Goal: Task Accomplishment & Management: Manage account settings

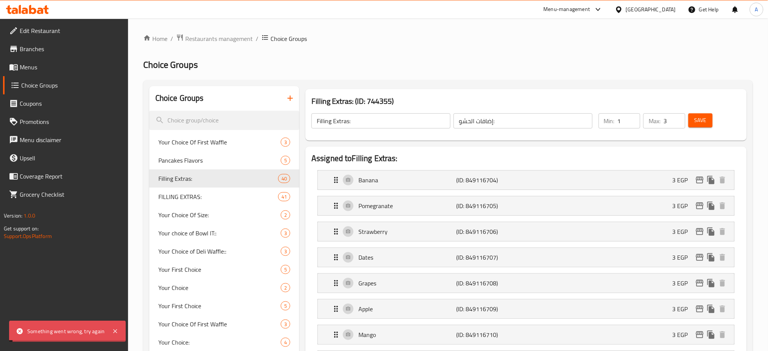
scroll to position [4103, 0]
click at [697, 114] on button "Save" at bounding box center [701, 120] width 24 height 14
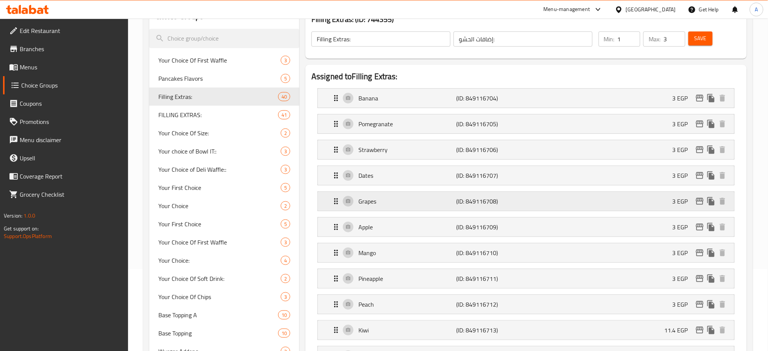
scroll to position [73, 0]
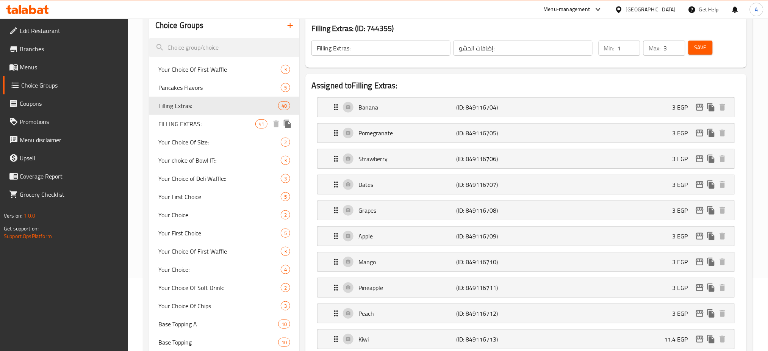
click at [213, 127] on span "FILLING EXTRAS:" at bounding box center [206, 123] width 97 height 9
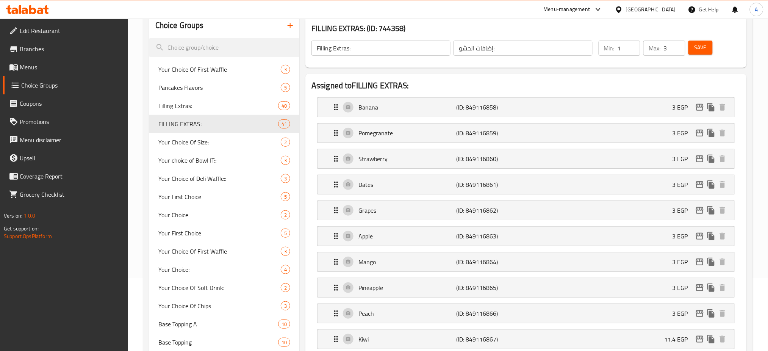
type input "FILLING EXTRAS:"
type input "3"
type input "6"
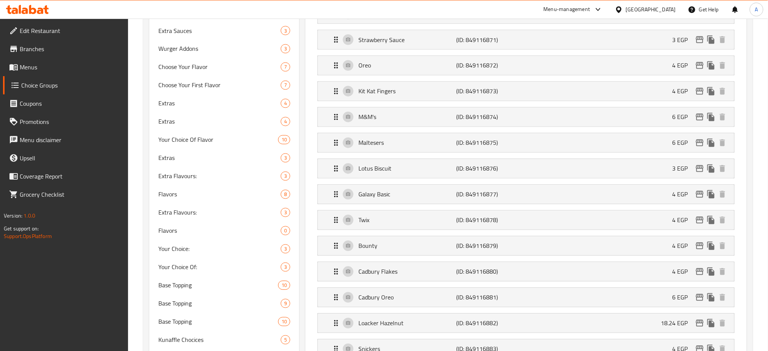
scroll to position [478, 0]
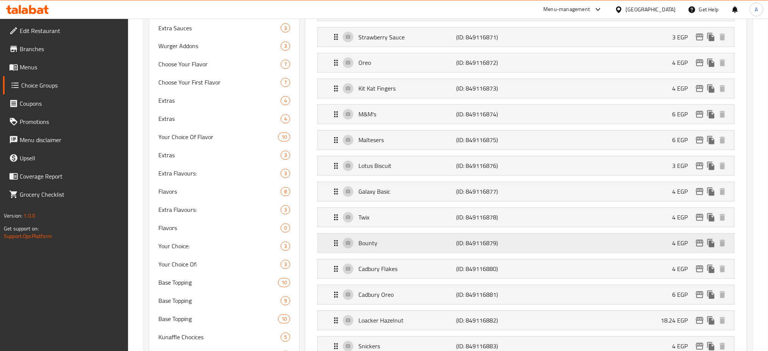
click at [479, 246] on p "(ID: 849116879)" at bounding box center [489, 243] width 65 height 9
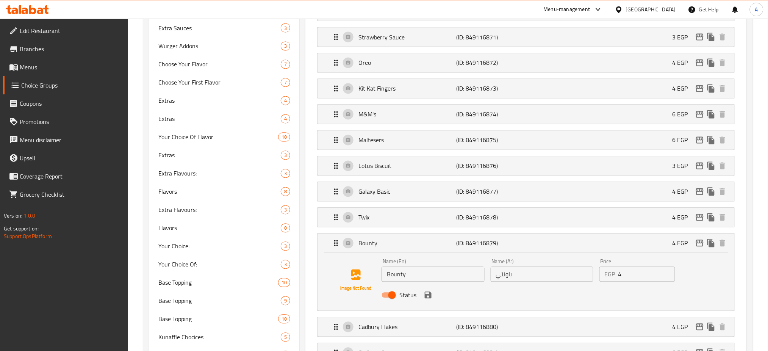
click at [631, 279] on input "4" at bounding box center [647, 274] width 57 height 15
paste input "22.8"
click at [428, 298] on icon "save" at bounding box center [428, 295] width 9 height 9
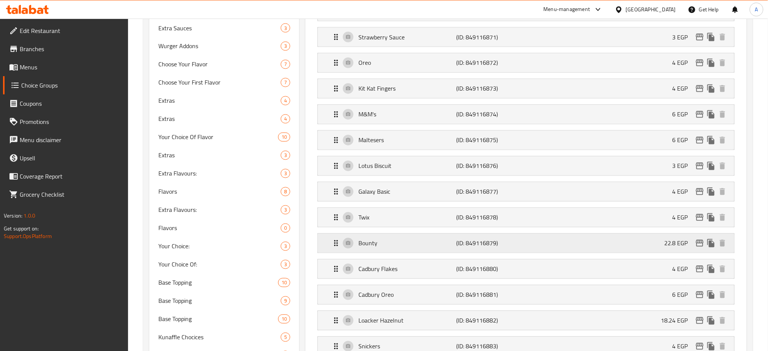
type input "22.8"
click at [703, 243] on icon "edit" at bounding box center [700, 243] width 9 height 9
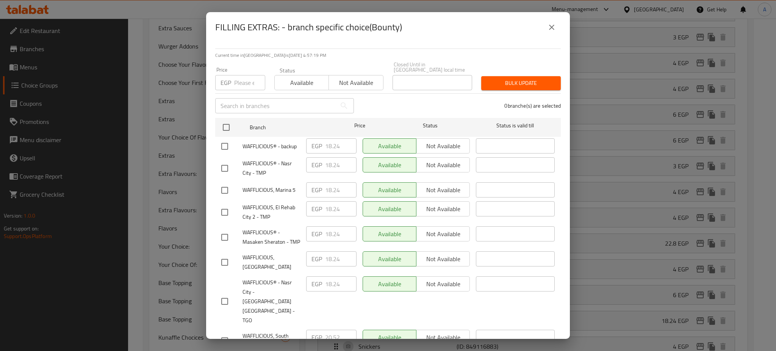
click at [239, 79] on input "number" at bounding box center [249, 82] width 31 height 15
paste input "22.8"
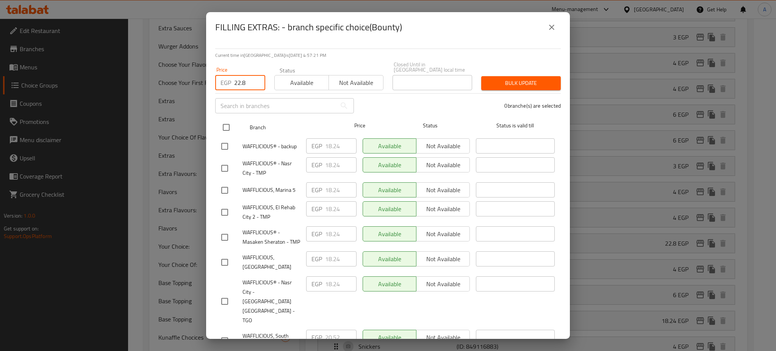
type input "22.8"
click at [226, 121] on input "checkbox" at bounding box center [226, 127] width 16 height 16
checkbox input "true"
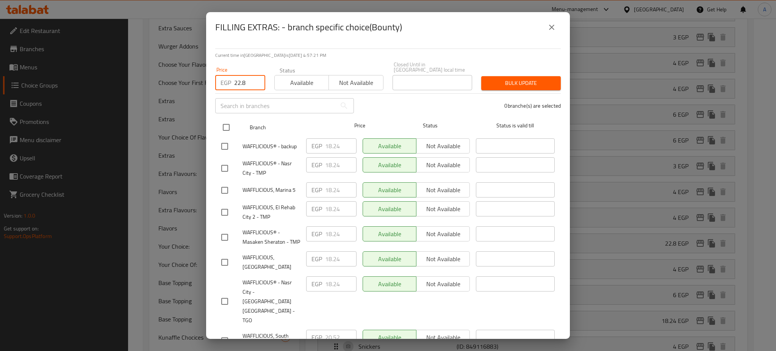
checkbox input "true"
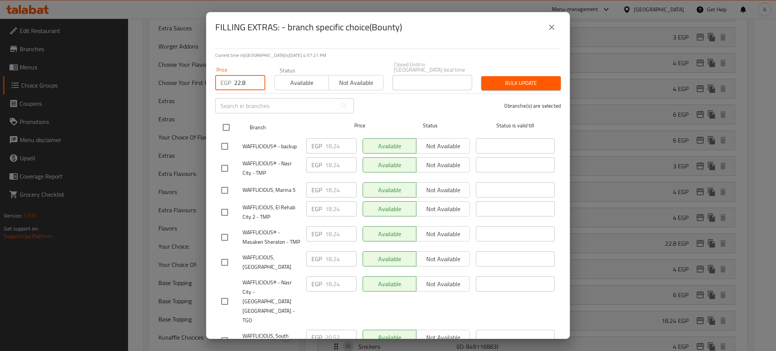
checkbox input "true"
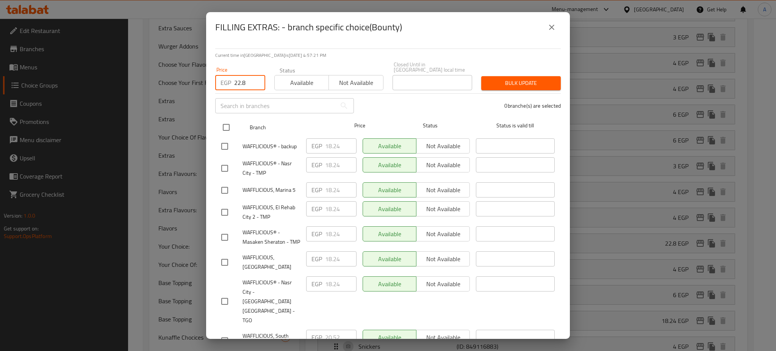
checkbox input "true"
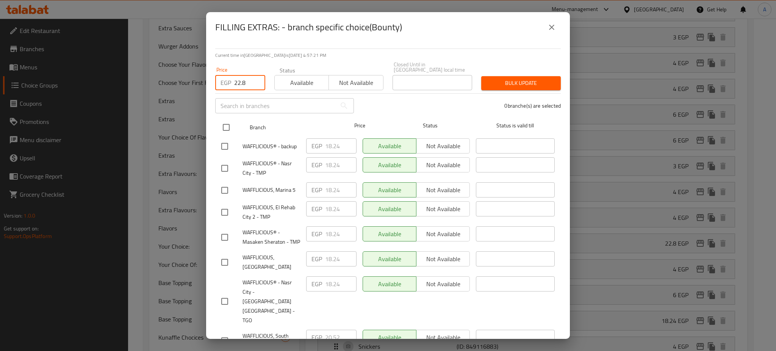
checkbox input "true"
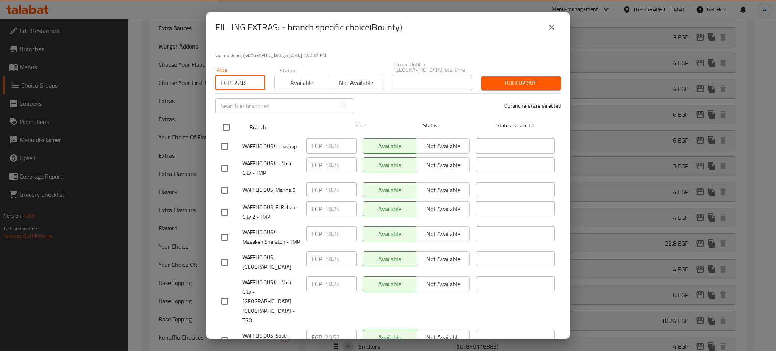
checkbox input "true"
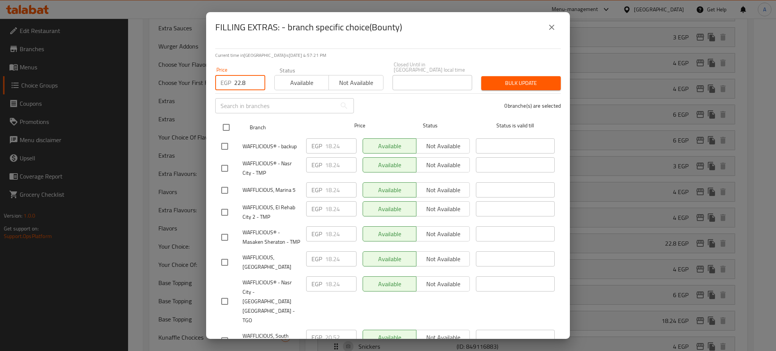
checkbox input "true"
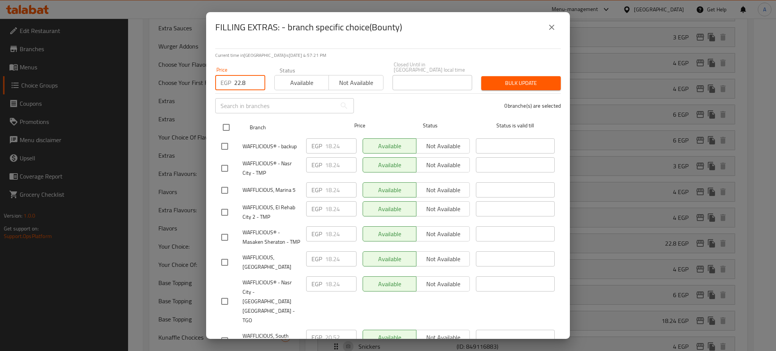
checkbox input "true"
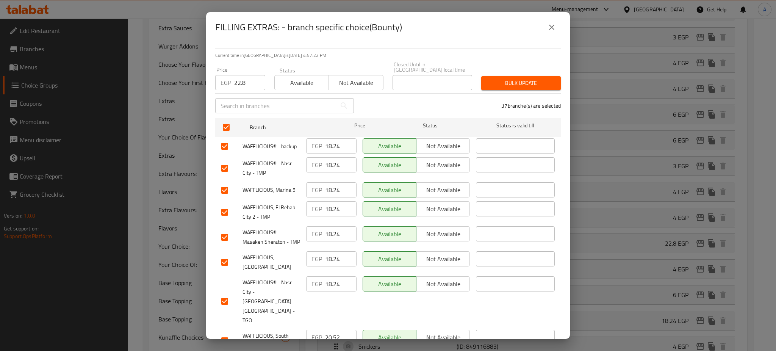
click at [530, 78] on span "Bulk update" at bounding box center [520, 82] width 67 height 9
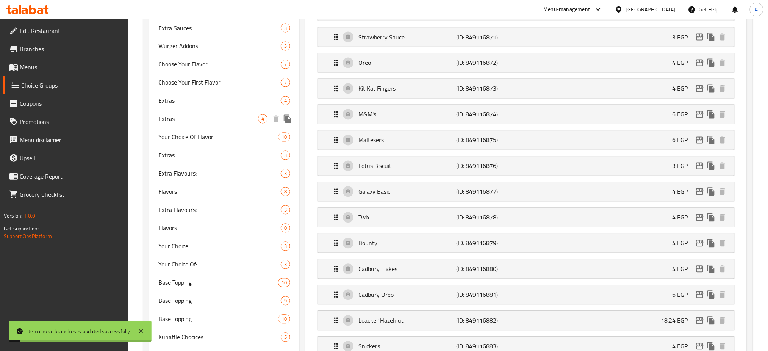
type input "Filling Extras:"
type input "1"
type input "3"
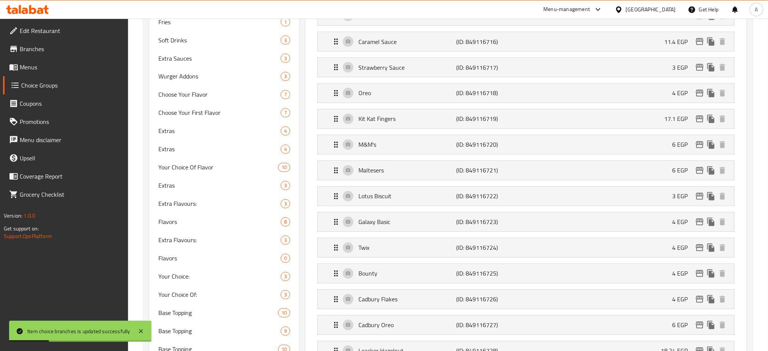
scroll to position [448, 0]
click at [512, 265] on div "Bounty (ID: 849116725) 4 EGP" at bounding box center [529, 273] width 394 height 19
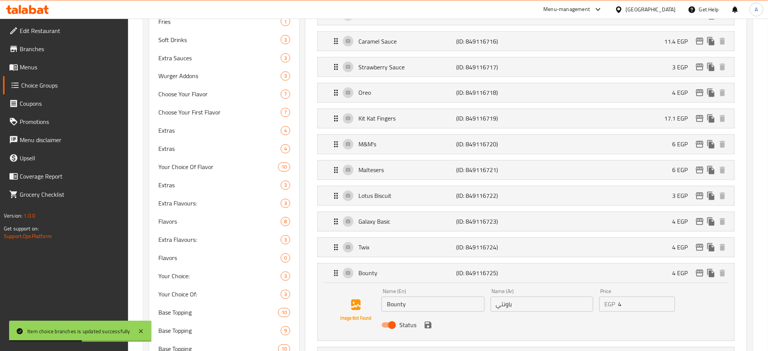
click at [635, 303] on input "4" at bounding box center [647, 304] width 57 height 15
paste input "22.8"
click at [431, 327] on icon "save" at bounding box center [428, 325] width 7 height 7
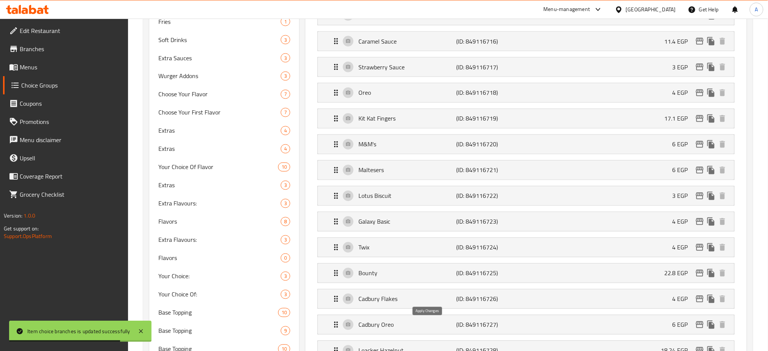
type input "22.8"
click at [702, 276] on icon "edit" at bounding box center [700, 273] width 9 height 9
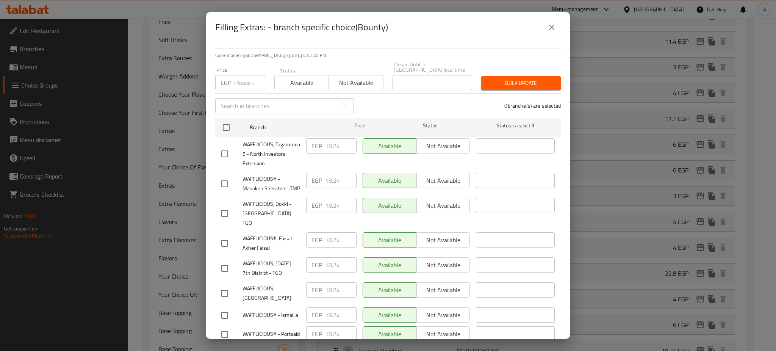
click at [248, 83] on input "number" at bounding box center [249, 82] width 31 height 15
paste input "22.8"
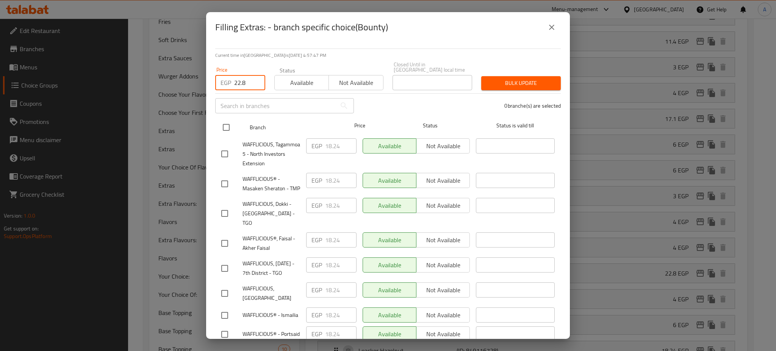
type input "22.8"
click at [229, 121] on input "checkbox" at bounding box center [226, 127] width 16 height 16
checkbox input "true"
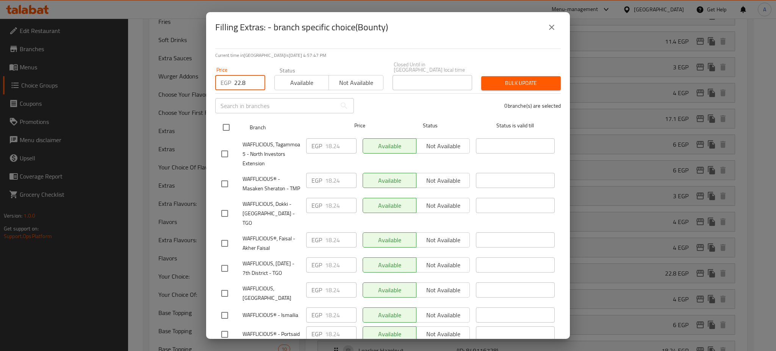
checkbox input "true"
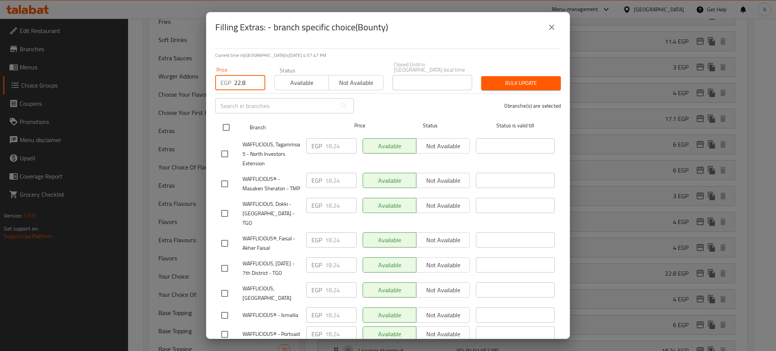
checkbox input "true"
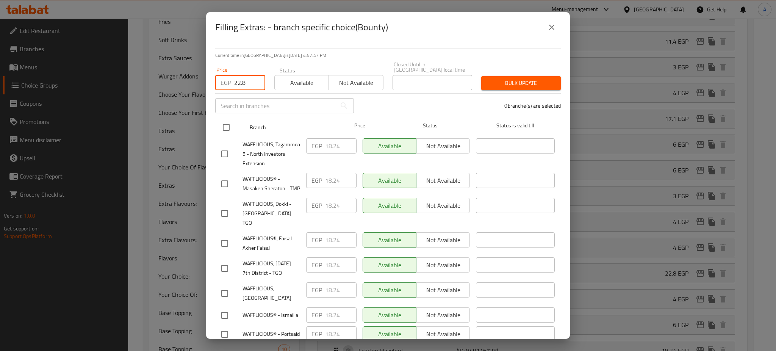
checkbox input "true"
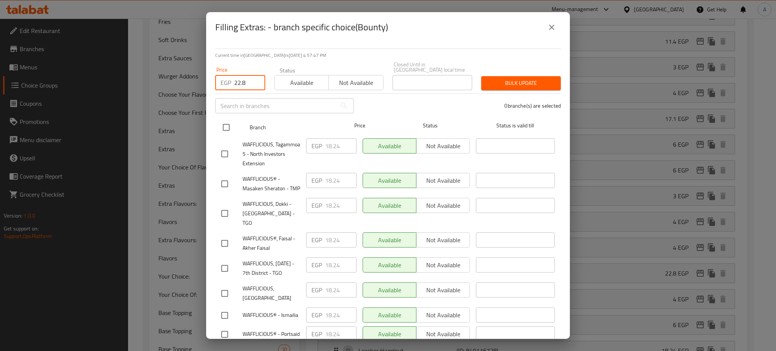
checkbox input "true"
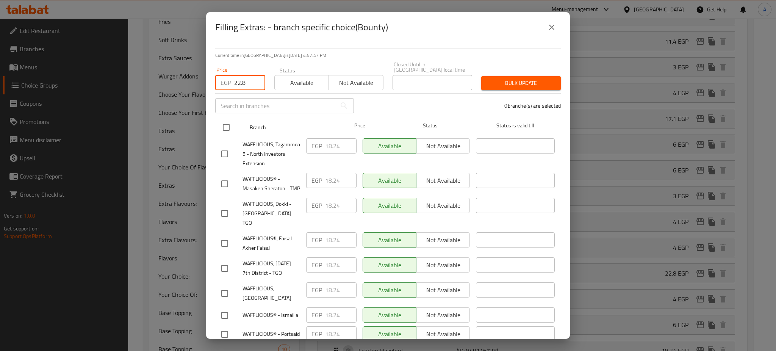
checkbox input "true"
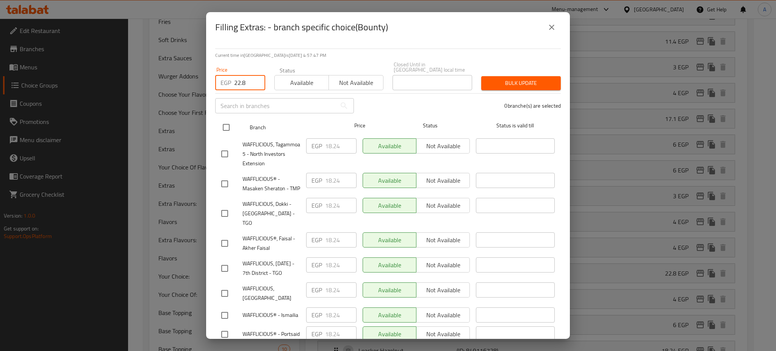
checkbox input "true"
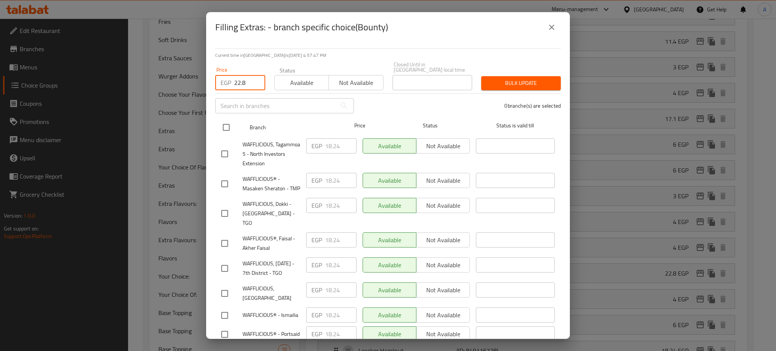
checkbox input "true"
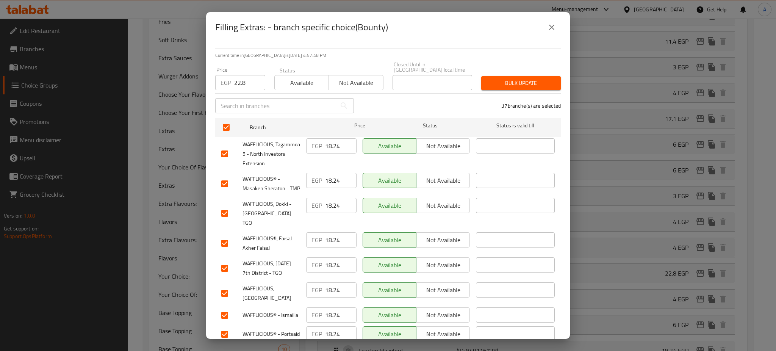
click at [523, 78] on span "Bulk update" at bounding box center [520, 82] width 67 height 9
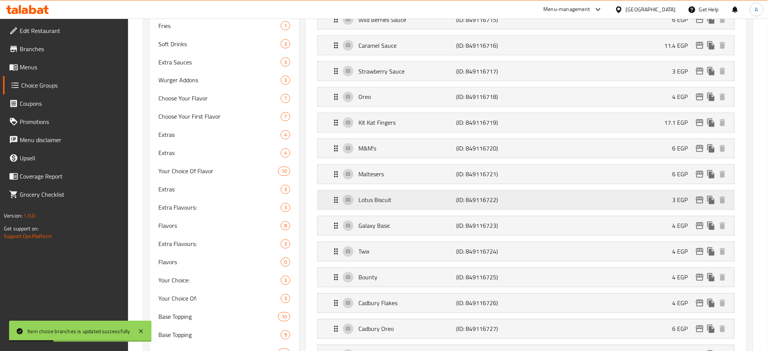
scroll to position [437, 0]
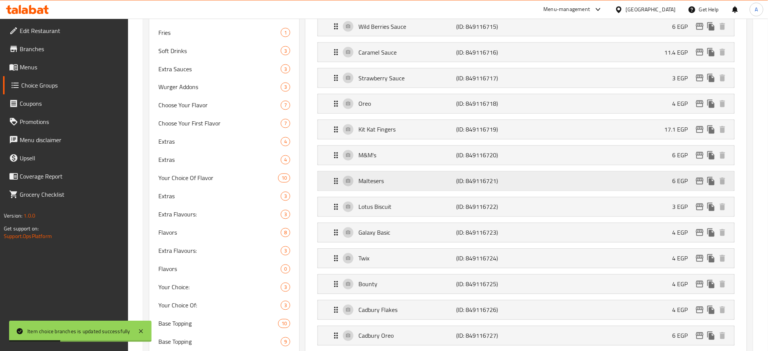
click at [478, 175] on div "Maltesers (ID: 849116721) 6 EGP" at bounding box center [529, 181] width 394 height 19
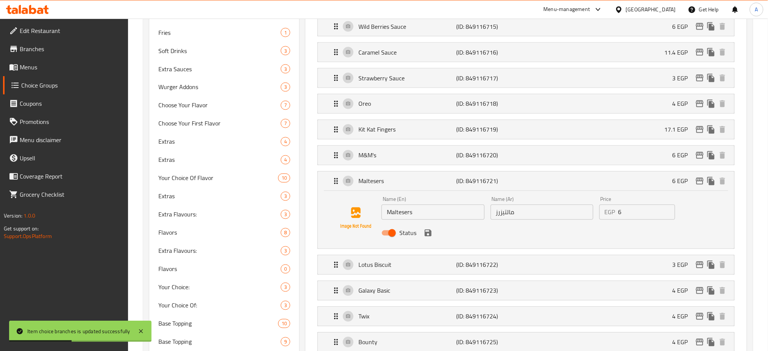
click at [624, 217] on input "6" at bounding box center [647, 212] width 57 height 15
paste input "17.1"
click at [427, 232] on icon "save" at bounding box center [428, 233] width 9 height 9
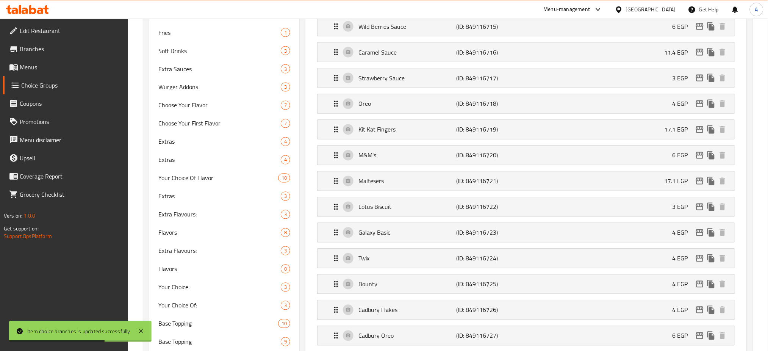
type input "17.1"
click at [700, 180] on icon "edit" at bounding box center [700, 181] width 8 height 7
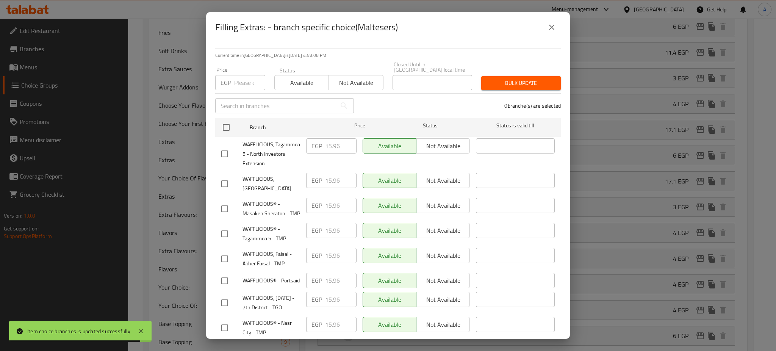
click at [242, 80] on input "number" at bounding box center [249, 82] width 31 height 15
paste input "17.1"
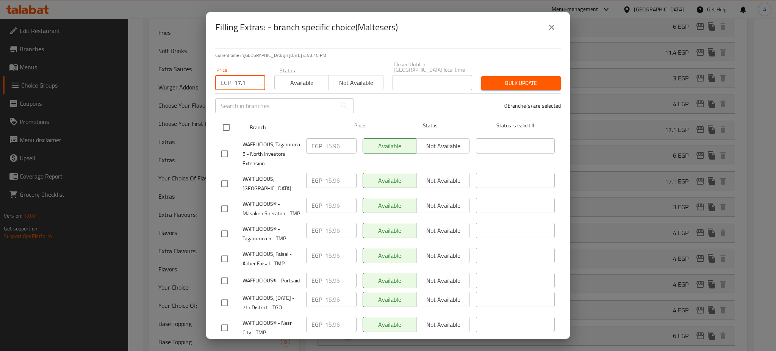
type input "17.1"
click at [228, 121] on input "checkbox" at bounding box center [226, 127] width 16 height 16
checkbox input "true"
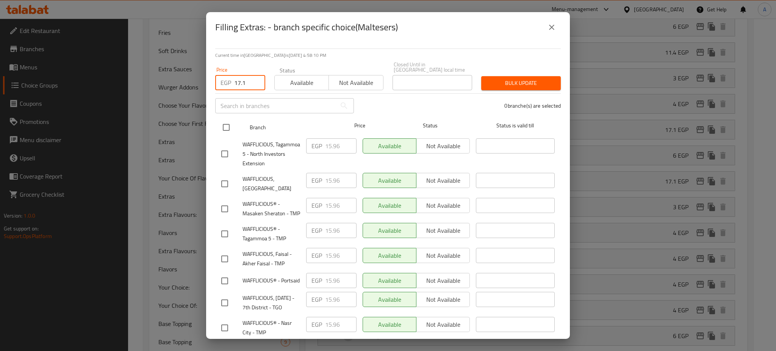
checkbox input "true"
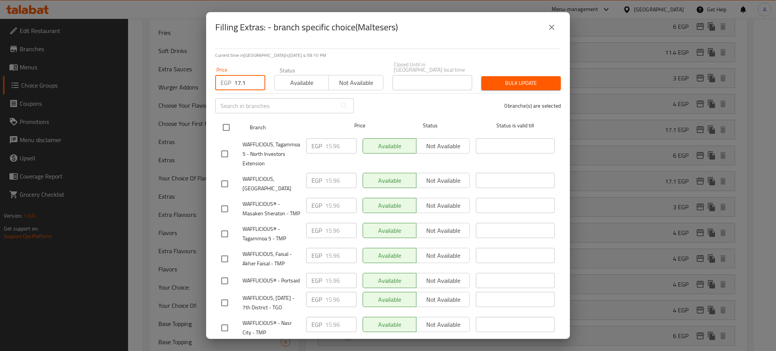
checkbox input "true"
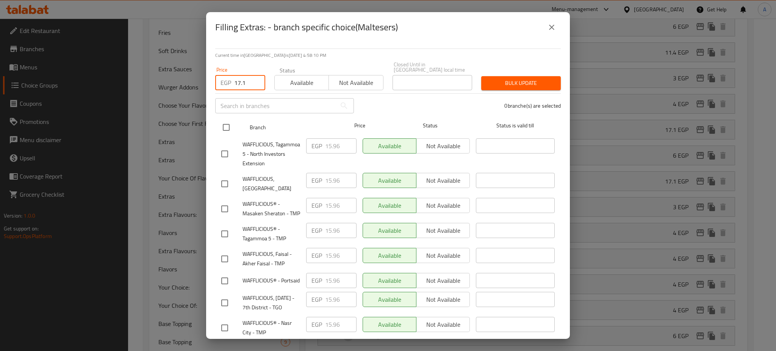
checkbox input "true"
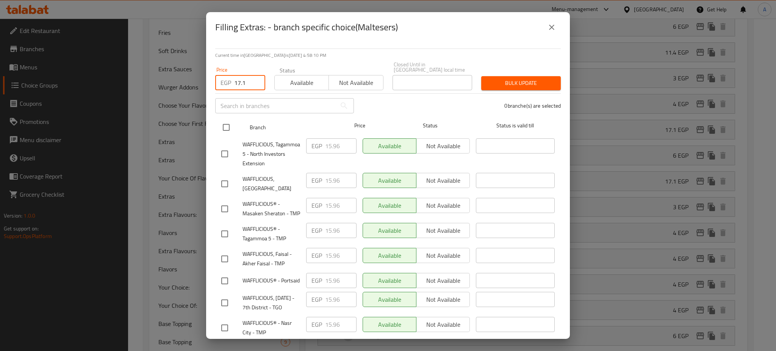
checkbox input "true"
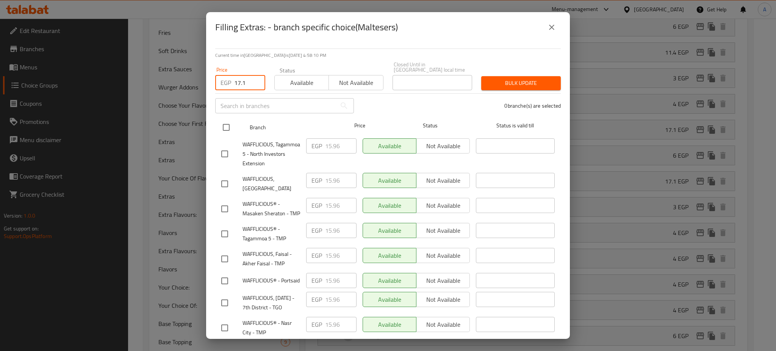
checkbox input "true"
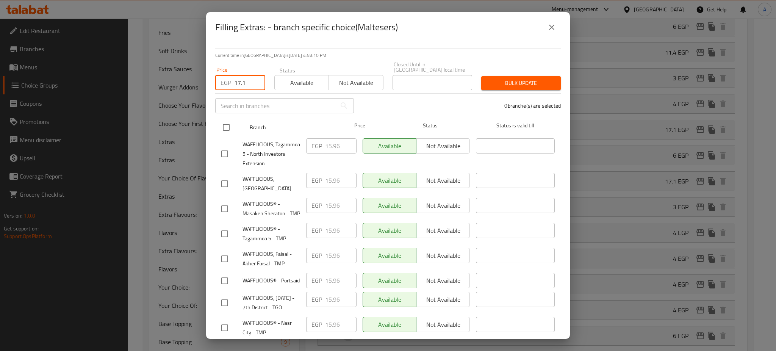
checkbox input "true"
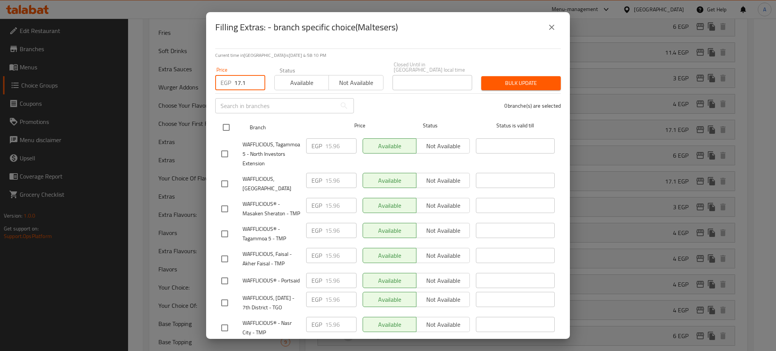
checkbox input "true"
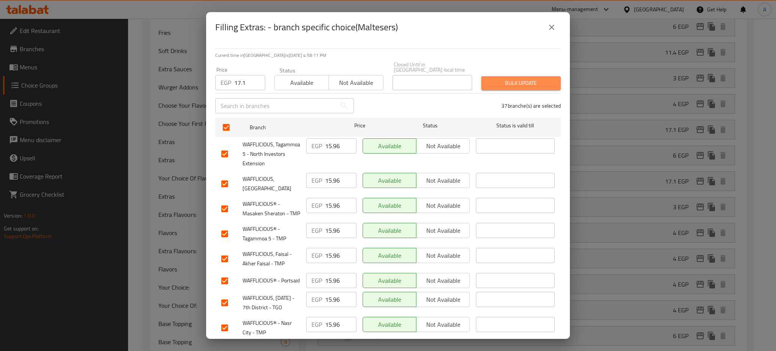
click at [518, 78] on span "Bulk update" at bounding box center [520, 82] width 67 height 9
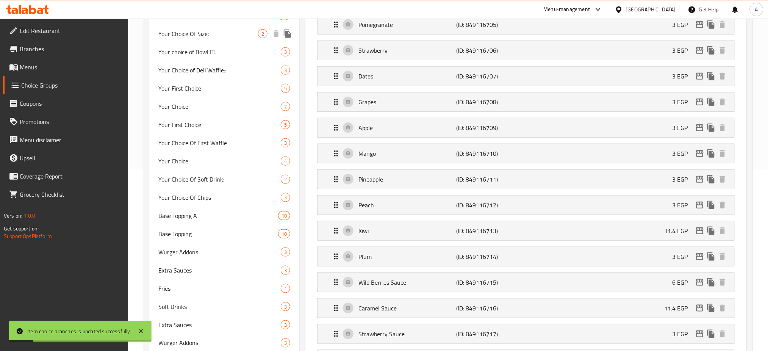
scroll to position [0, 0]
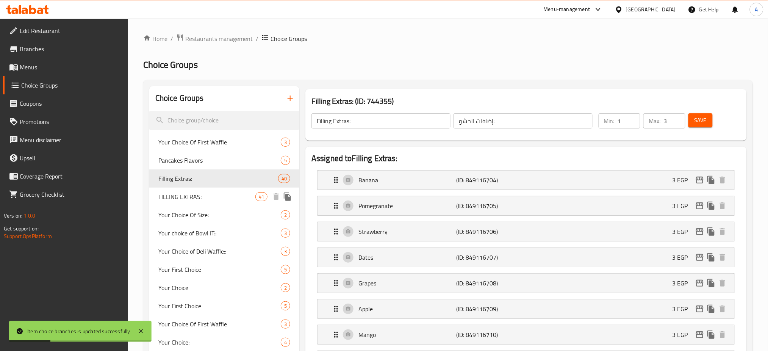
click at [221, 196] on span "FILLING EXTRAS:" at bounding box center [206, 196] width 97 height 9
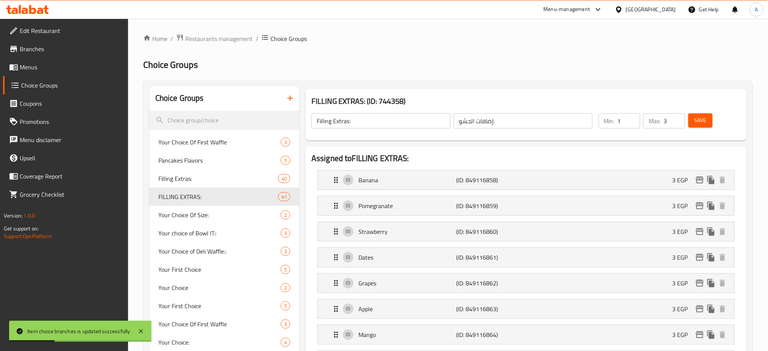
type input "FILLING EXTRAS:"
type input "3"
type input "6"
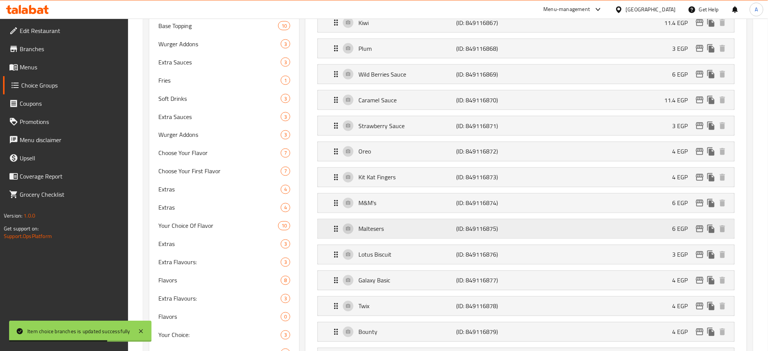
scroll to position [391, 0]
click at [550, 229] on div "Maltesers (ID: 849116875) 6 EGP" at bounding box center [529, 227] width 394 height 19
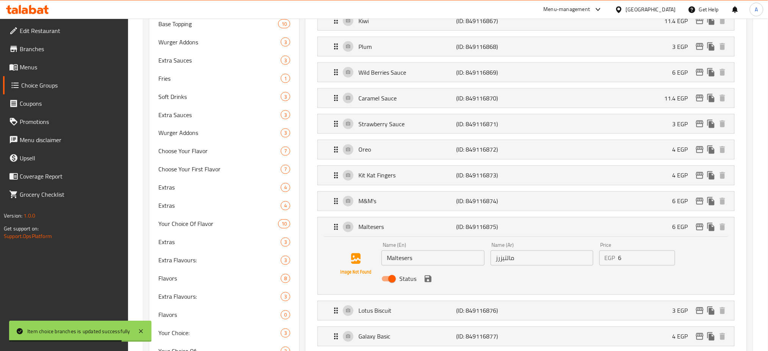
click at [630, 262] on input "6" at bounding box center [647, 258] width 57 height 15
paste input "17.1"
type input "17.1"
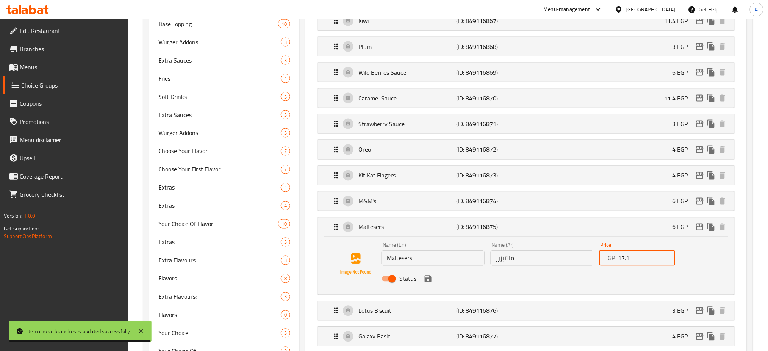
click at [432, 279] on button "save" at bounding box center [428, 278] width 11 height 11
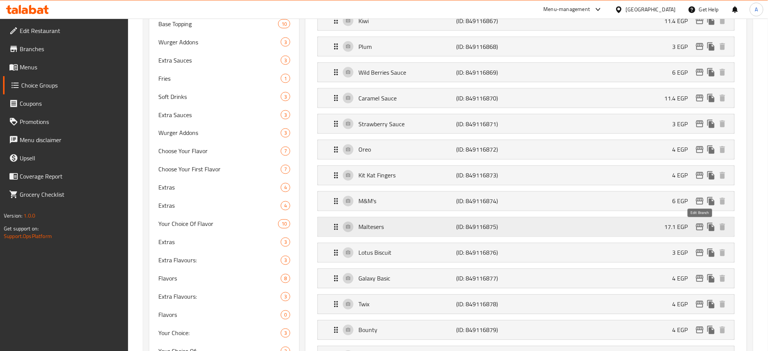
click at [702, 226] on icon "edit" at bounding box center [700, 227] width 8 height 7
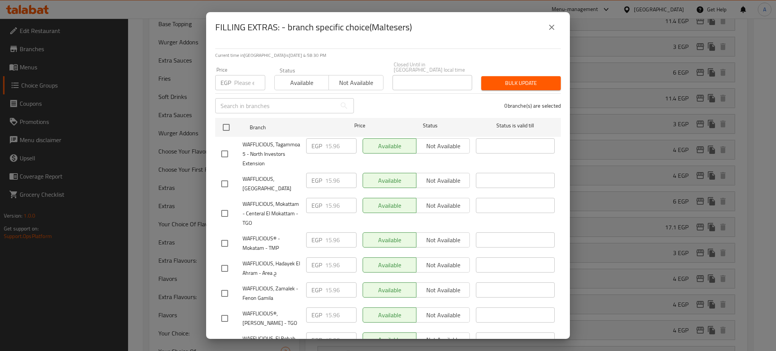
click at [246, 79] on input "number" at bounding box center [249, 82] width 31 height 15
paste input "17.1"
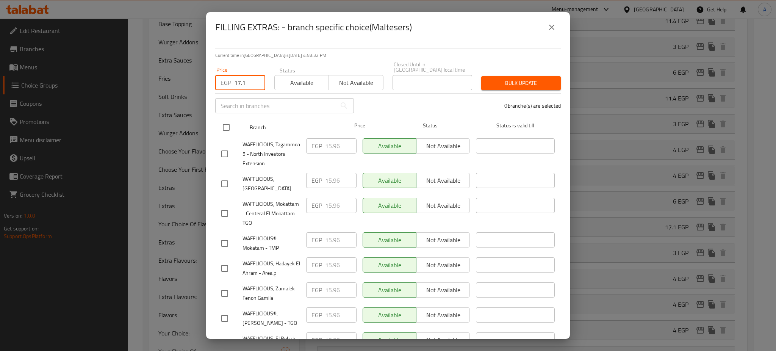
type input "17.1"
click at [226, 120] on input "checkbox" at bounding box center [226, 127] width 16 height 16
checkbox input "true"
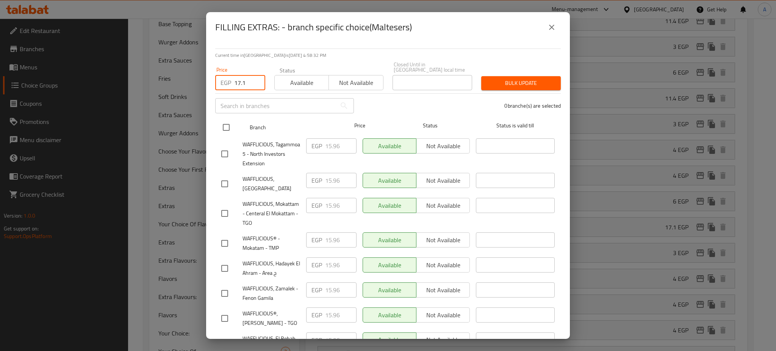
checkbox input "true"
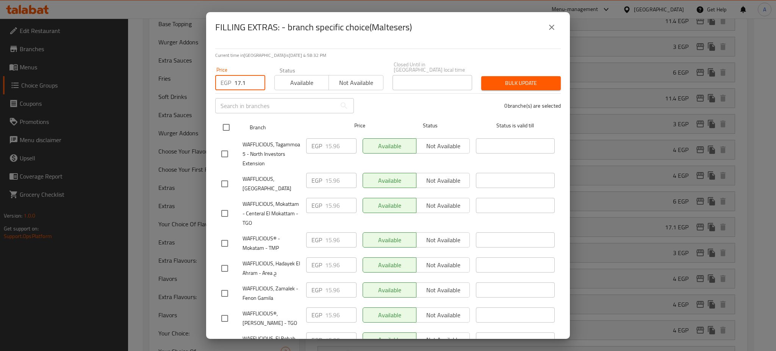
checkbox input "true"
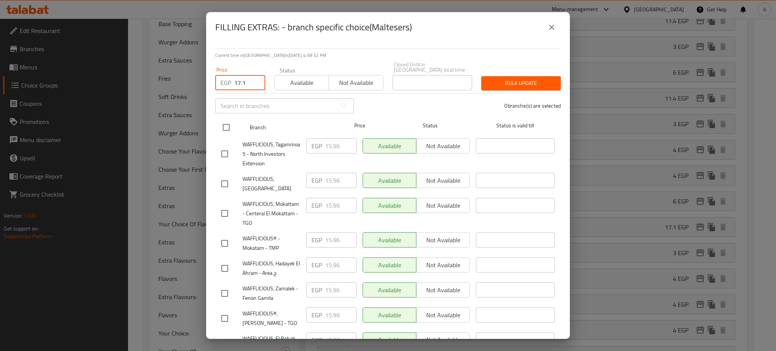
checkbox input "true"
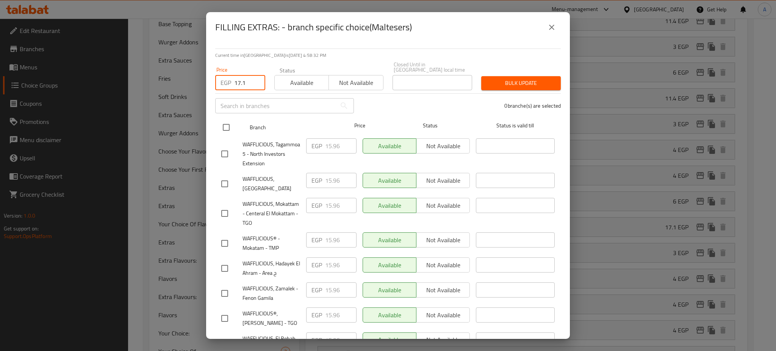
checkbox input "true"
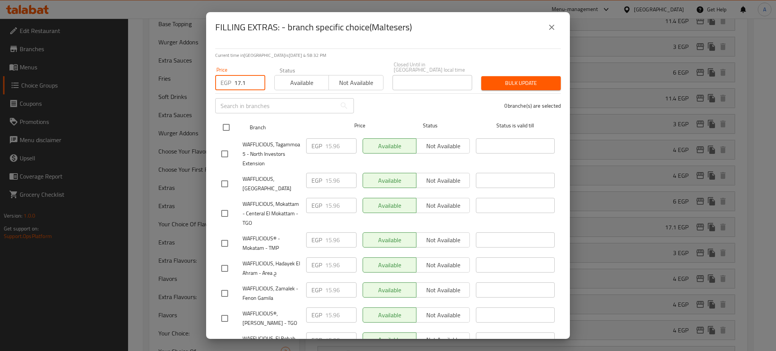
checkbox input "true"
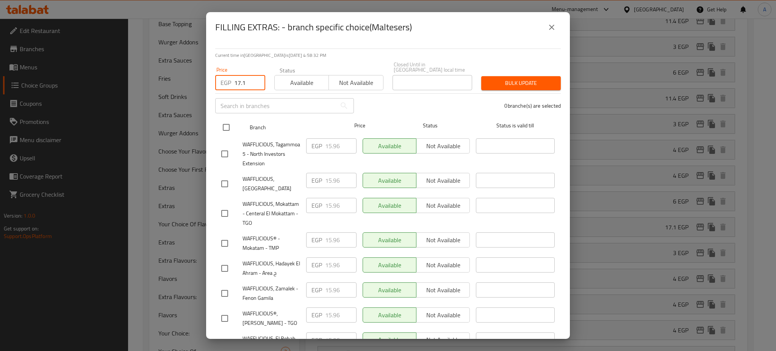
checkbox input "true"
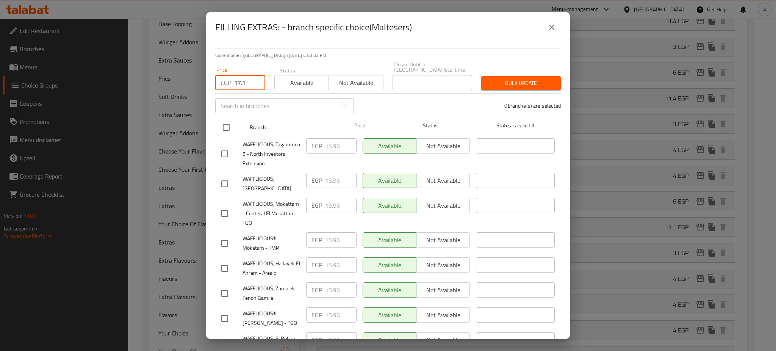
checkbox input "true"
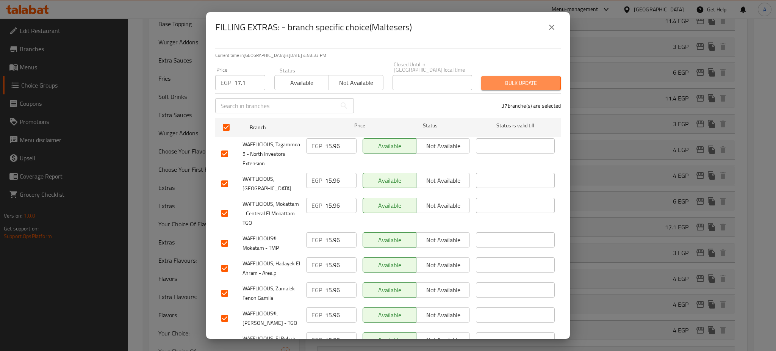
click at [512, 78] on span "Bulk update" at bounding box center [520, 82] width 67 height 9
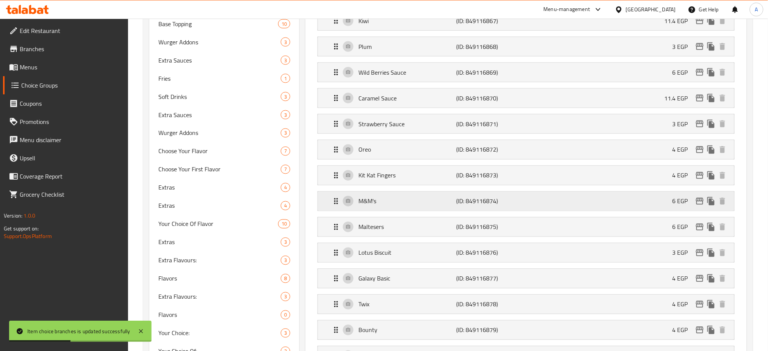
click at [480, 200] on p "(ID: 849116874)" at bounding box center [489, 201] width 65 height 9
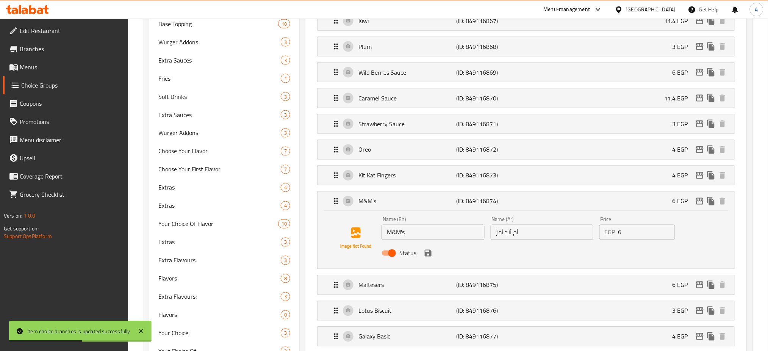
click at [631, 231] on input "6" at bounding box center [647, 232] width 57 height 15
paste input "17.1"
click at [431, 257] on icon "save" at bounding box center [428, 253] width 9 height 9
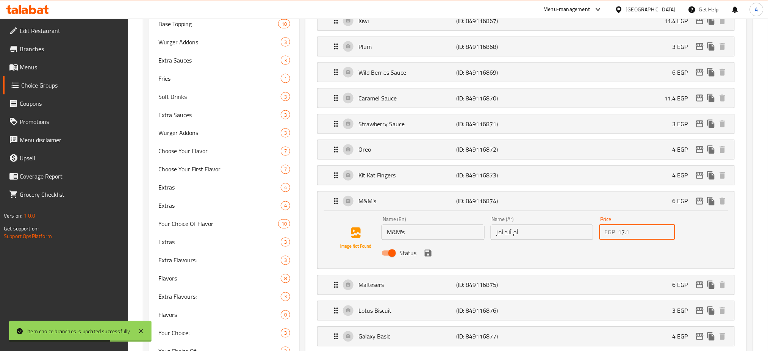
click at [431, 257] on icon "save" at bounding box center [428, 253] width 9 height 9
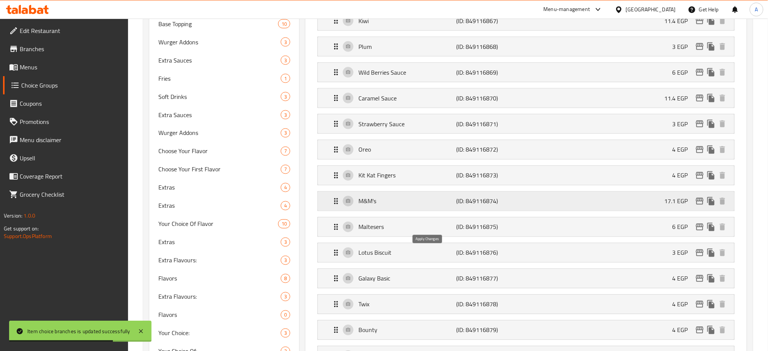
type input "17.1"
click at [698, 205] on icon "edit" at bounding box center [700, 201] width 8 height 7
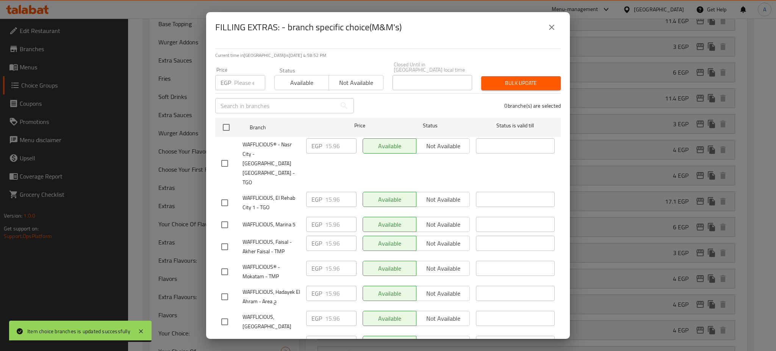
click at [245, 75] on input "number" at bounding box center [249, 82] width 31 height 15
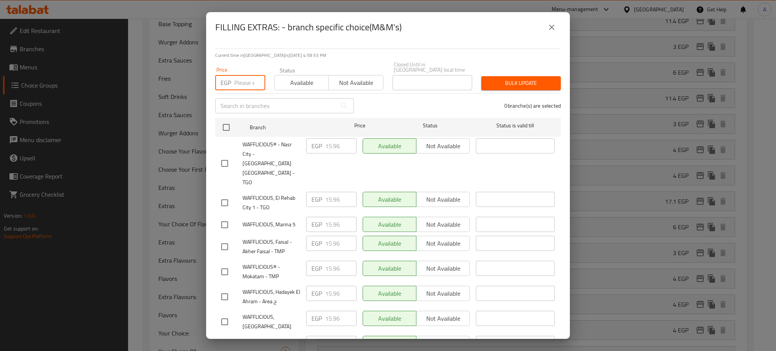
paste input "17.1"
type input "17.1"
click at [225, 126] on input "checkbox" at bounding box center [226, 127] width 16 height 16
checkbox input "true"
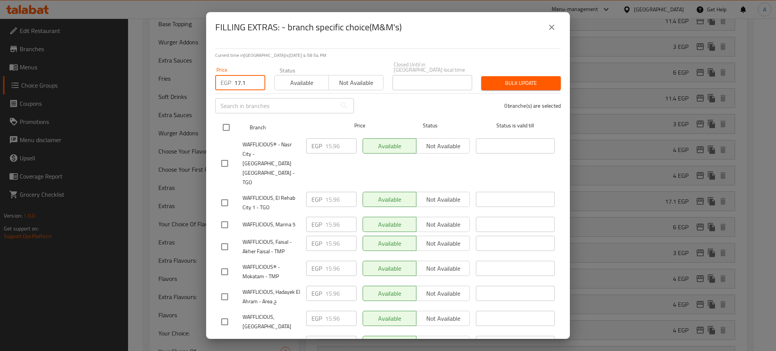
checkbox input "true"
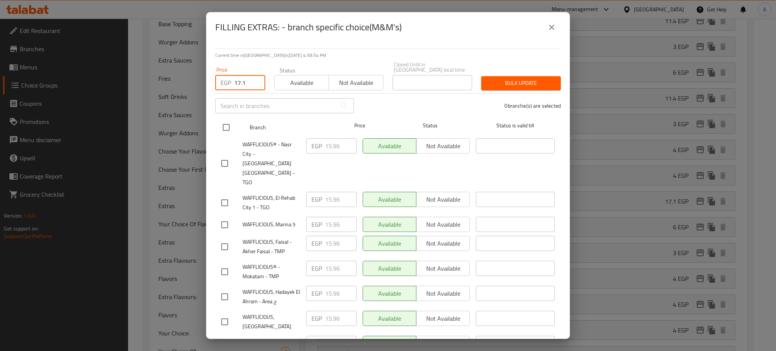
checkbox input "true"
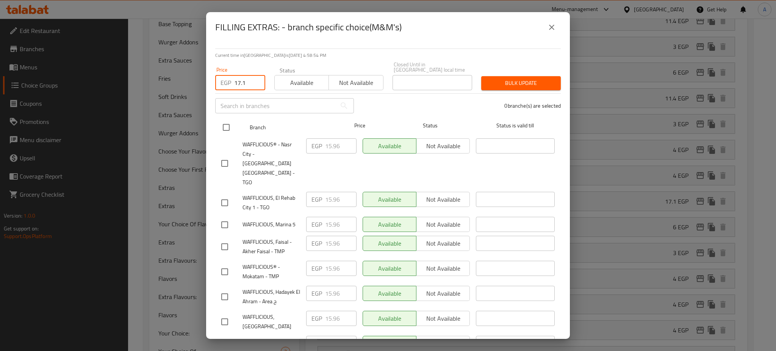
checkbox input "true"
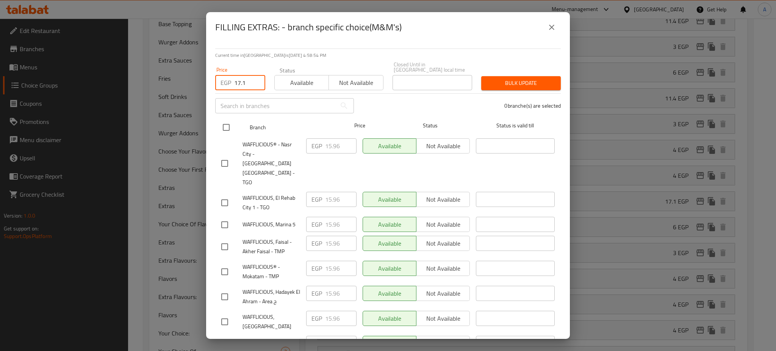
checkbox input "true"
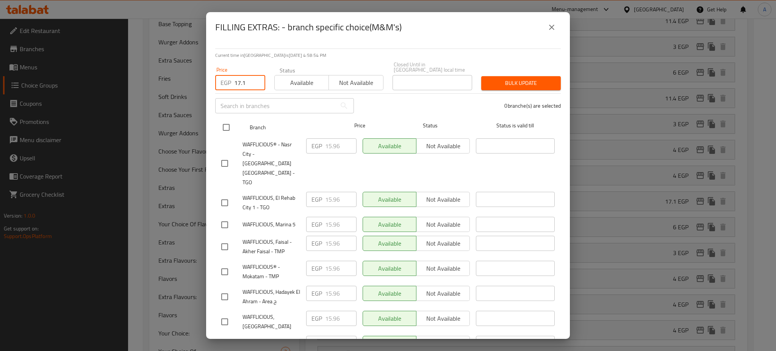
checkbox input "true"
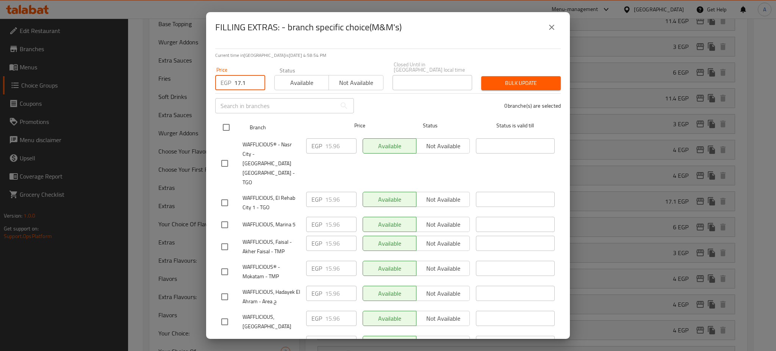
checkbox input "true"
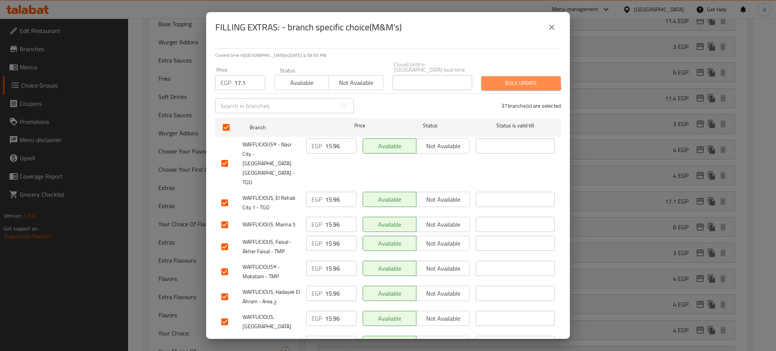
click at [512, 78] on span "Bulk update" at bounding box center [520, 82] width 67 height 9
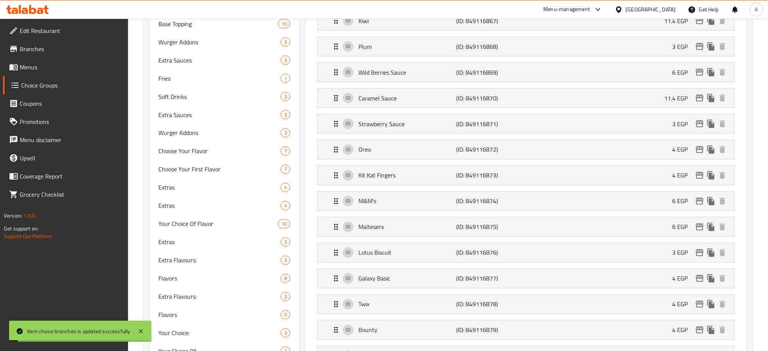
scroll to position [0, 0]
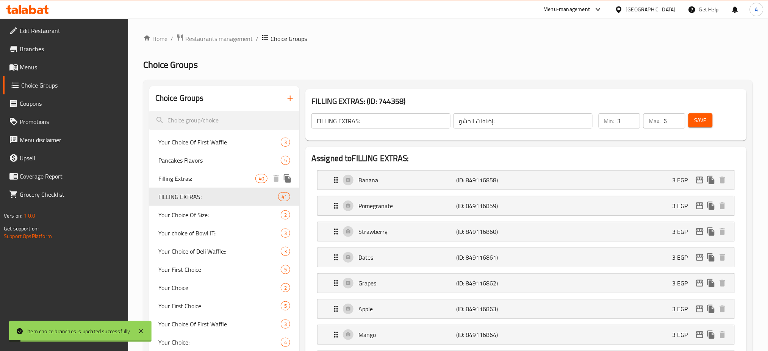
click at [210, 185] on div "Filling Extras: 40" at bounding box center [224, 178] width 150 height 18
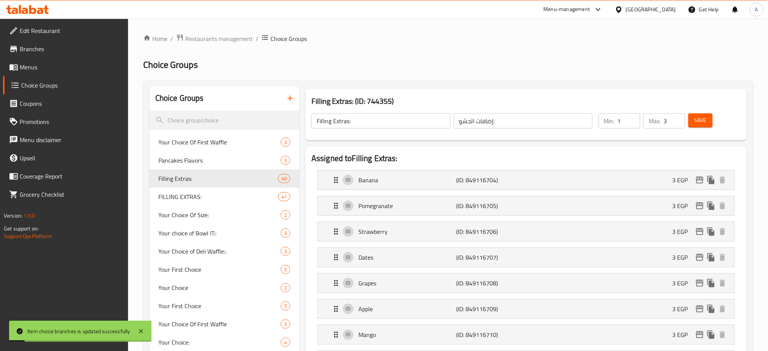
scroll to position [402, 0]
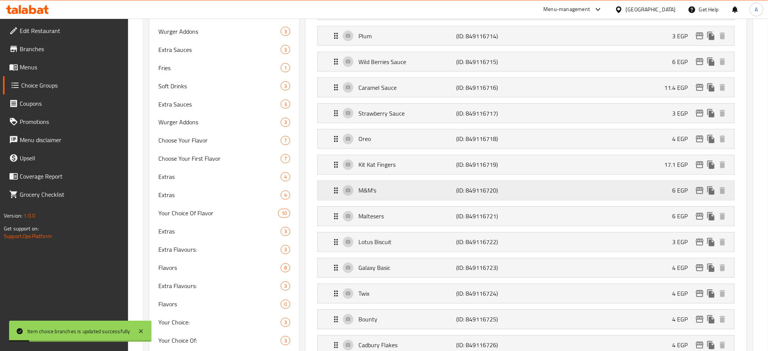
click at [600, 196] on div "M&M's (ID: 849116720) 6 EGP" at bounding box center [529, 190] width 394 height 19
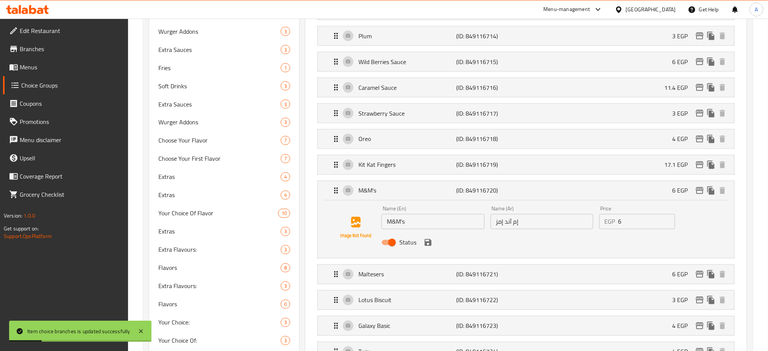
click at [628, 220] on input "6" at bounding box center [647, 221] width 57 height 15
paste input "17.1"
click at [428, 249] on div "Status" at bounding box center [542, 242] width 327 height 20
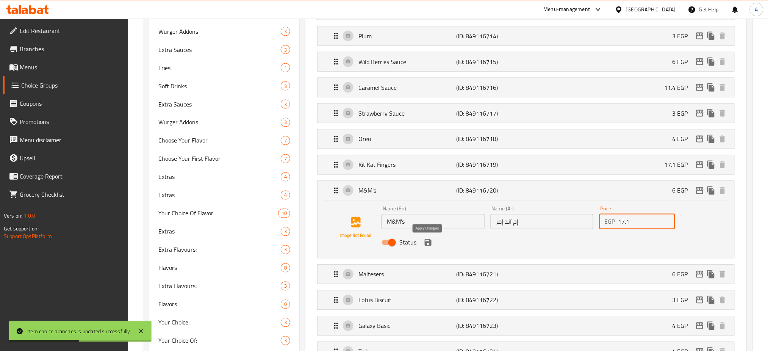
click at [428, 247] on icon "save" at bounding box center [428, 242] width 9 height 9
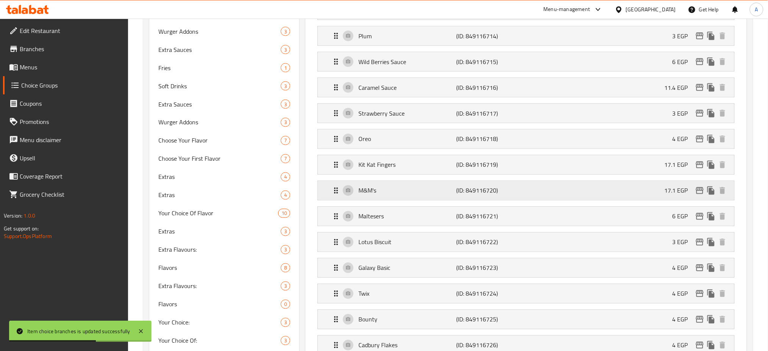
click at [698, 191] on icon "edit" at bounding box center [700, 190] width 8 height 7
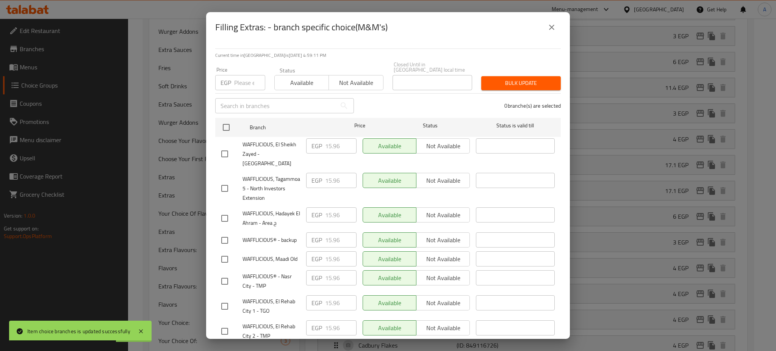
click at [243, 75] on input "number" at bounding box center [249, 82] width 31 height 15
paste input "17.1"
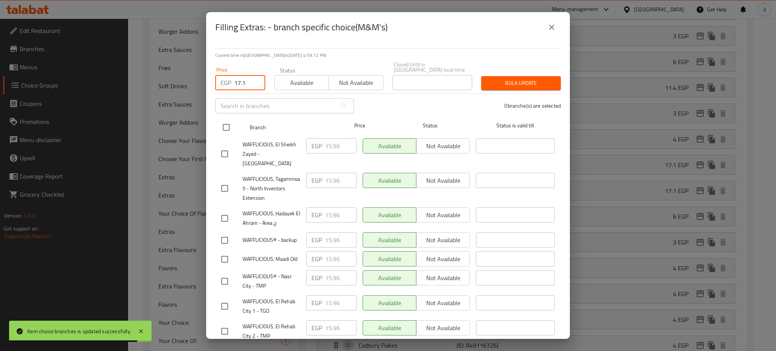
click at [226, 124] on input "checkbox" at bounding box center [226, 127] width 16 height 16
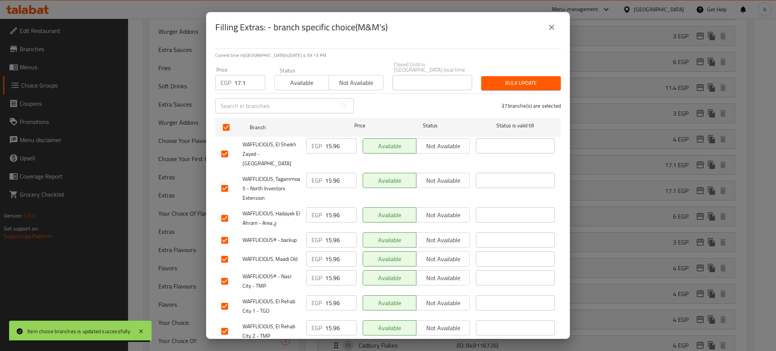
click at [519, 78] on span "Bulk update" at bounding box center [520, 82] width 67 height 9
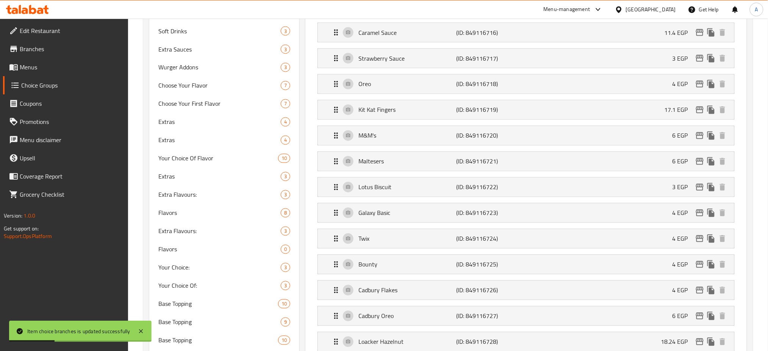
scroll to position [459, 0]
click at [522, 210] on p "(ID: 849116723)" at bounding box center [489, 211] width 65 height 9
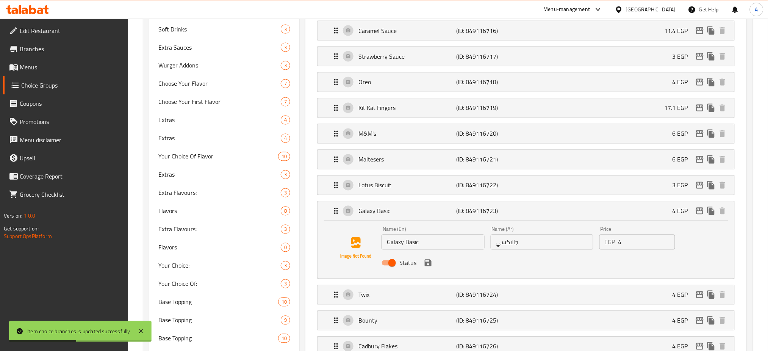
click at [635, 243] on input "4" at bounding box center [647, 242] width 57 height 15
paste input "17.1"
click at [429, 266] on icon "save" at bounding box center [428, 263] width 7 height 7
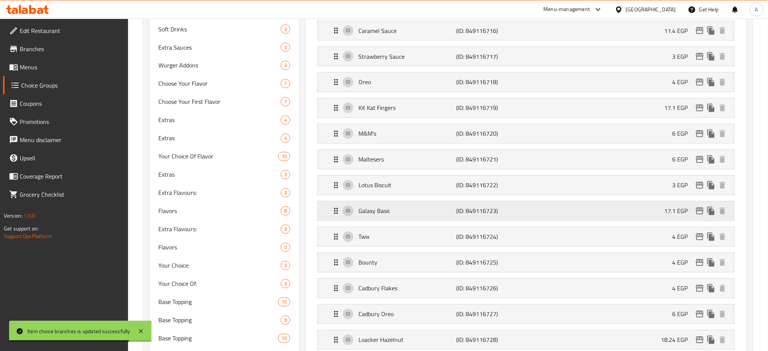
click at [698, 210] on icon "edit" at bounding box center [700, 211] width 9 height 9
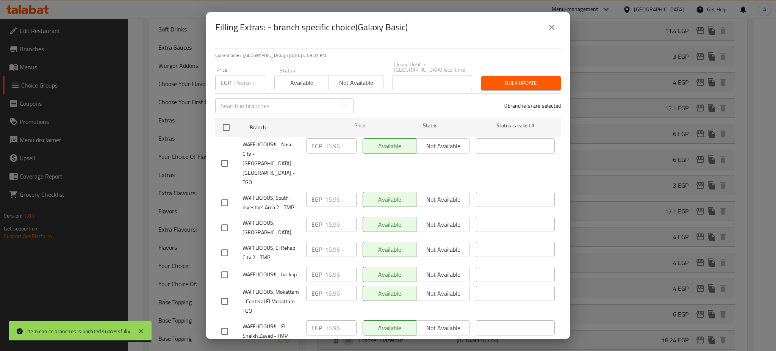
click at [248, 80] on input "number" at bounding box center [249, 82] width 31 height 15
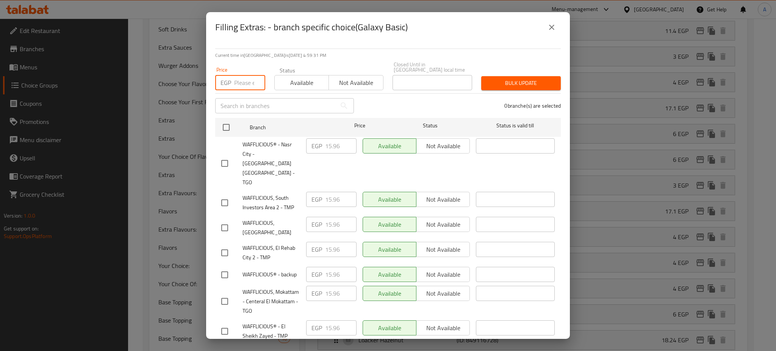
paste input "17.1"
click at [227, 120] on input "checkbox" at bounding box center [226, 127] width 16 height 16
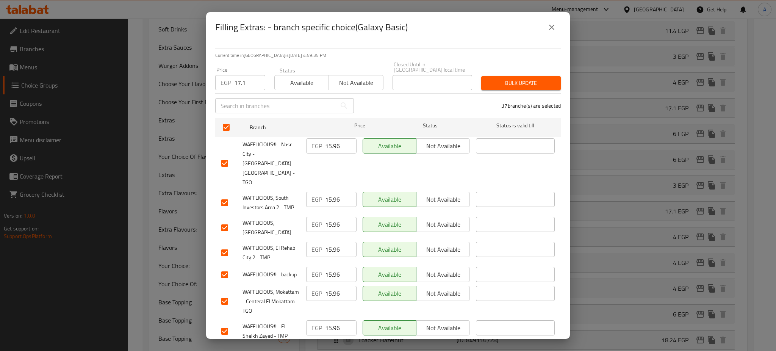
click at [522, 78] on span "Bulk update" at bounding box center [520, 82] width 67 height 9
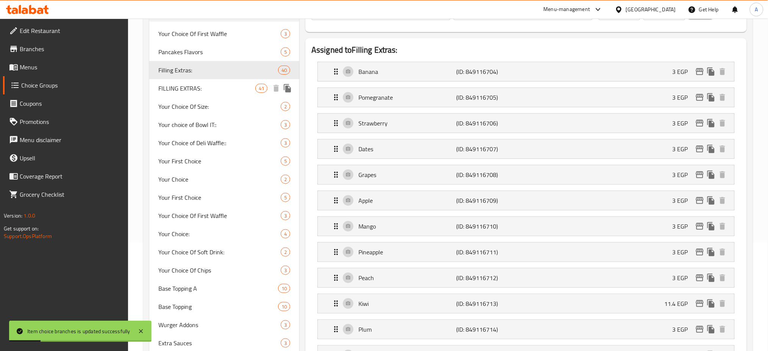
scroll to position [109, 0]
click at [232, 84] on span "FILLING EXTRAS:" at bounding box center [206, 87] width 97 height 9
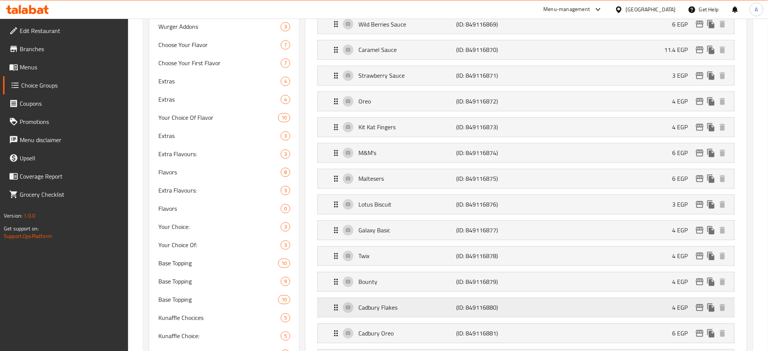
scroll to position [497, 0]
click at [409, 229] on p "Galaxy Basic" at bounding box center [408, 231] width 98 height 9
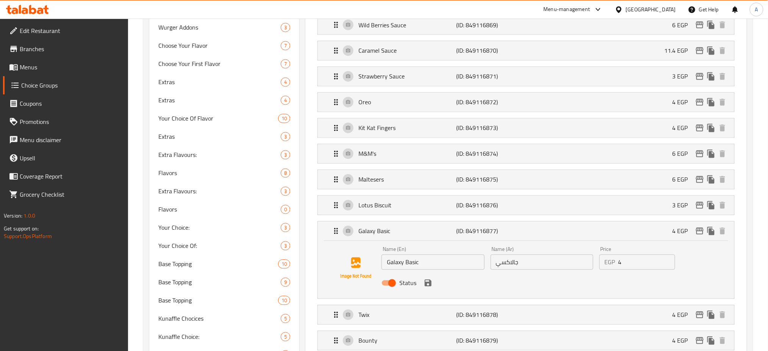
click at [637, 267] on input "4" at bounding box center [647, 262] width 57 height 15
paste input "17.1"
click at [429, 285] on icon "save" at bounding box center [428, 283] width 9 height 9
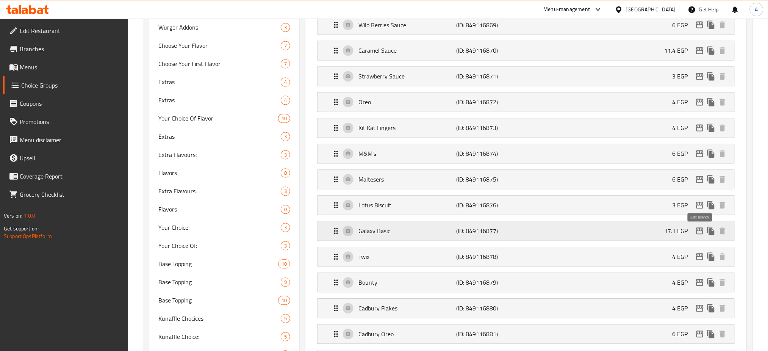
click at [699, 235] on icon "edit" at bounding box center [700, 231] width 9 height 9
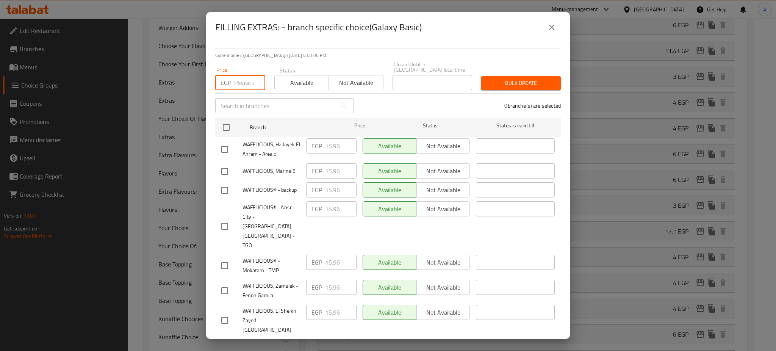
click at [246, 77] on input "number" at bounding box center [249, 82] width 31 height 15
paste input "17.1"
drag, startPoint x: 223, startPoint y: 121, endPoint x: 438, endPoint y: 97, distance: 215.9
click at [223, 121] on input "checkbox" at bounding box center [226, 127] width 16 height 16
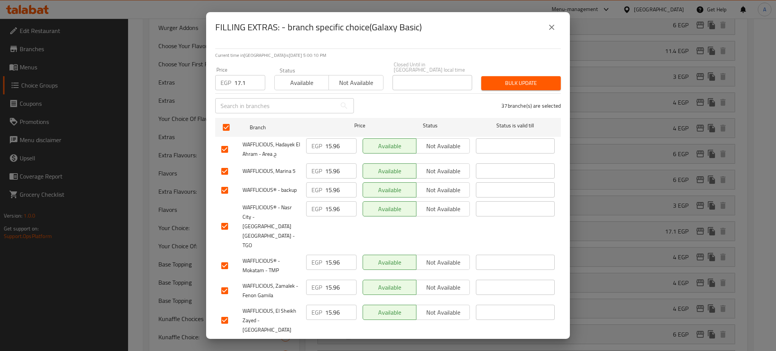
click at [519, 78] on span "Bulk update" at bounding box center [520, 82] width 67 height 9
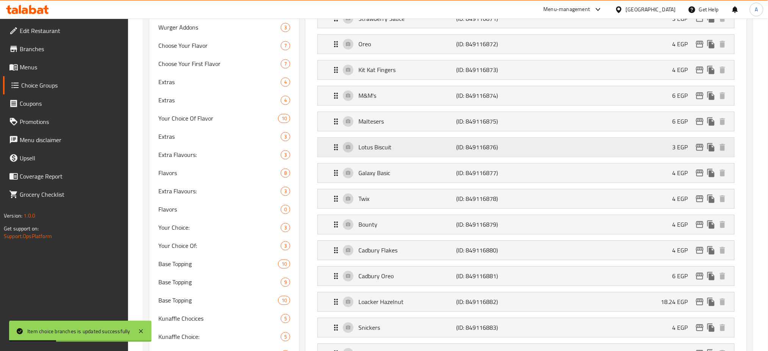
click at [508, 144] on p "(ID: 849116876)" at bounding box center [489, 147] width 65 height 9
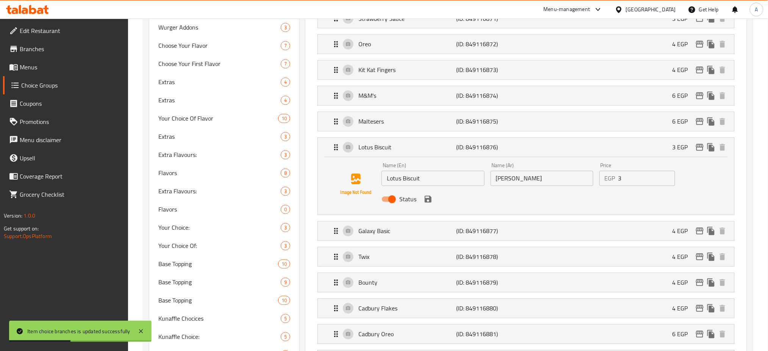
click at [631, 181] on input "3" at bounding box center [647, 178] width 57 height 15
paste input "17.1"
drag, startPoint x: 430, startPoint y: 203, endPoint x: 536, endPoint y: 197, distance: 106.7
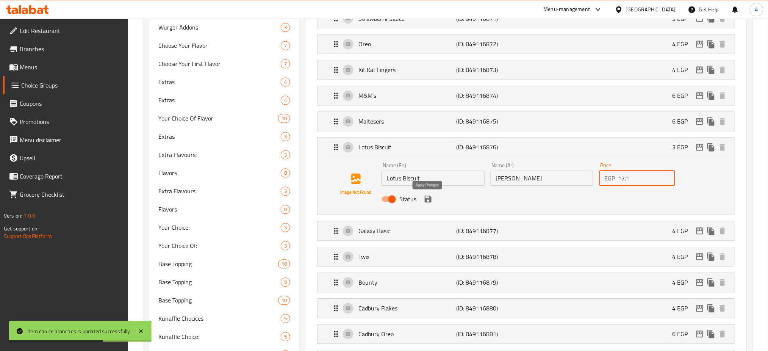
click at [430, 202] on icon "save" at bounding box center [428, 199] width 7 height 7
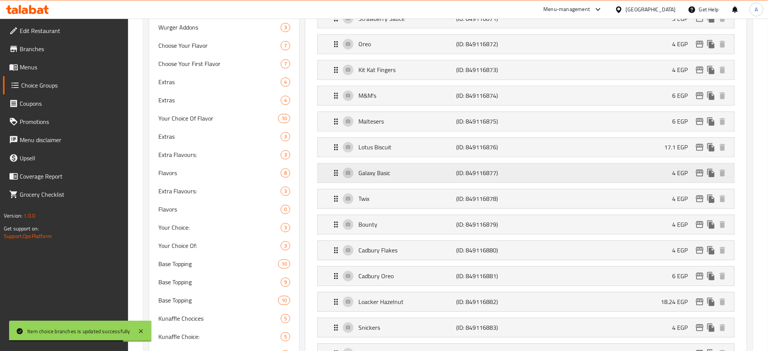
click at [627, 169] on div "Galaxy Basic (ID: 849116877) 4 EGP" at bounding box center [529, 173] width 394 height 19
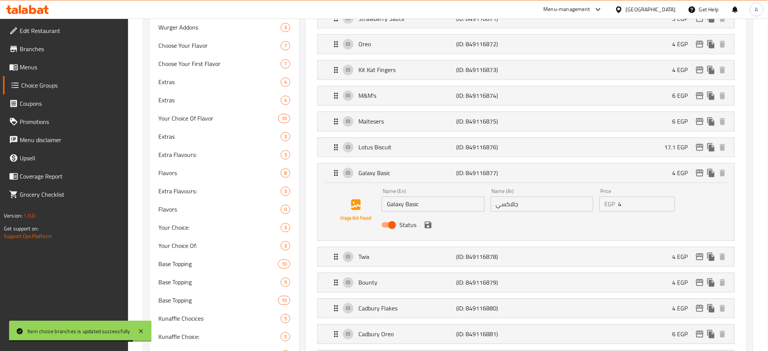
click at [638, 205] on input "4" at bounding box center [647, 204] width 57 height 15
paste input "17.1"
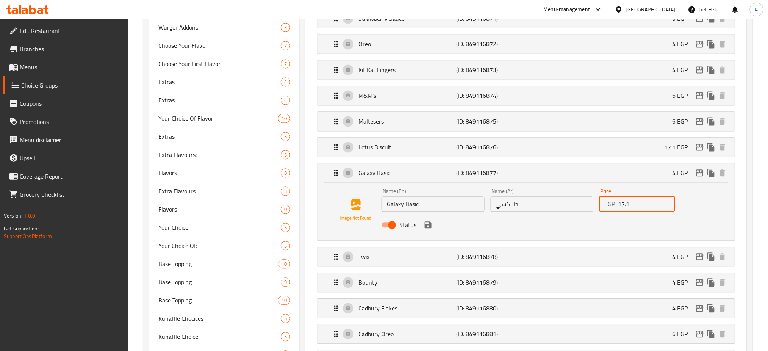
click at [427, 227] on icon "save" at bounding box center [428, 225] width 9 height 9
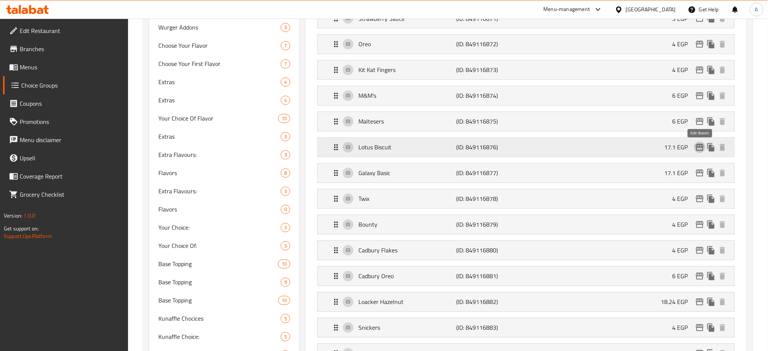
click at [702, 146] on icon "edit" at bounding box center [700, 147] width 9 height 9
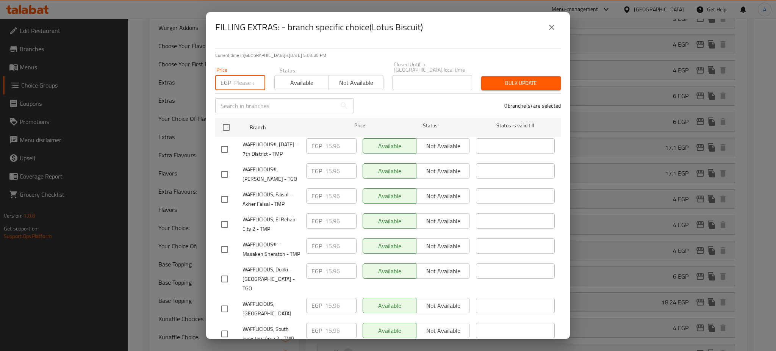
click at [249, 80] on input "number" at bounding box center [249, 82] width 31 height 15
paste input "17.1"
click at [230, 121] on input "checkbox" at bounding box center [226, 127] width 16 height 16
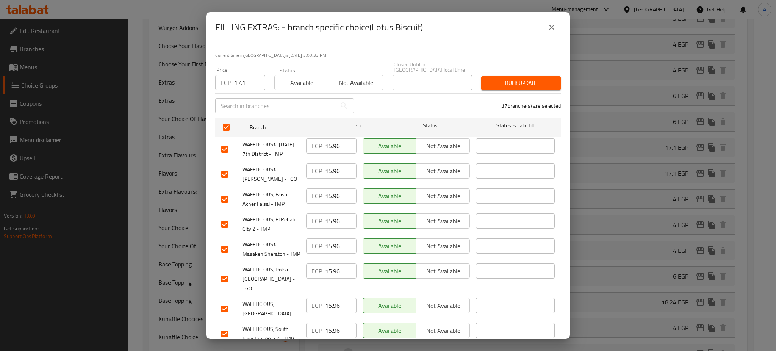
click at [517, 78] on span "Bulk update" at bounding box center [520, 82] width 67 height 9
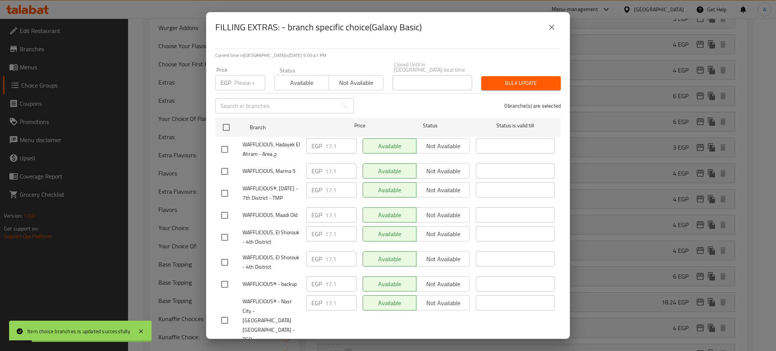
click at [552, 31] on button "close" at bounding box center [552, 27] width 18 height 18
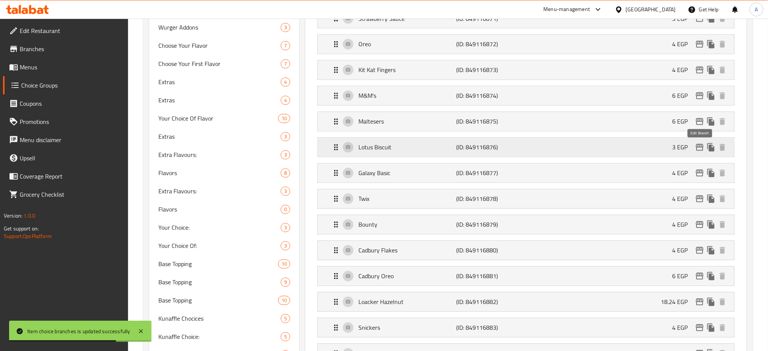
click at [697, 147] on icon "edit" at bounding box center [700, 147] width 9 height 9
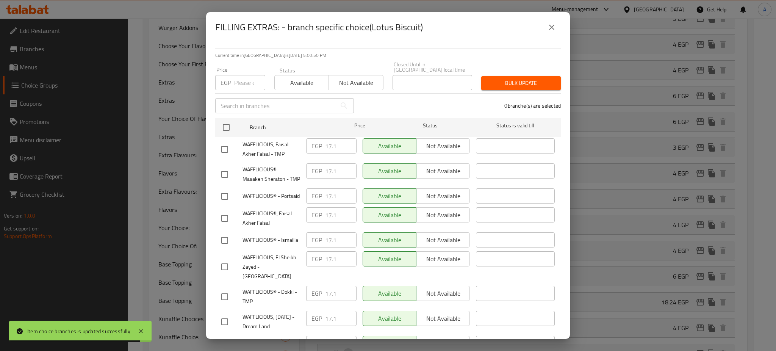
click at [548, 27] on icon "close" at bounding box center [551, 27] width 9 height 9
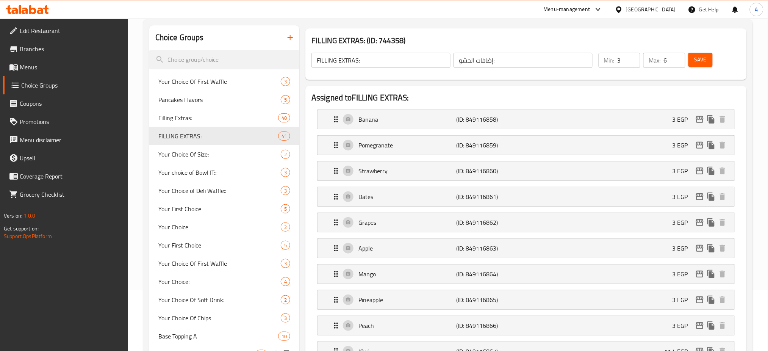
scroll to position [59, 0]
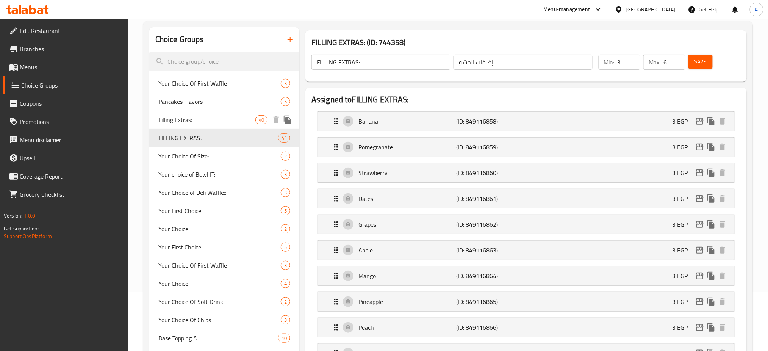
click at [239, 123] on span "Filling Extras:" at bounding box center [206, 119] width 97 height 9
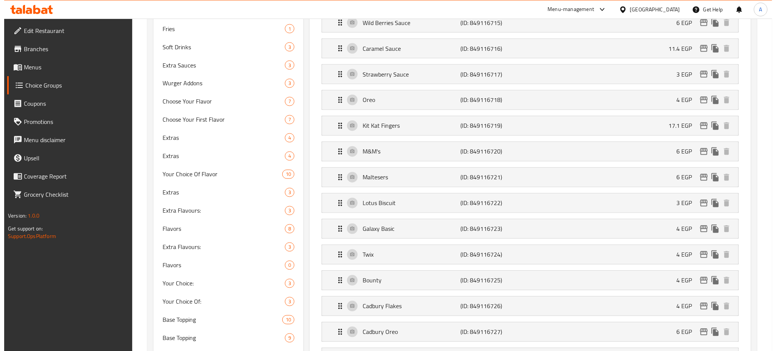
scroll to position [445, 0]
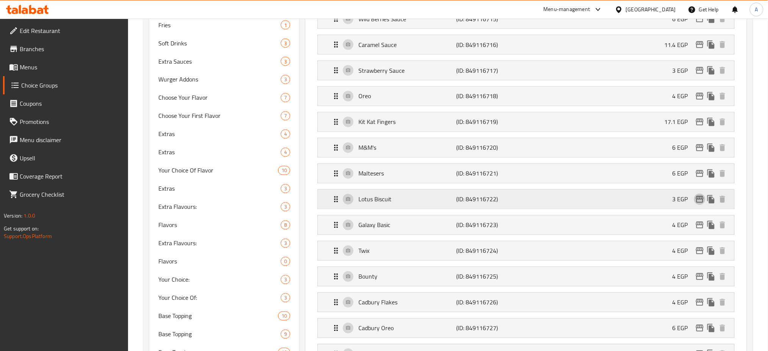
click at [699, 198] on icon "edit" at bounding box center [700, 199] width 9 height 9
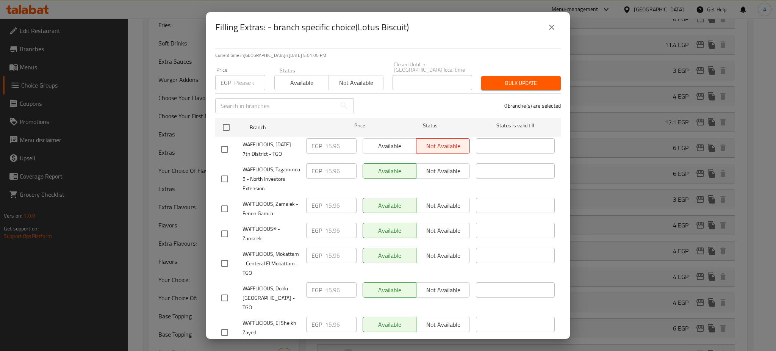
click at [244, 78] on input "number" at bounding box center [249, 82] width 31 height 15
paste input "17.1"
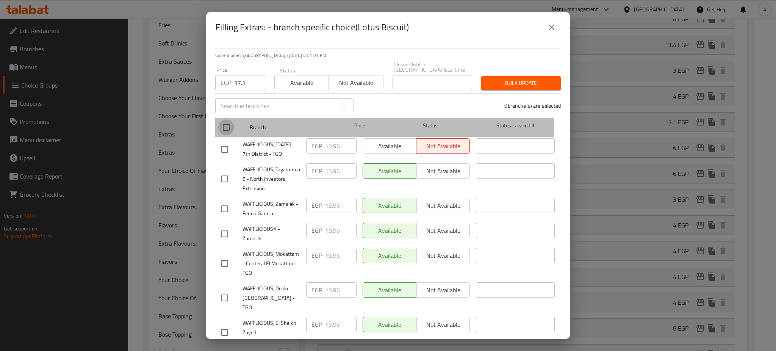
click at [226, 124] on input "checkbox" at bounding box center [226, 127] width 16 height 16
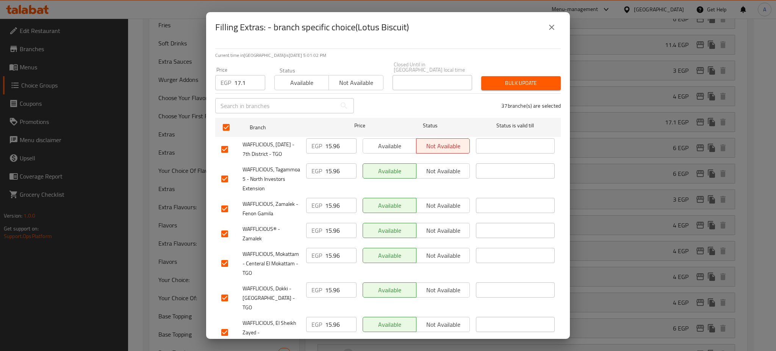
click at [517, 78] on span "Bulk update" at bounding box center [520, 82] width 67 height 9
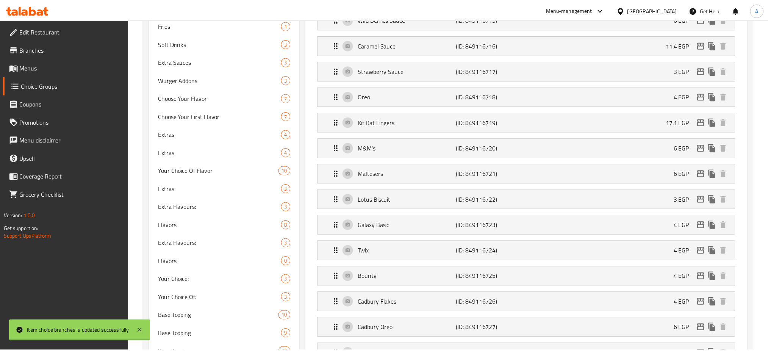
scroll to position [3, 0]
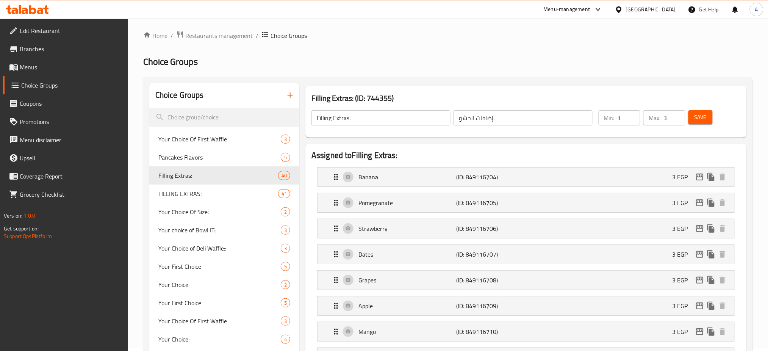
click at [706, 118] on span "Save" at bounding box center [701, 117] width 12 height 9
click at [226, 193] on div at bounding box center [384, 175] width 768 height 351
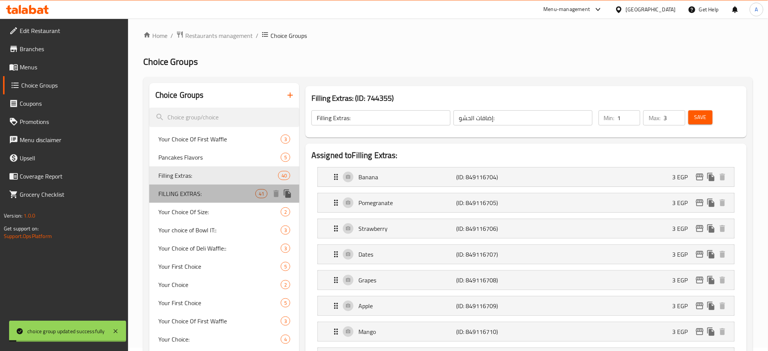
click at [226, 193] on span "FILLING EXTRAS:" at bounding box center [206, 193] width 97 height 9
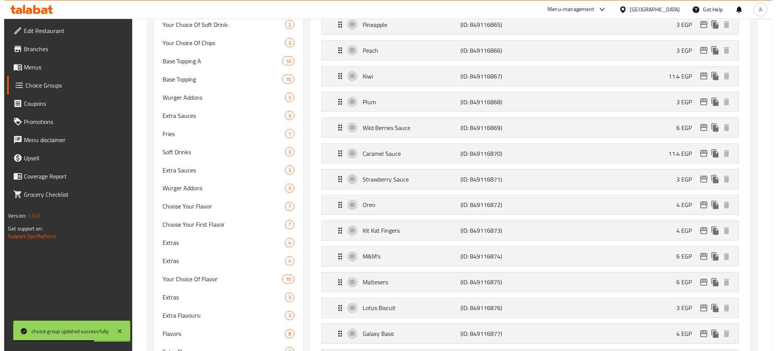
scroll to position [337, 0]
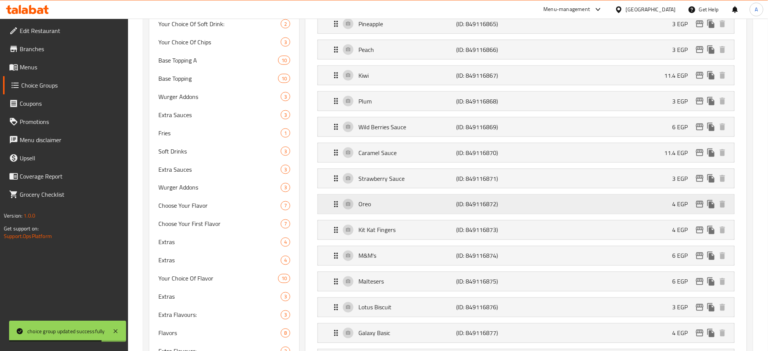
click at [698, 201] on icon "edit" at bounding box center [700, 204] width 9 height 9
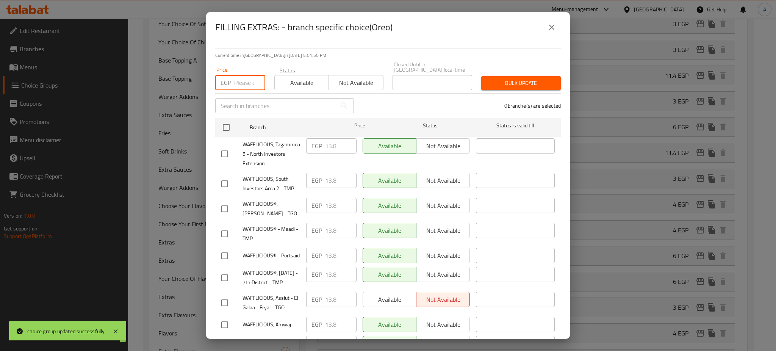
click at [246, 77] on input "number" at bounding box center [249, 82] width 31 height 15
paste input "17.1"
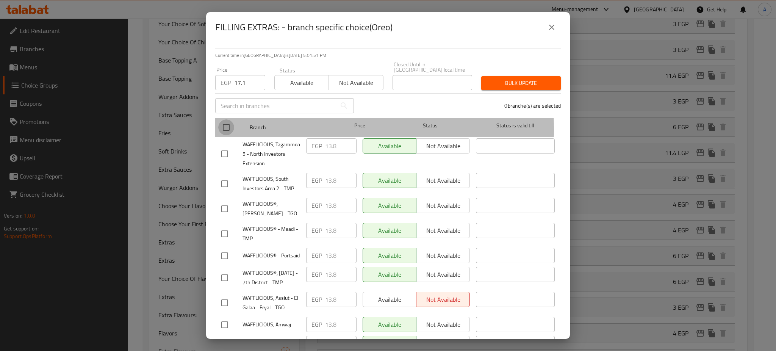
click at [224, 124] on input "checkbox" at bounding box center [226, 127] width 16 height 16
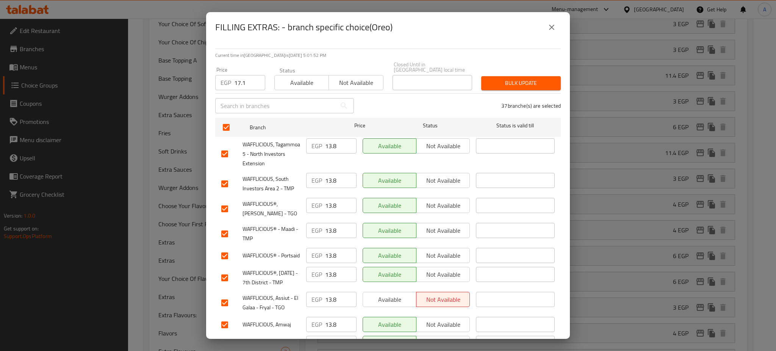
click at [508, 78] on span "Bulk update" at bounding box center [520, 82] width 67 height 9
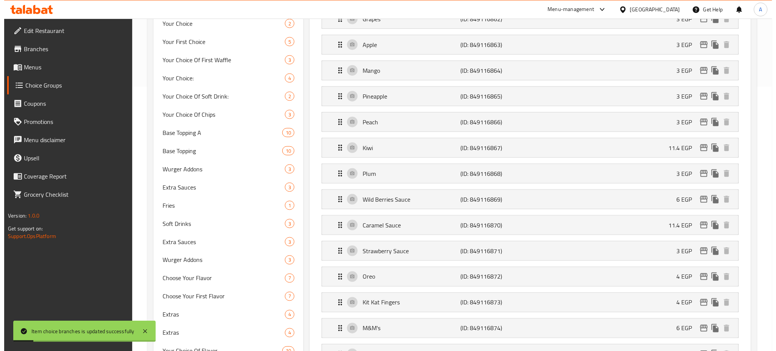
scroll to position [338, 0]
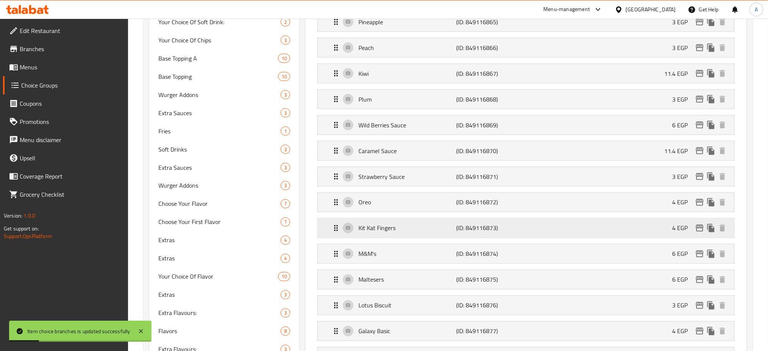
click at [651, 229] on div "Kit Kat Fingers (ID: 849116873) 4 EGP" at bounding box center [529, 228] width 394 height 19
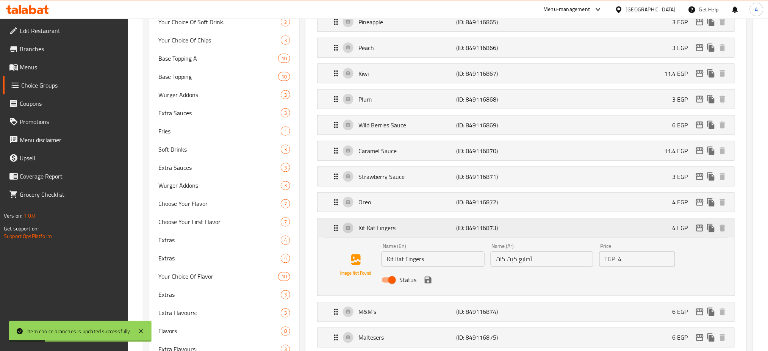
click at [699, 229] on icon "edit" at bounding box center [700, 228] width 8 height 7
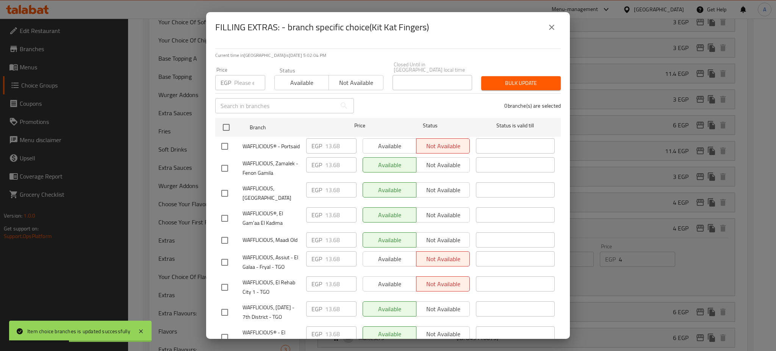
click at [246, 75] on input "number" at bounding box center [249, 82] width 31 height 15
paste input "17.1"
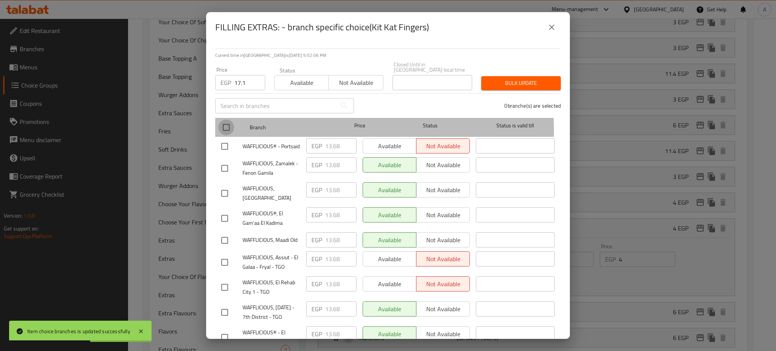
click at [223, 127] on input "checkbox" at bounding box center [226, 127] width 16 height 16
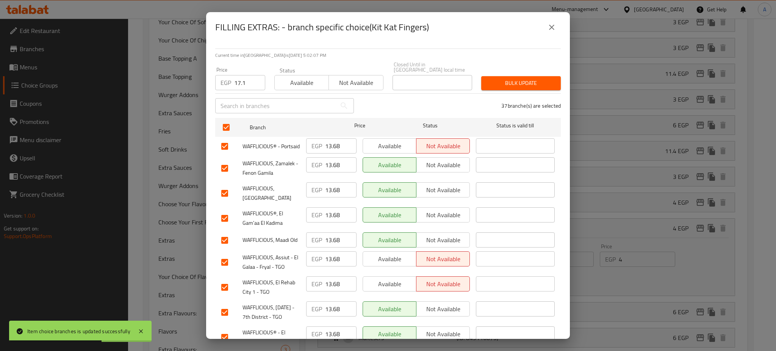
click at [515, 78] on span "Bulk update" at bounding box center [520, 82] width 67 height 9
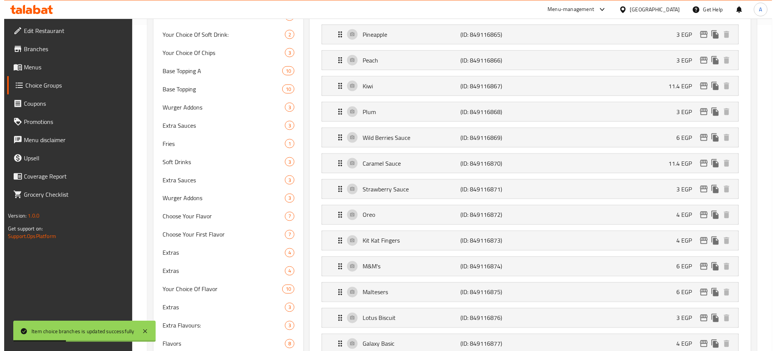
scroll to position [332, 0]
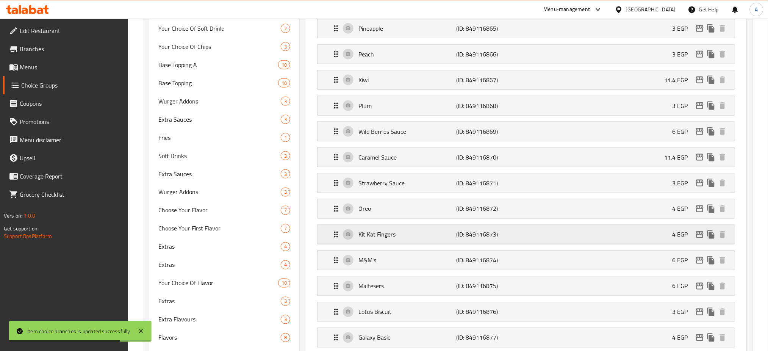
click at [700, 234] on icon "edit" at bounding box center [700, 234] width 8 height 7
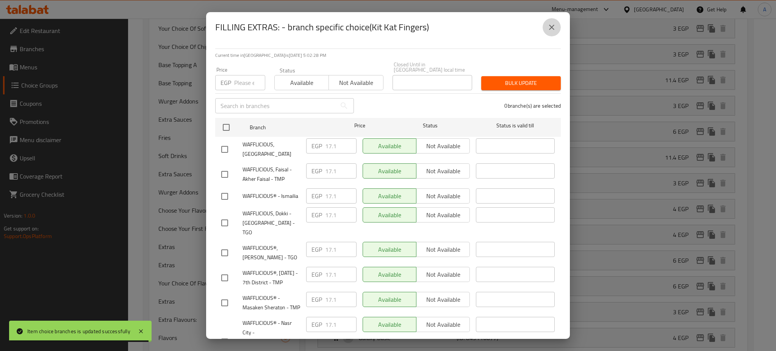
click at [550, 26] on icon "close" at bounding box center [551, 27] width 5 height 5
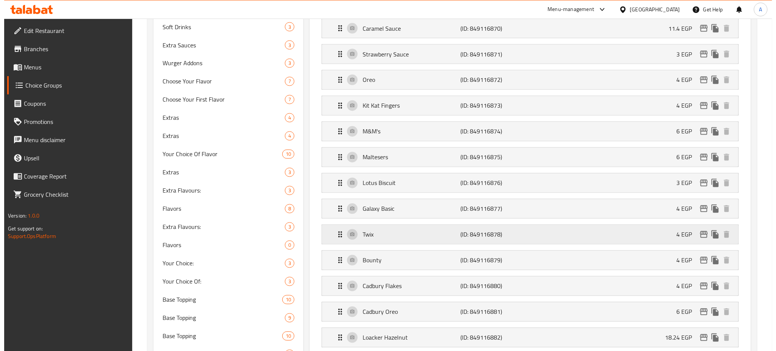
scroll to position [462, 0]
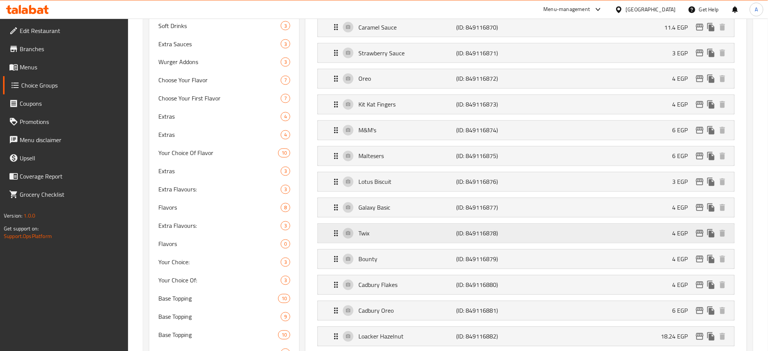
click at [699, 235] on icon "edit" at bounding box center [700, 233] width 9 height 9
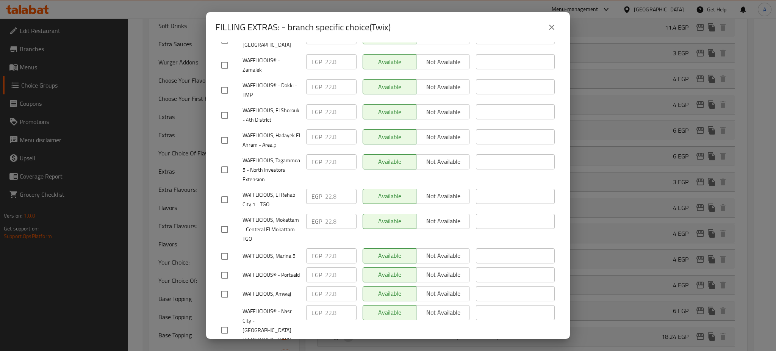
scroll to position [0, 0]
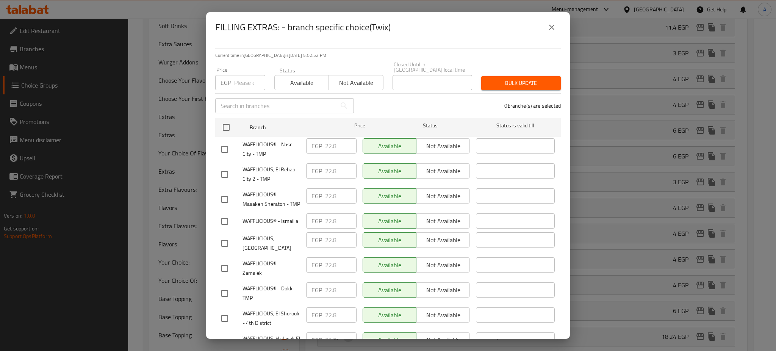
click at [555, 27] on icon "close" at bounding box center [551, 27] width 9 height 9
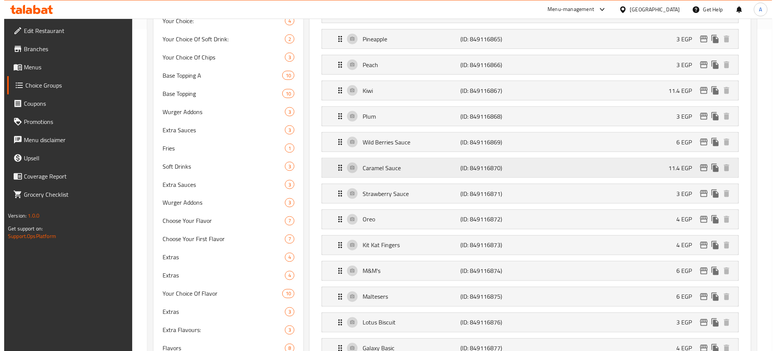
scroll to position [324, 0]
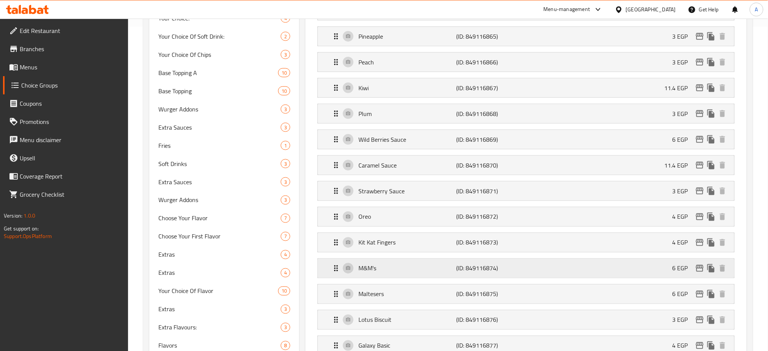
click at [702, 271] on icon "edit" at bounding box center [700, 268] width 9 height 9
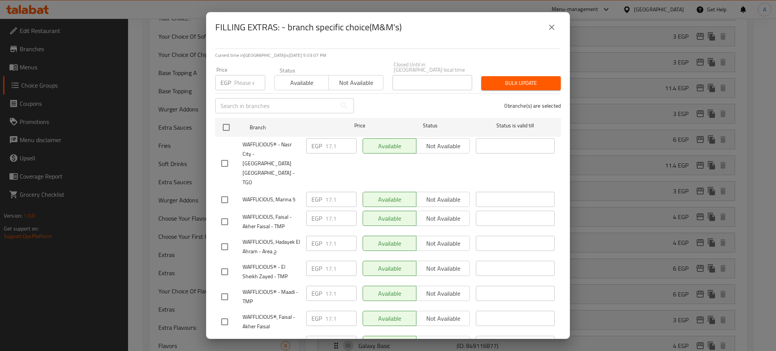
click at [551, 24] on icon "close" at bounding box center [551, 27] width 9 height 9
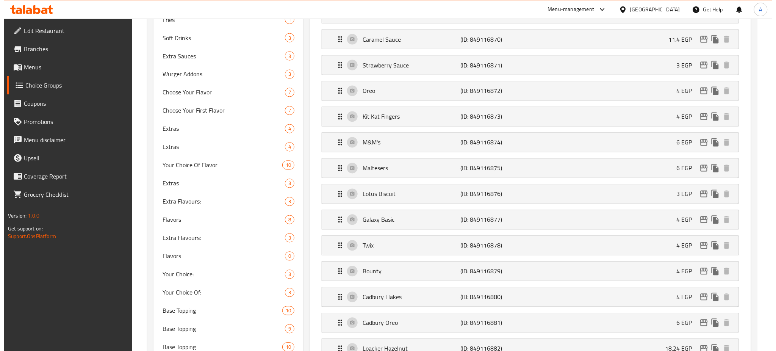
scroll to position [447, 0]
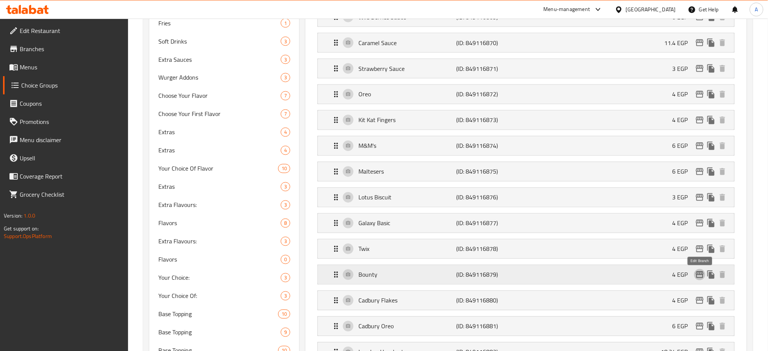
click at [699, 276] on icon "edit" at bounding box center [700, 274] width 8 height 7
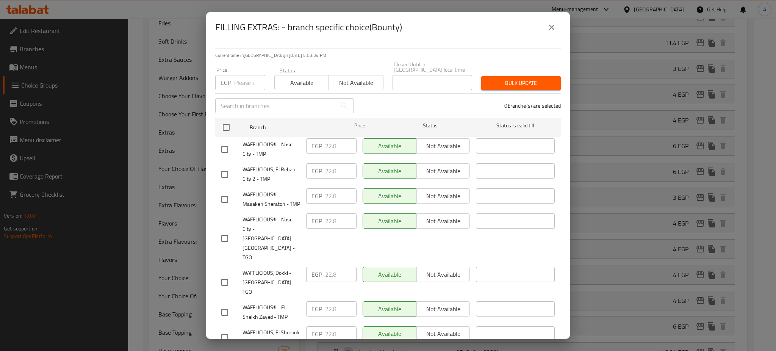
click at [555, 24] on icon "close" at bounding box center [551, 27] width 9 height 9
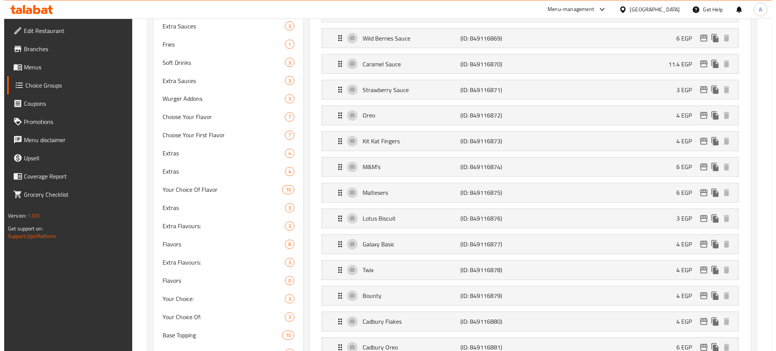
scroll to position [429, 0]
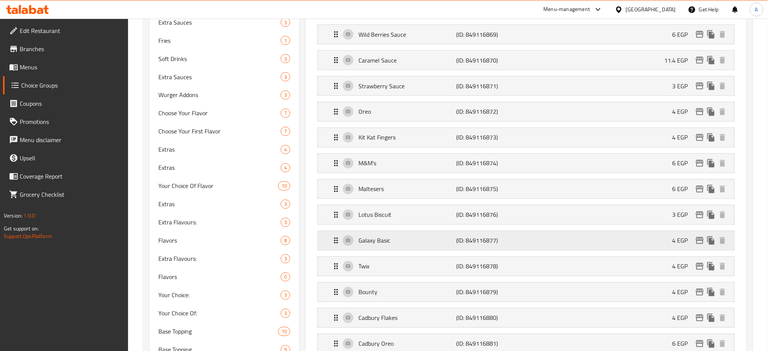
click at [699, 239] on icon "edit" at bounding box center [700, 240] width 8 height 7
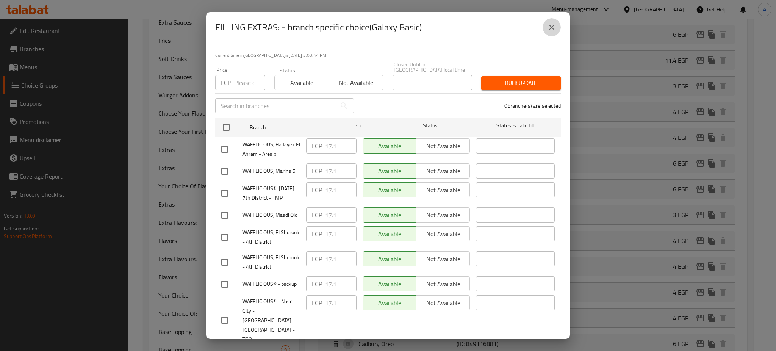
click at [550, 29] on icon "close" at bounding box center [551, 27] width 5 height 5
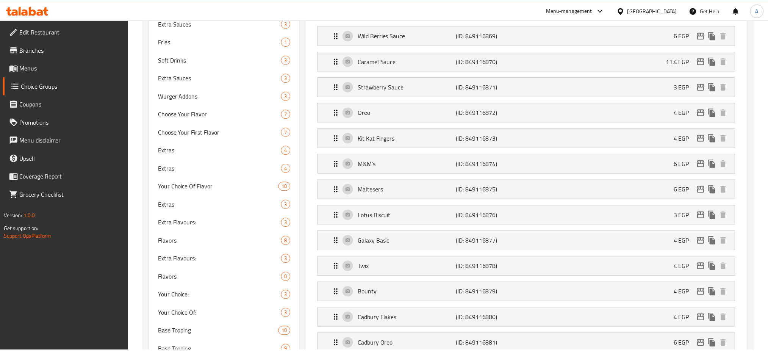
scroll to position [0, 0]
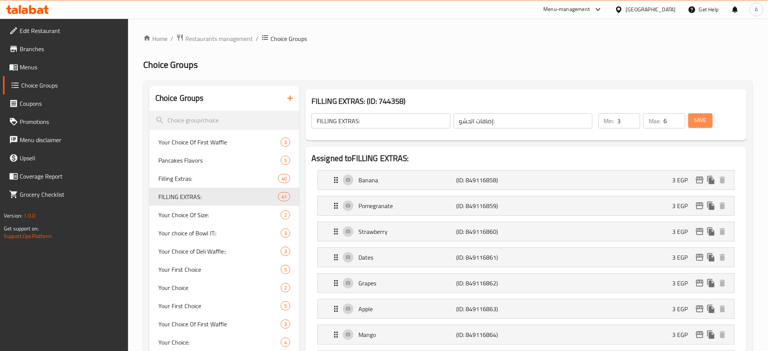
click at [702, 127] on button "Save" at bounding box center [701, 120] width 24 height 14
click at [222, 37] on span "Restaurants management" at bounding box center [218, 38] width 67 height 9
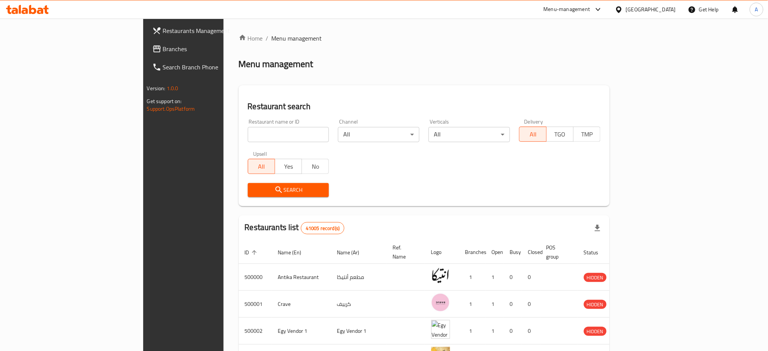
click at [248, 132] on input "search" at bounding box center [288, 134] width 81 height 15
click button "Search" at bounding box center [288, 190] width 81 height 14
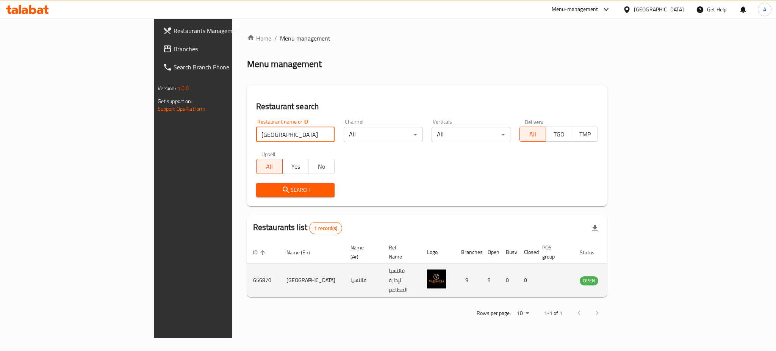
click at [629, 276] on icon "enhanced table" at bounding box center [624, 280] width 9 height 9
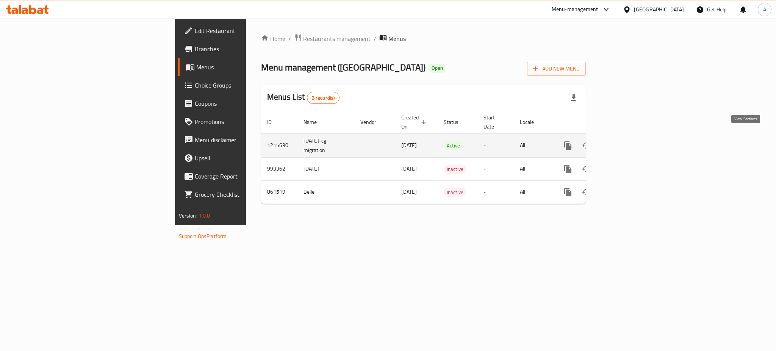
click at [627, 141] on icon "enhanced table" at bounding box center [622, 145] width 9 height 9
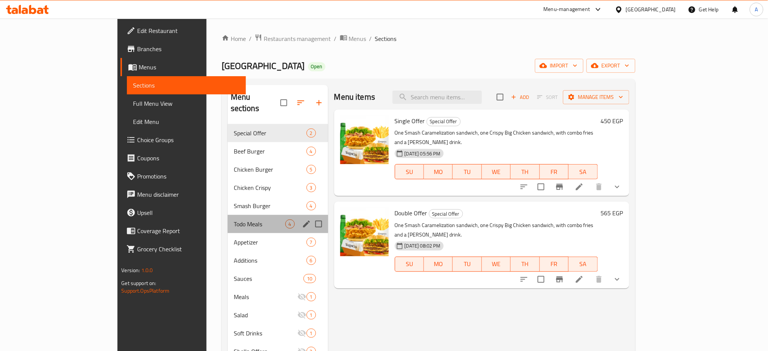
click at [228, 215] on div "Todo Meals 4" at bounding box center [278, 224] width 100 height 18
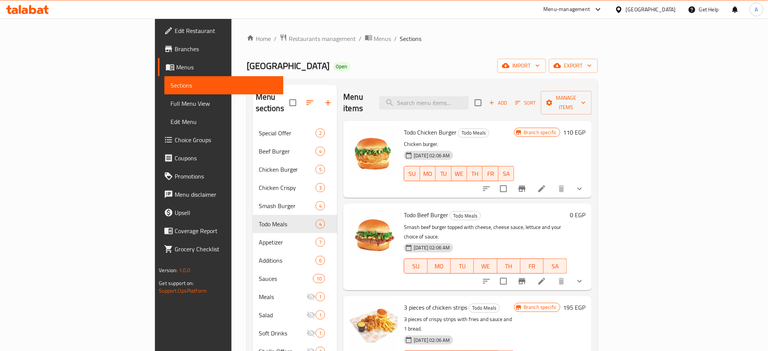
scroll to position [106, 0]
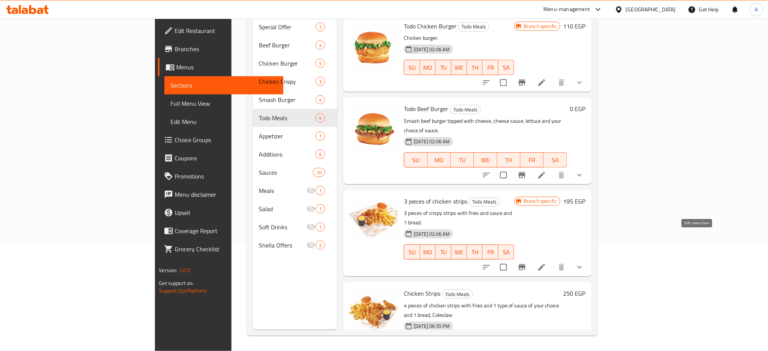
click at [547, 263] on icon at bounding box center [541, 267] width 9 height 9
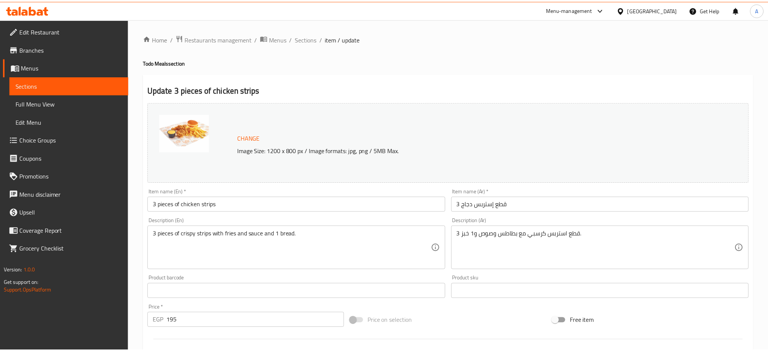
scroll to position [208, 0]
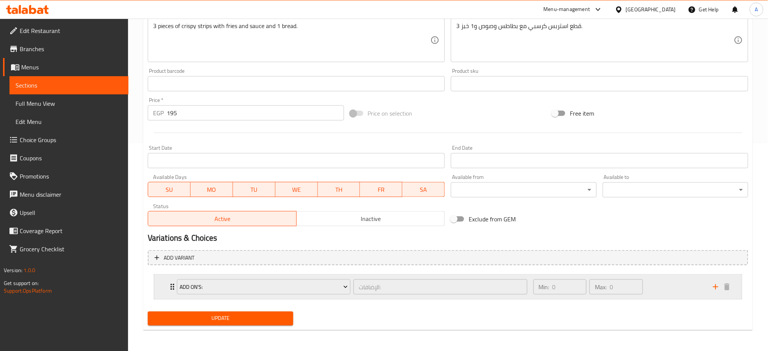
click at [169, 285] on icon "Expand" at bounding box center [172, 286] width 9 height 9
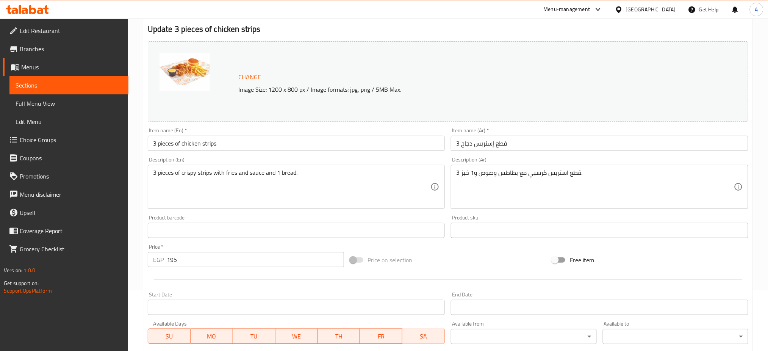
scroll to position [0, 0]
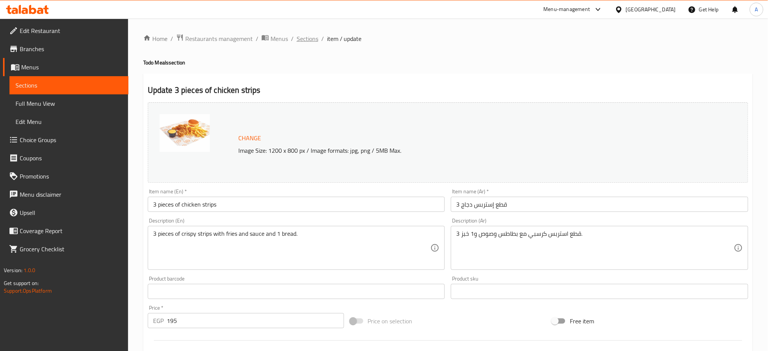
click at [305, 39] on span "Sections" at bounding box center [308, 38] width 22 height 9
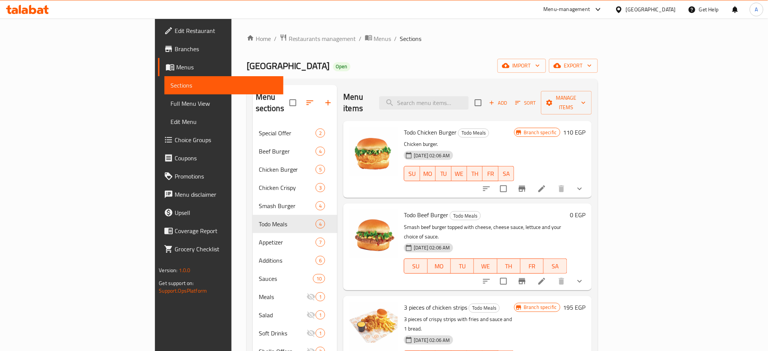
click at [514, 139] on p "Chicken burger." at bounding box center [459, 143] width 110 height 9
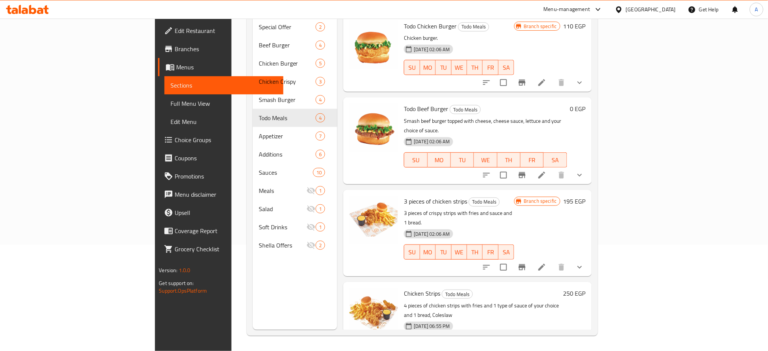
click at [527, 263] on icon "Branch-specific-item" at bounding box center [522, 267] width 9 height 9
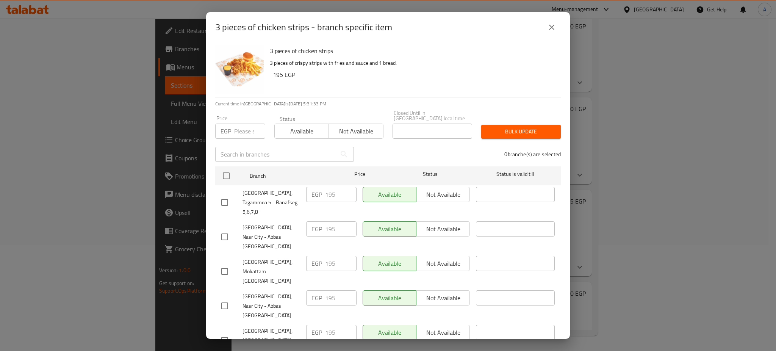
click at [553, 23] on icon "close" at bounding box center [551, 27] width 9 height 9
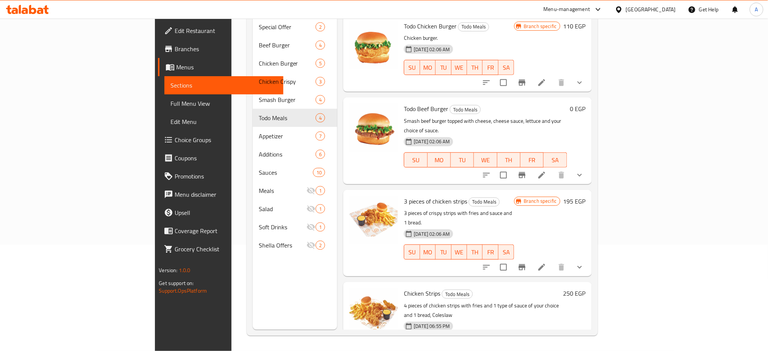
click at [592, 190] on div "3 pieces of chicken strips Todo Meals 3 pieces of crispy strips with fries and …" at bounding box center [467, 233] width 248 height 86
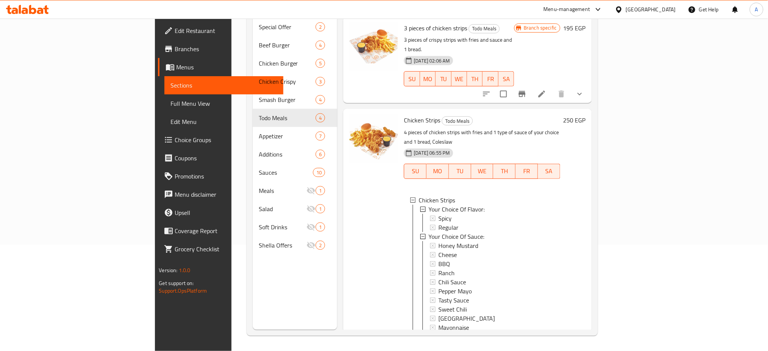
click at [404, 128] on p "4 pieces of chicken strips with fries and 1 type of sauce of your choice and 1 …" at bounding box center [482, 137] width 156 height 19
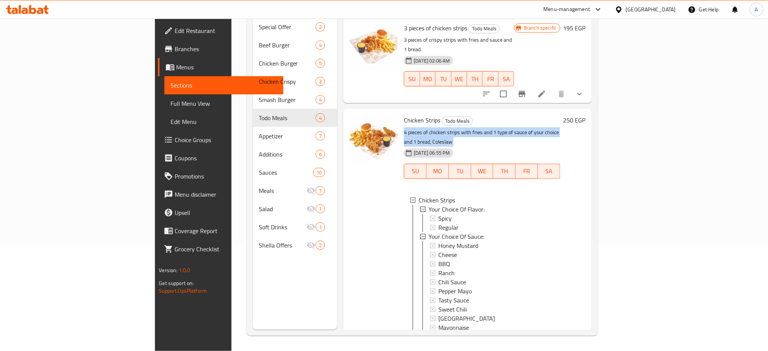
click at [404, 128] on p "4 pieces of chicken strips with fries and 1 type of sauce of your choice and 1 …" at bounding box center [482, 137] width 156 height 19
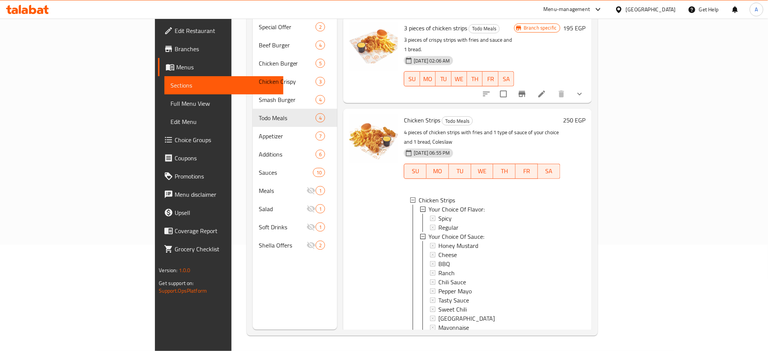
click at [404, 114] on span "Chicken Strips" at bounding box center [422, 119] width 36 height 11
copy h6 "Chicken Strips"
click at [554, 205] on div "Your Choice Of Flavor:" at bounding box center [491, 209] width 125 height 9
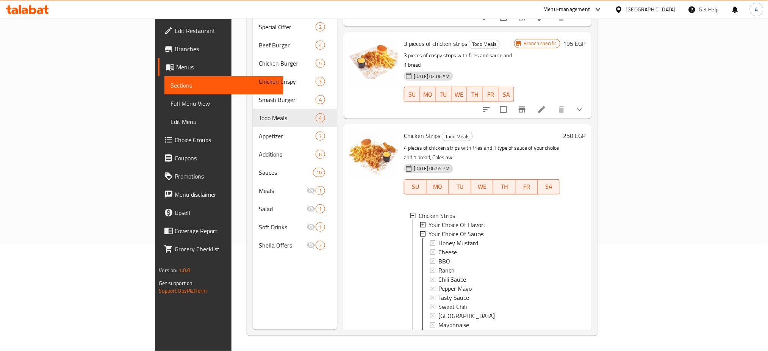
scroll to position [155, 0]
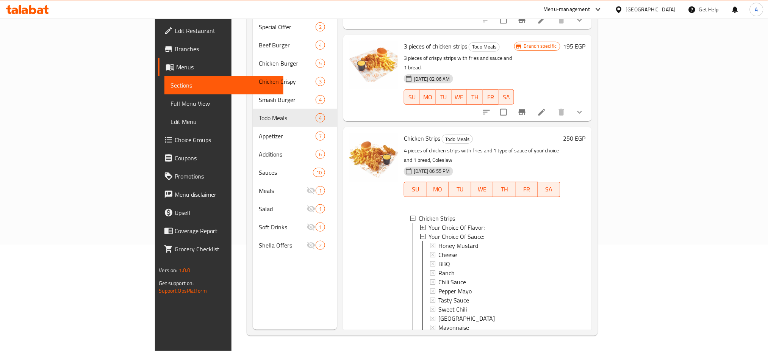
click at [506, 223] on div "Your Choice Of Flavor:" at bounding box center [491, 227] width 125 height 9
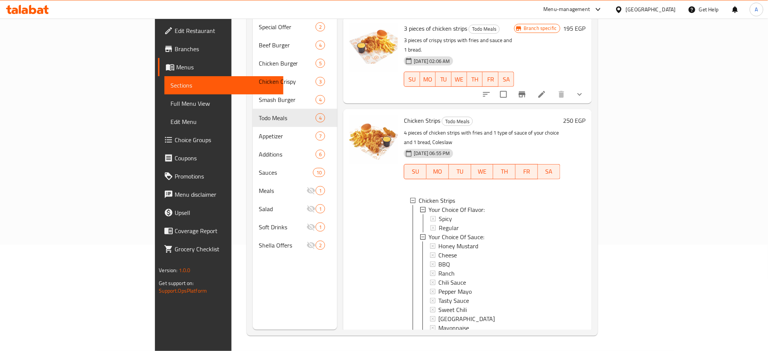
scroll to position [173, 0]
click at [613, 163] on div "Home / Restaurants management / Menus / Sections Valencia Open import export Me…" at bounding box center [423, 131] width 382 height 439
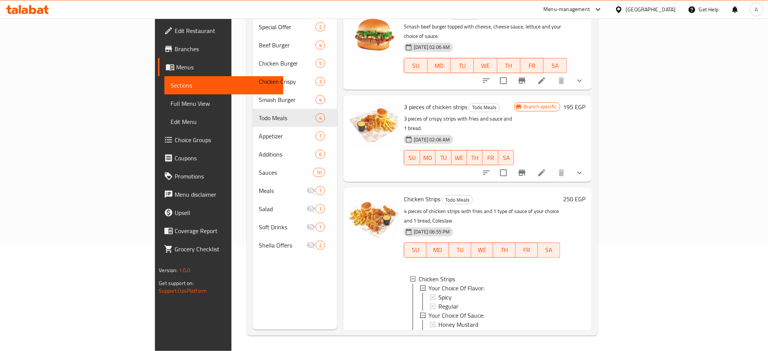
scroll to position [92, 0]
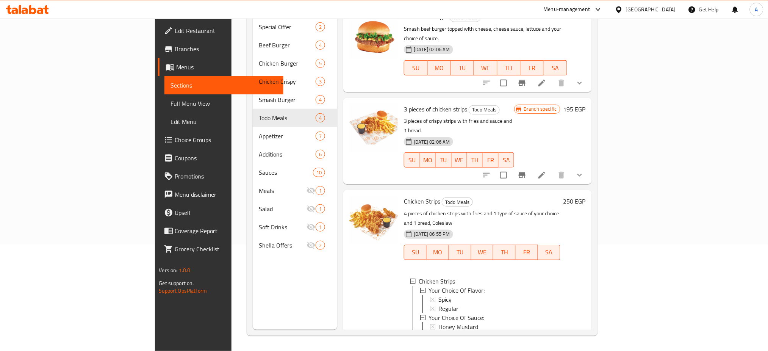
click at [584, 171] on icon "show more" at bounding box center [579, 175] width 9 height 9
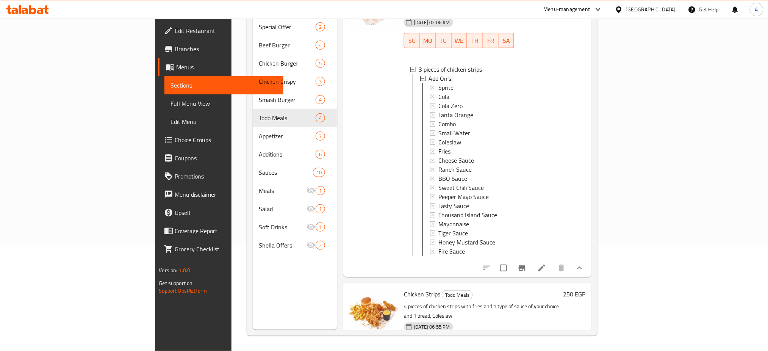
scroll to position [212, 0]
click at [598, 284] on div "Menu sections Special Offer 2 Beef Burger 4 Chicken Burger 5 Chicken Crispy 3 S…" at bounding box center [422, 154] width 351 height 363
click at [560, 301] on p "4 pieces of chicken strips with fries and 1 type of sauce of your choice and 1 …" at bounding box center [482, 310] width 156 height 19
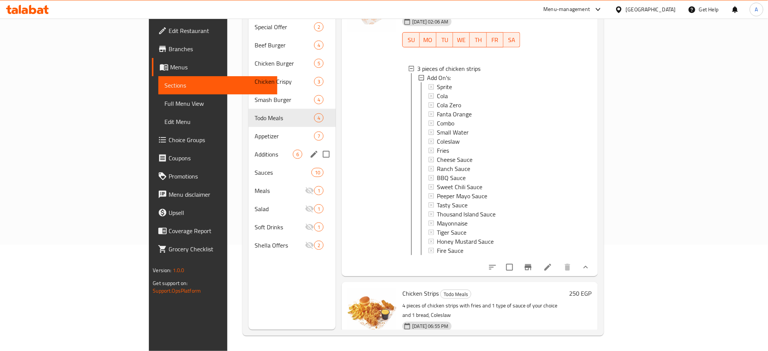
click at [255, 150] on span "Additions" at bounding box center [274, 154] width 38 height 9
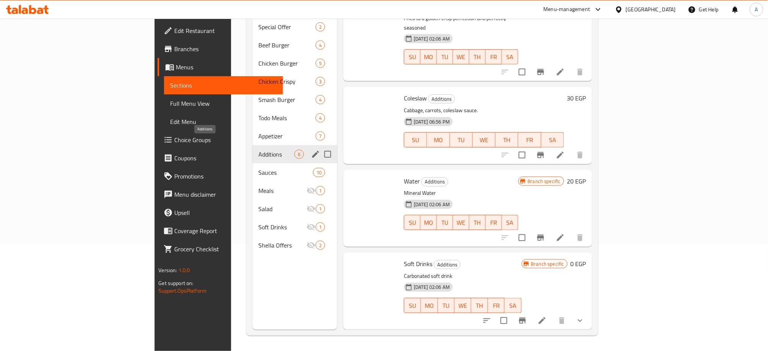
scroll to position [153, 0]
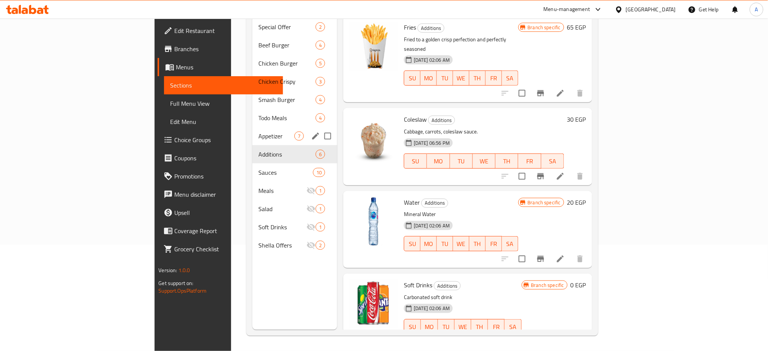
click at [252, 127] on div "Appetizer 7" at bounding box center [294, 136] width 85 height 18
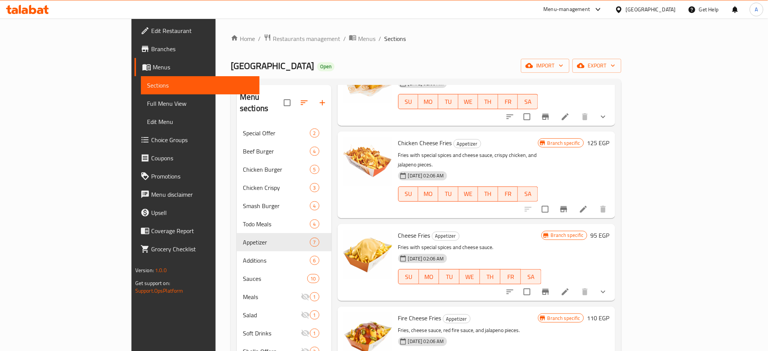
scroll to position [106, 0]
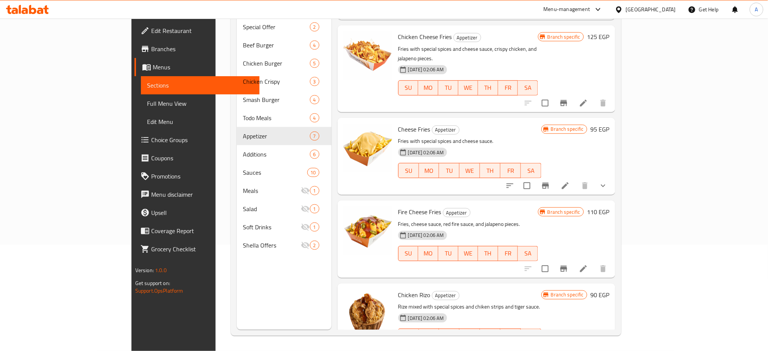
click at [545, 310] on div "[DATE] 02:06 AM SU MO TU WE TH FR SA" at bounding box center [469, 330] width 149 height 41
click at [448, 302] on p "Rize mixed with special spices and chiken strips and tiger sauce." at bounding box center [469, 306] width 143 height 9
copy div "Rize mixed with special spices and chiken strips and tiger sauce."
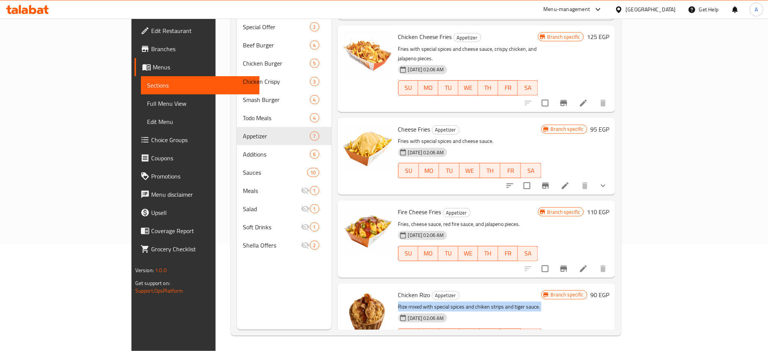
click at [538, 219] on p "Fries, cheese sauce, red fire sauce, and jalapeno pieces." at bounding box center [468, 223] width 140 height 9
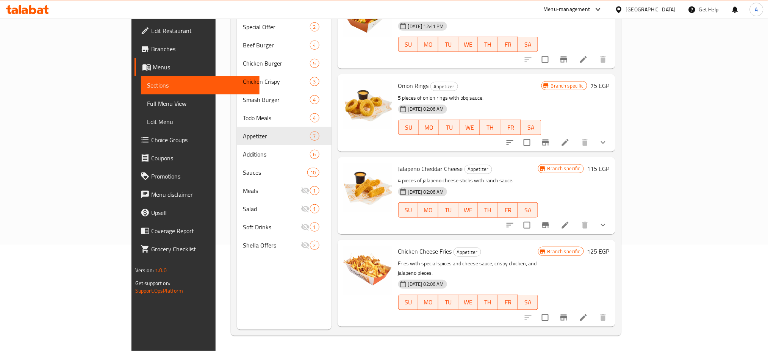
scroll to position [26, 0]
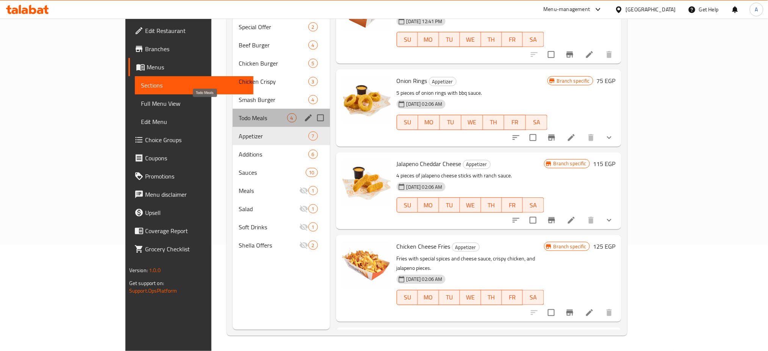
click at [244, 113] on span "Todo Meals" at bounding box center [263, 117] width 48 height 9
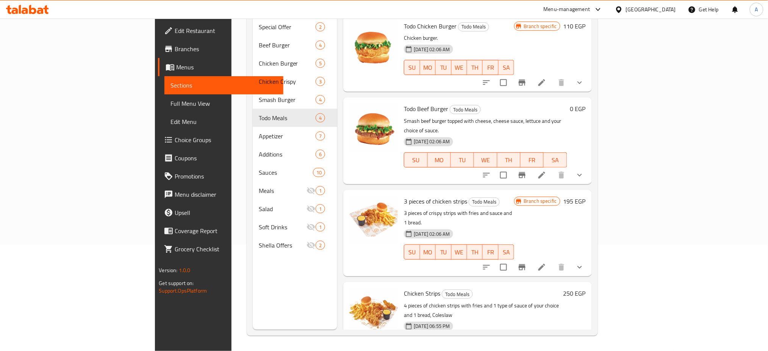
click at [547, 263] on icon at bounding box center [541, 267] width 9 height 9
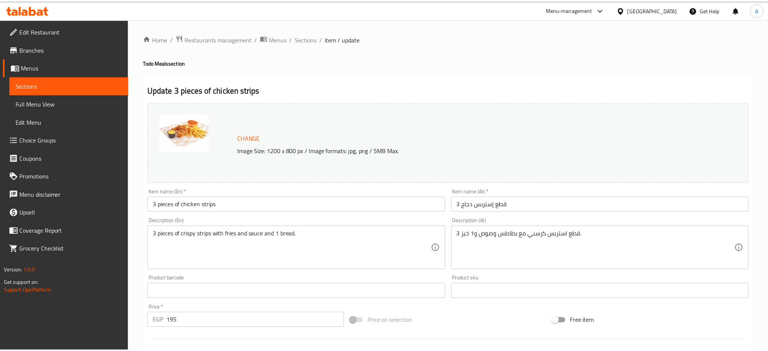
scroll to position [208, 0]
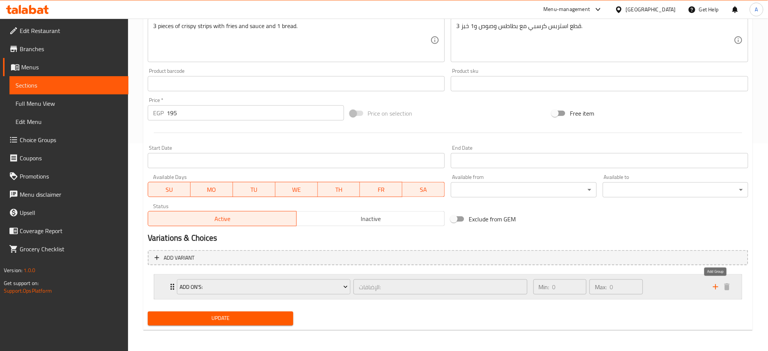
click at [720, 286] on icon "add" at bounding box center [715, 286] width 9 height 9
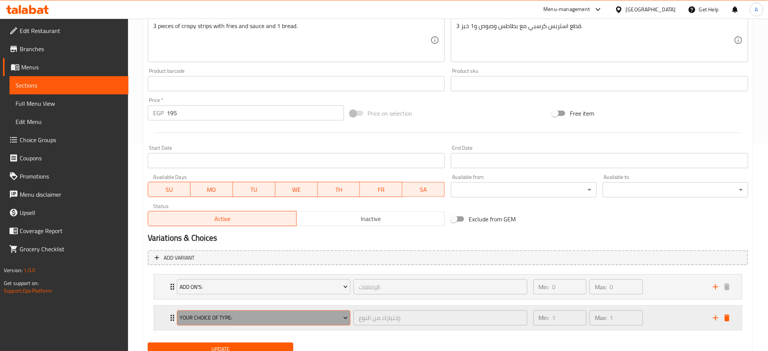
click at [249, 318] on span "Your Choice Of Type:" at bounding box center [264, 317] width 168 height 9
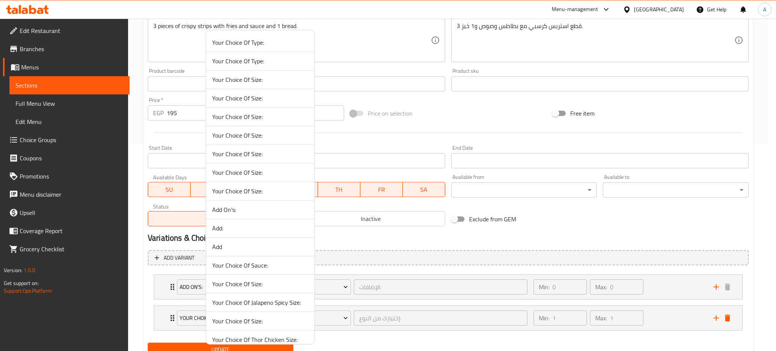
click at [255, 263] on span "Your Choice Of Sauce:" at bounding box center [260, 265] width 96 height 9
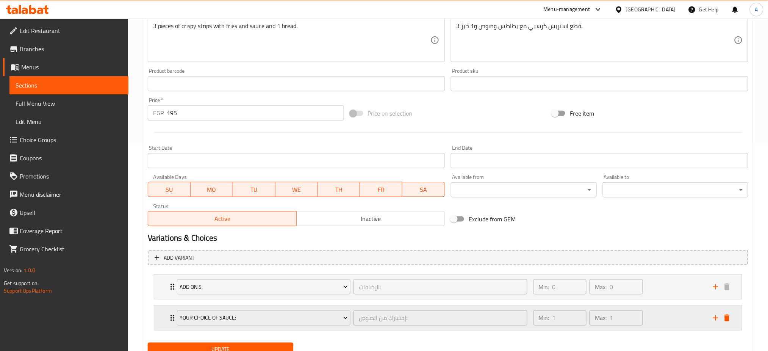
click at [170, 312] on div "Your Choice Of Sauce: إختيارك من الصوص: ​ Min: 1 ​ Max: 1 ​" at bounding box center [450, 318] width 565 height 24
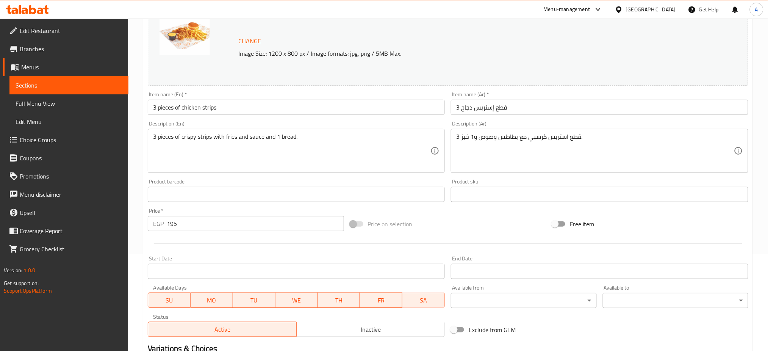
scroll to position [0, 0]
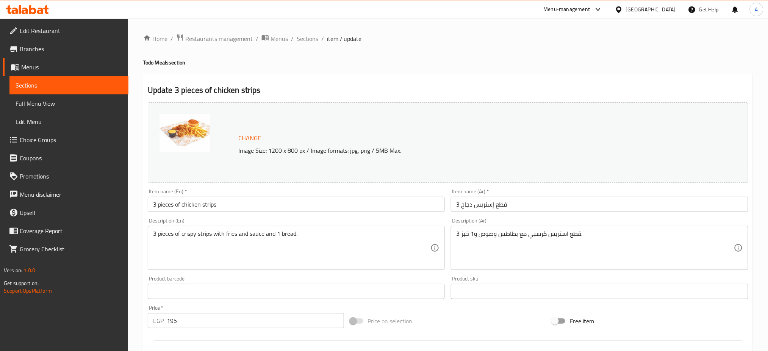
click at [307, 37] on span "Sections" at bounding box center [308, 38] width 22 height 9
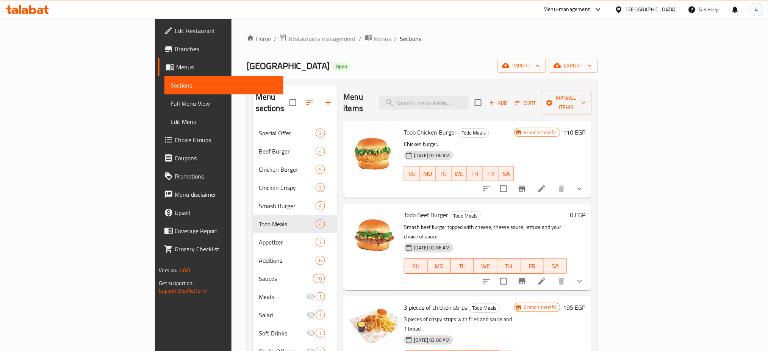
scroll to position [106, 0]
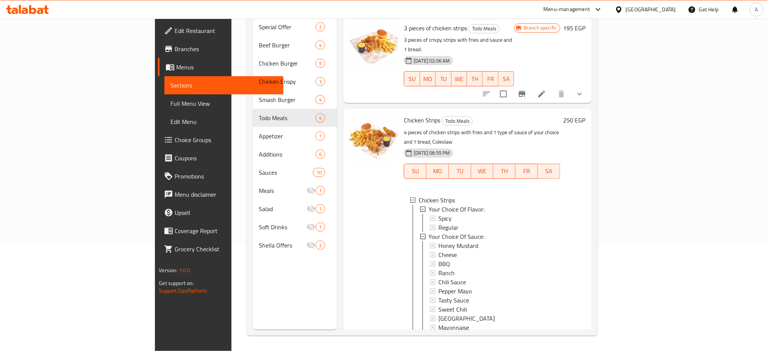
click at [547, 89] on icon at bounding box center [541, 93] width 9 height 9
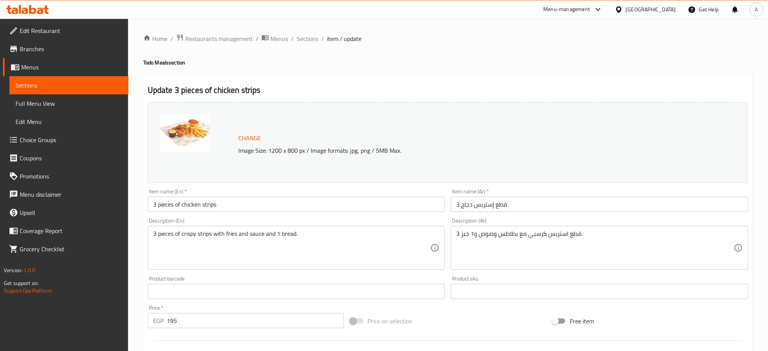
scroll to position [208, 0]
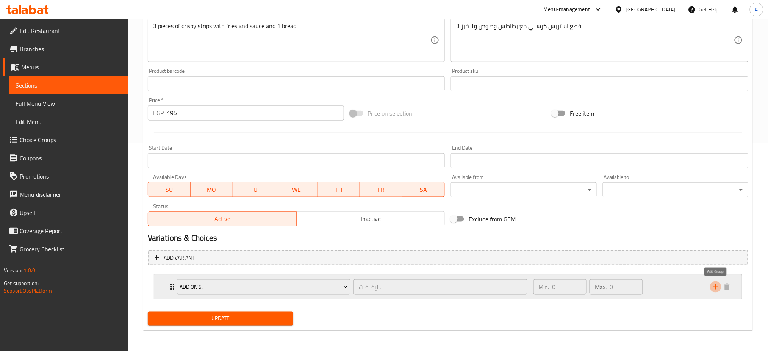
click at [717, 285] on icon "add" at bounding box center [715, 286] width 9 height 9
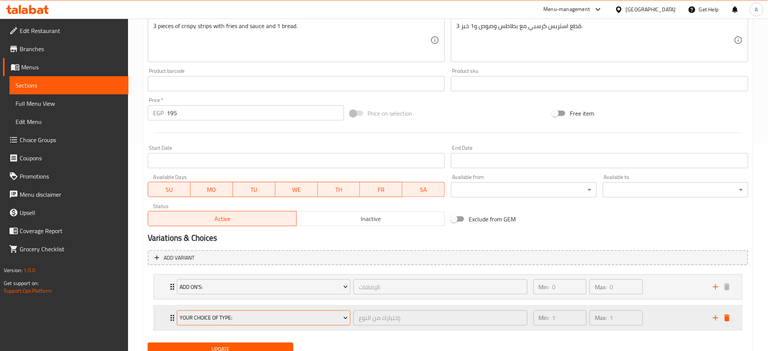
click at [204, 315] on span "Your Choice Of Type:" at bounding box center [264, 317] width 168 height 9
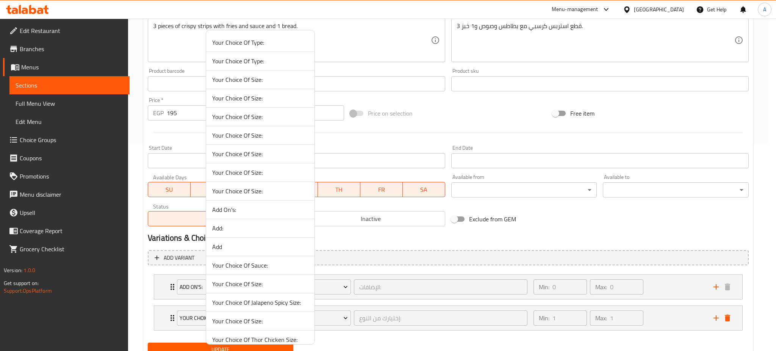
click at [267, 265] on span "Your Choice Of Sauce:" at bounding box center [260, 265] width 96 height 9
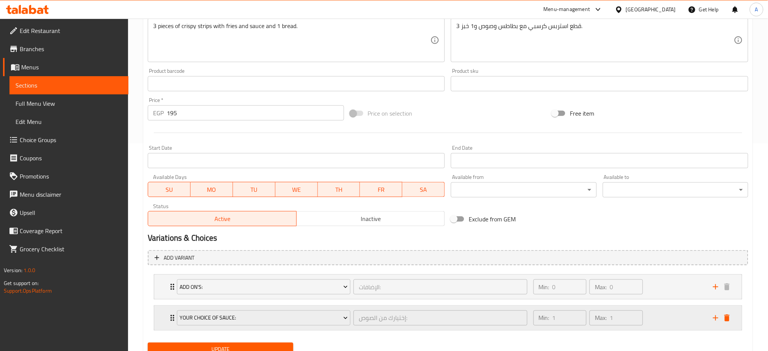
click at [166, 312] on div "Your Choice Of Sauce: إختيارك من الصوص: ​ Min: 1 ​ Max: 1 ​" at bounding box center [448, 318] width 588 height 24
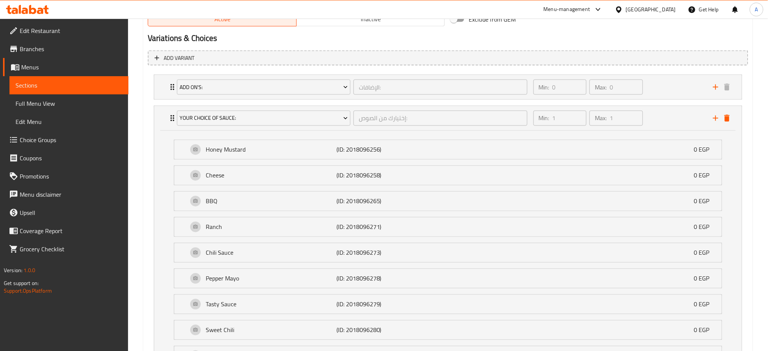
scroll to position [407, 0]
click at [160, 125] on div "Your Choice Of Sauce: إختيارك من الصوص: ​ Min: 1 ​ Max: 1 ​" at bounding box center [448, 119] width 588 height 24
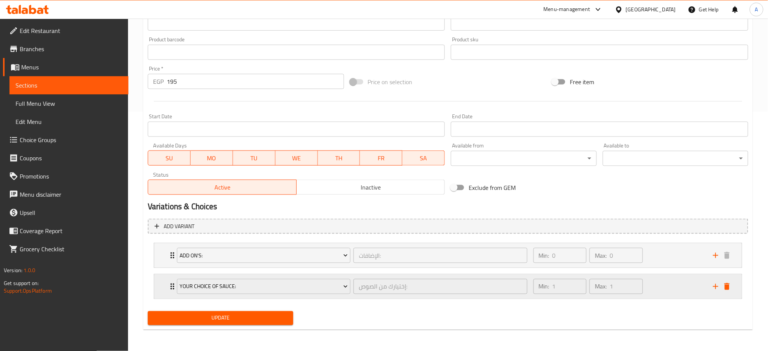
scroll to position [239, 0]
click at [717, 287] on icon "add" at bounding box center [715, 286] width 9 height 9
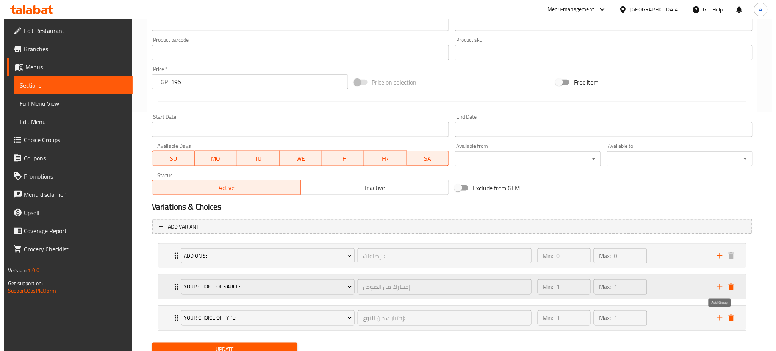
scroll to position [270, 0]
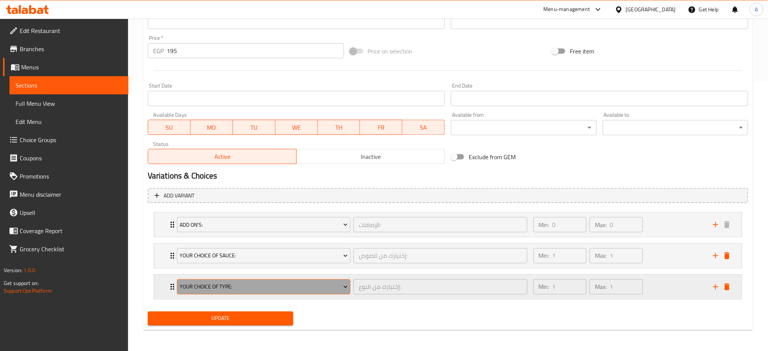
click at [225, 287] on span "Your Choice Of Type:" at bounding box center [264, 286] width 168 height 9
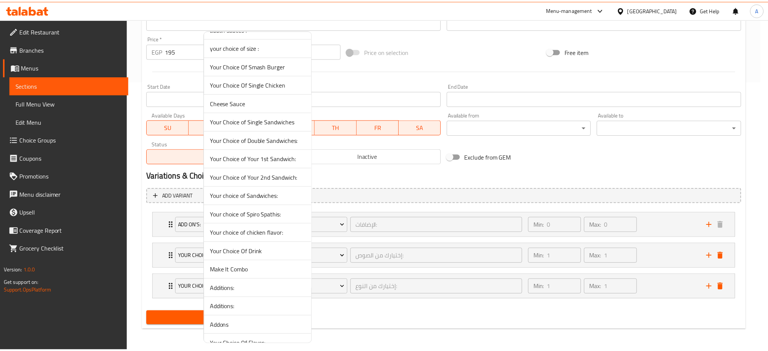
scroll to position [454, 0]
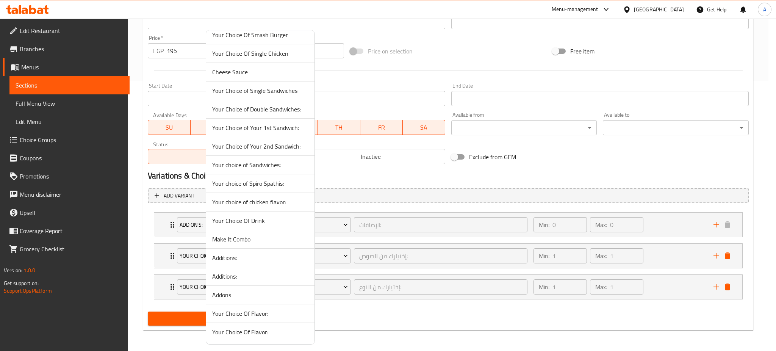
click at [249, 313] on span "Your Choice Of Flavor:" at bounding box center [260, 313] width 96 height 9
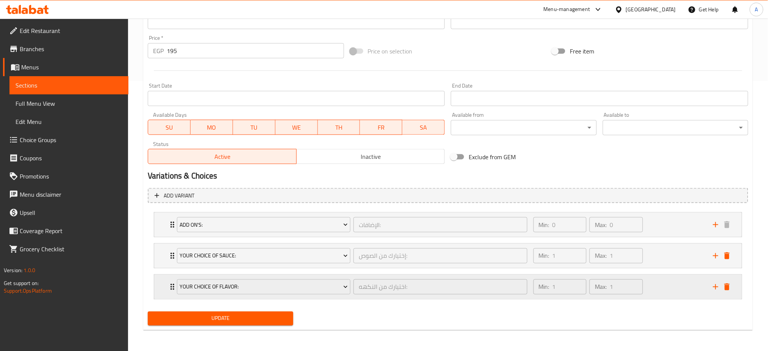
click at [163, 283] on div "Your Choice Of Flavor: اختيارك من النكهه: ​ Min: 1 ​ Max: 1 ​" at bounding box center [448, 287] width 588 height 24
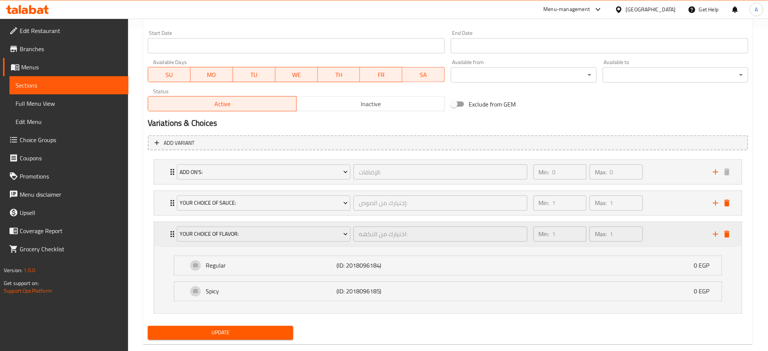
scroll to position [313, 0]
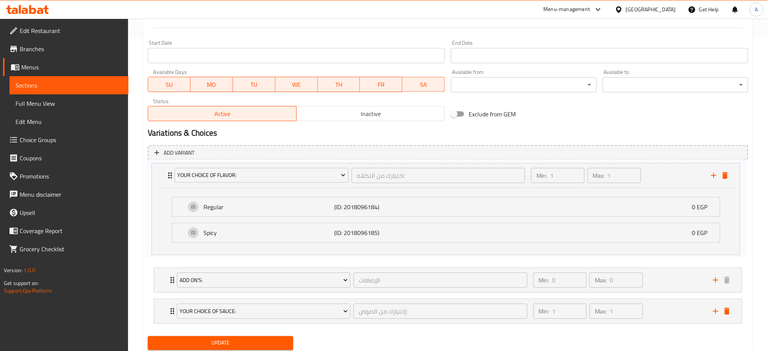
drag, startPoint x: 165, startPoint y: 246, endPoint x: 163, endPoint y: 173, distance: 73.2
click at [163, 173] on div "Add On's: الإضافات: ​ Min: 0 ​ Max: 0 ​ Sprite (ID: 52809001) 35 EGP Name (En) …" at bounding box center [448, 246] width 601 height 160
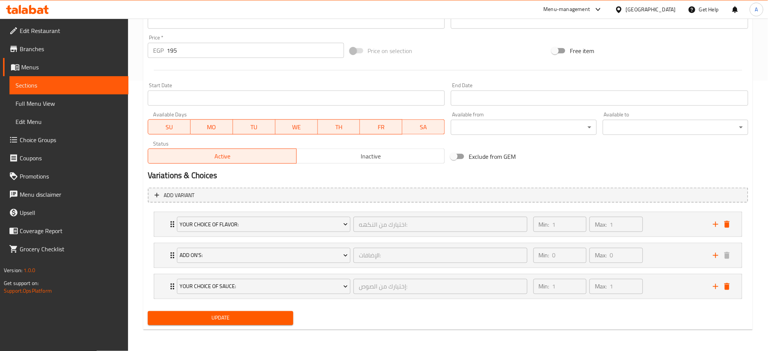
scroll to position [270, 0]
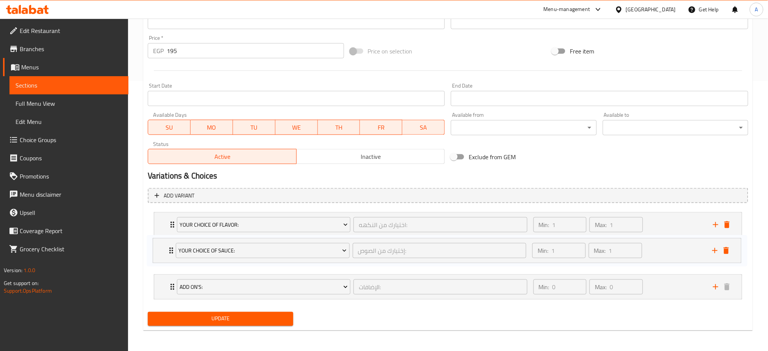
drag, startPoint x: 163, startPoint y: 285, endPoint x: 161, endPoint y: 247, distance: 38.3
click at [161, 247] on div "Your Choice Of Flavor: اختيارك من النكهه: ​ Min: 1 ​ Max: 1 ​ Regular (ID: 2018…" at bounding box center [448, 255] width 601 height 93
click at [213, 318] on span "Update" at bounding box center [220, 318] width 133 height 9
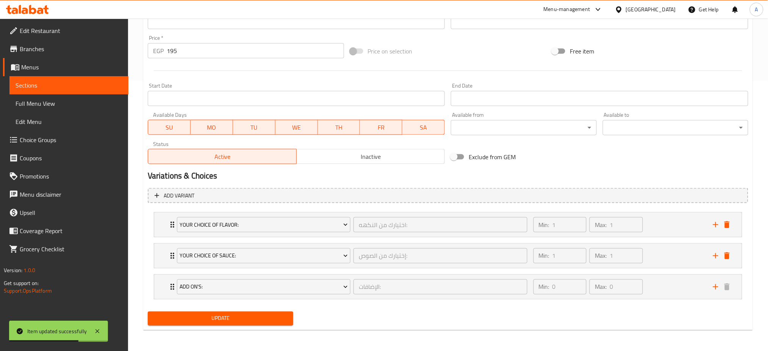
scroll to position [0, 0]
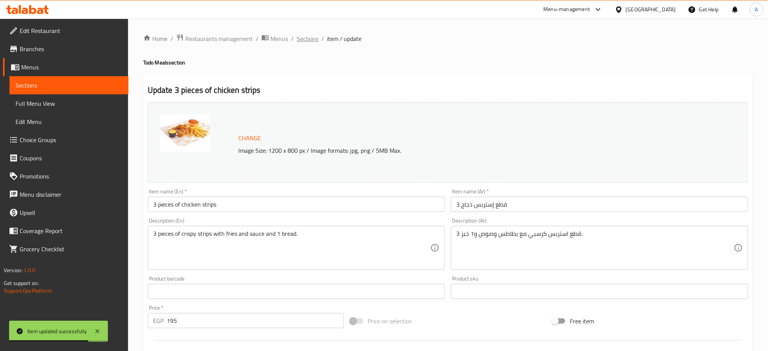
click at [307, 39] on span "Sections" at bounding box center [308, 38] width 22 height 9
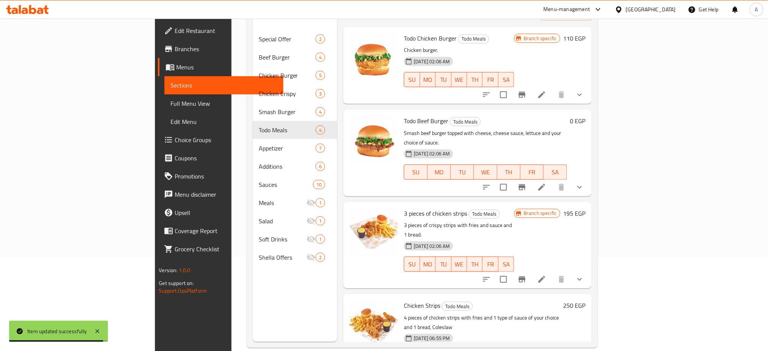
scroll to position [106, 0]
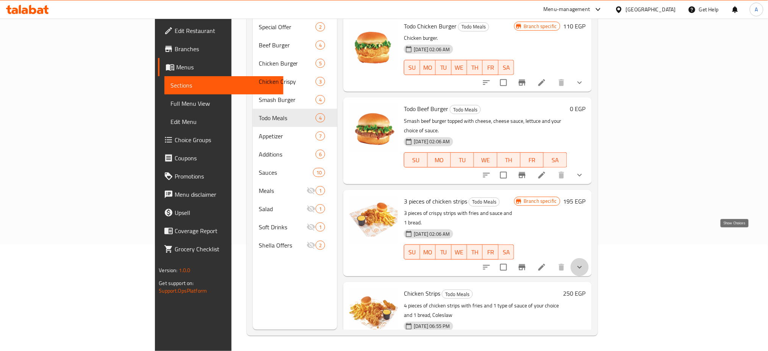
click at [582, 266] on icon "show more" at bounding box center [580, 267] width 5 height 3
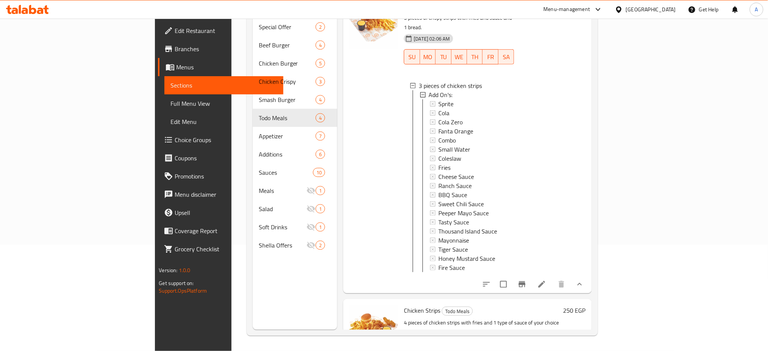
scroll to position [0, 0]
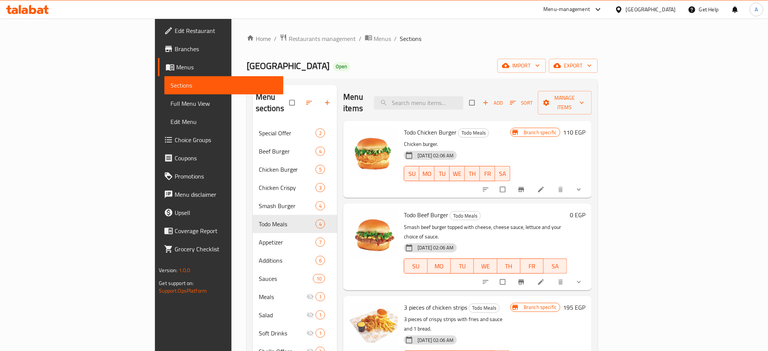
scroll to position [106, 0]
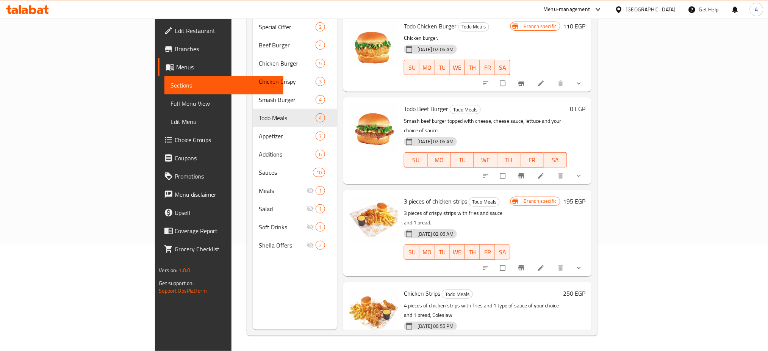
click at [589, 260] on button "show more" at bounding box center [580, 268] width 18 height 17
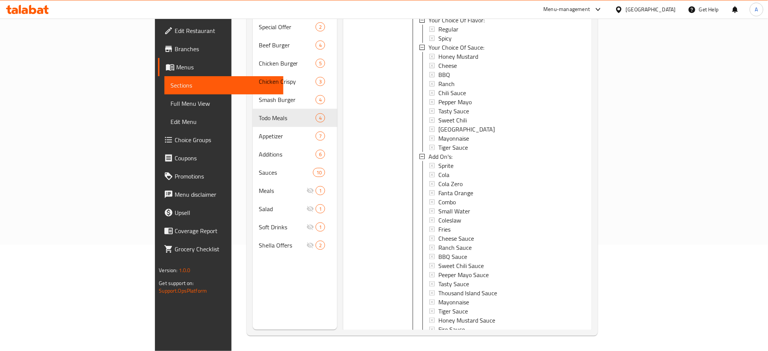
scroll to position [355, 0]
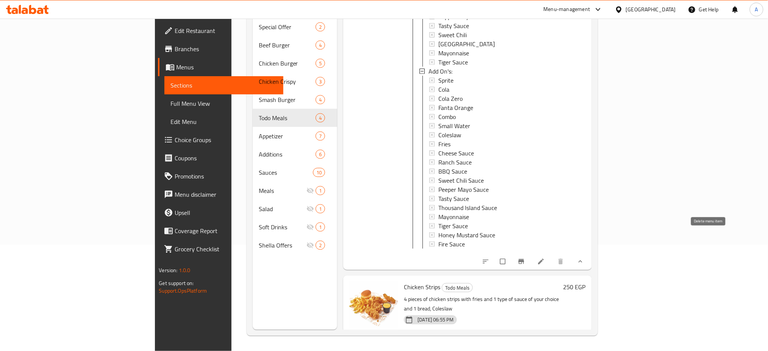
click at [584, 258] on icon "show more" at bounding box center [581, 262] width 8 height 8
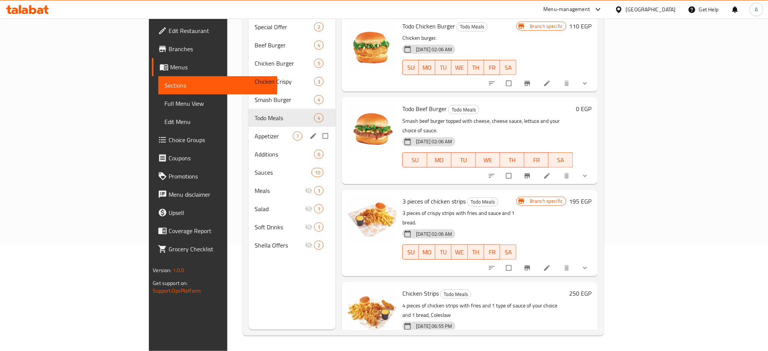
scroll to position [0, 0]
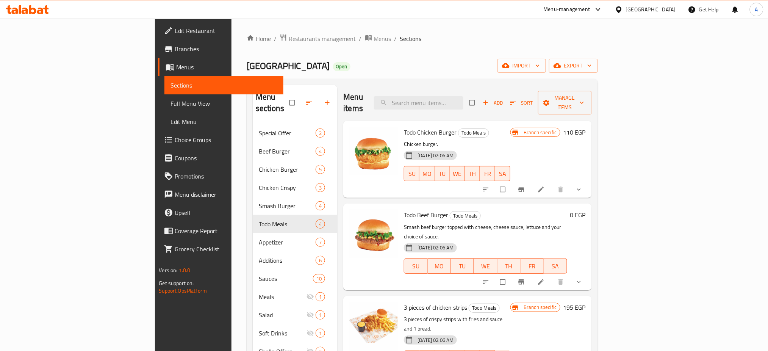
click at [175, 141] on span "Choice Groups" at bounding box center [226, 139] width 103 height 9
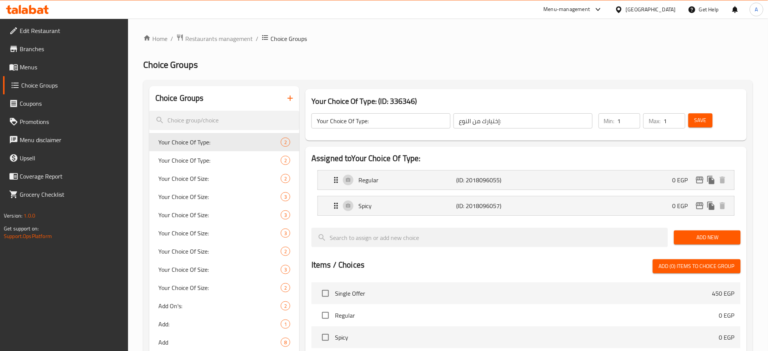
click at [292, 97] on icon "button" at bounding box center [290, 98] width 9 height 9
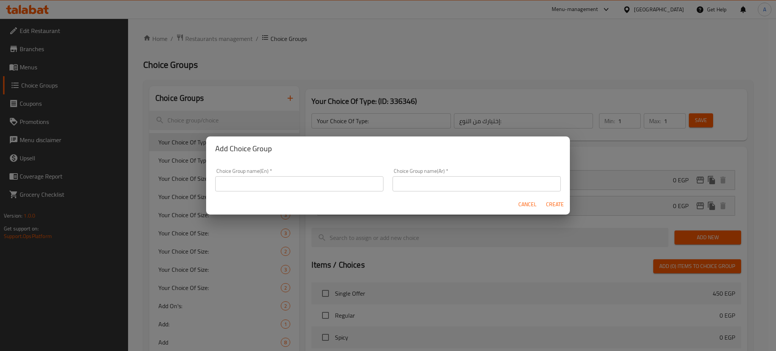
click at [266, 184] on input "text" at bounding box center [299, 183] width 168 height 15
type input "إ"
type input "Your Choice Of Sauce:"
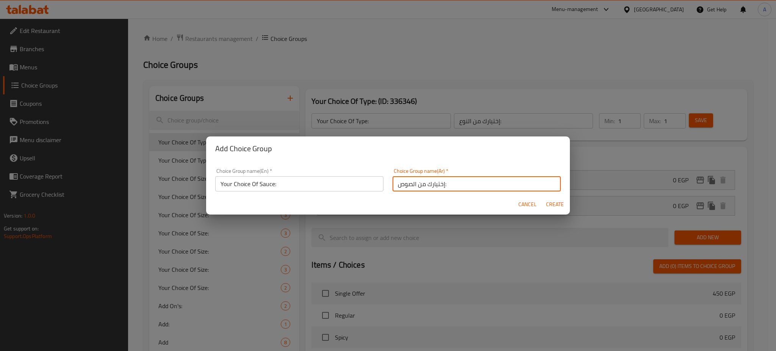
type input "إختيارك من الصوص:"
click at [554, 207] on span "Create" at bounding box center [555, 204] width 18 height 9
type input "Your Choice Of Sauce:"
type input "إختيارك من الصوص:"
type input "0"
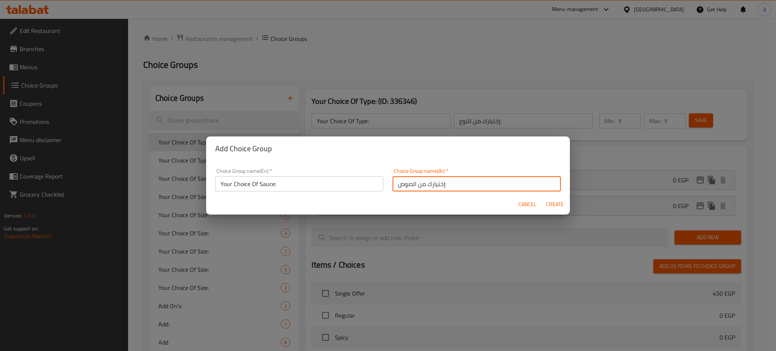
type input "0"
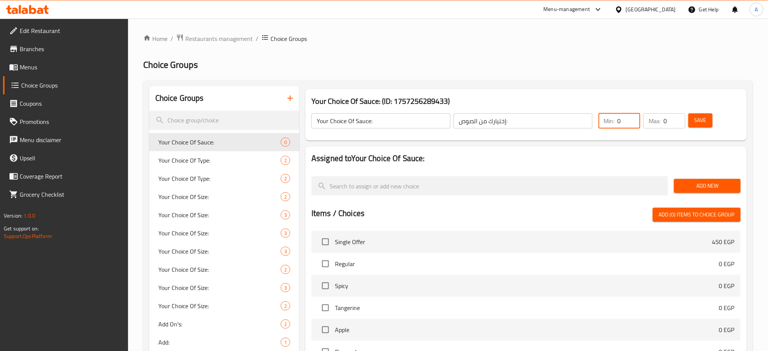
click at [623, 119] on input "0" at bounding box center [629, 120] width 23 height 15
type input "1"
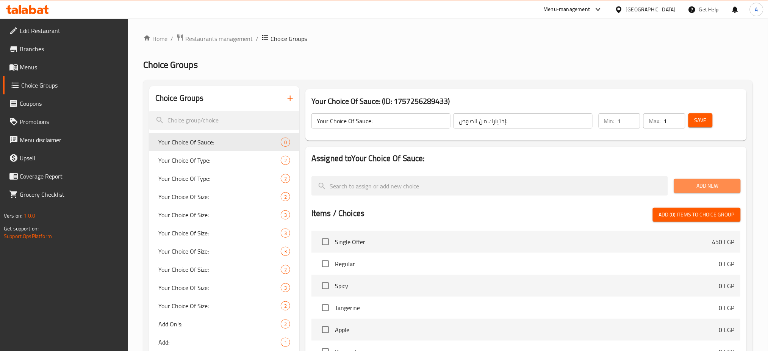
click at [703, 184] on span "Add New" at bounding box center [707, 185] width 54 height 9
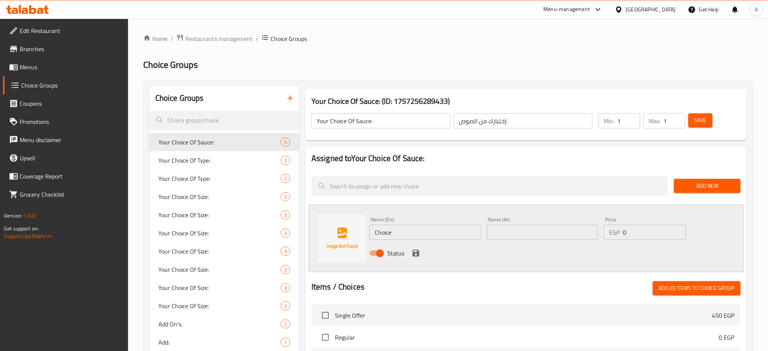
click at [420, 231] on input "Choice" at bounding box center [425, 232] width 111 height 15
type input "ل"
type input "Tiger Sauce"
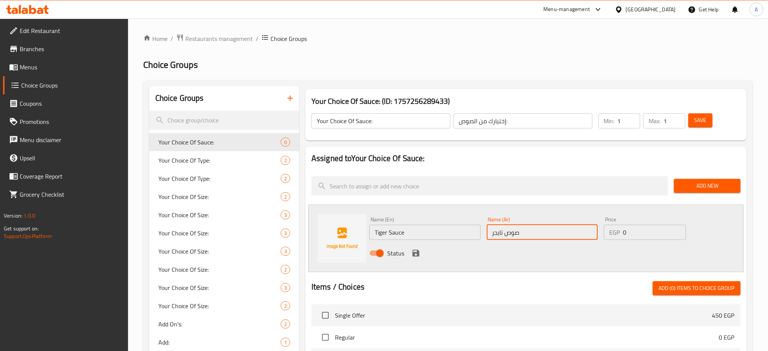
type input "صوص تايجر"
click at [415, 247] on div "Status" at bounding box center [543, 253] width 352 height 20
click at [416, 251] on icon "save" at bounding box center [416, 253] width 9 height 9
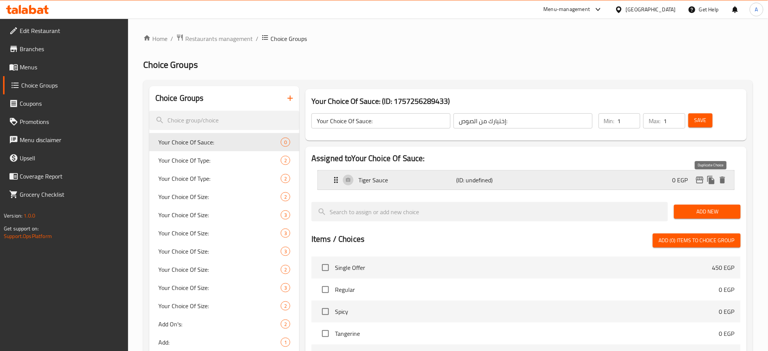
click at [711, 179] on icon "duplicate" at bounding box center [711, 180] width 7 height 8
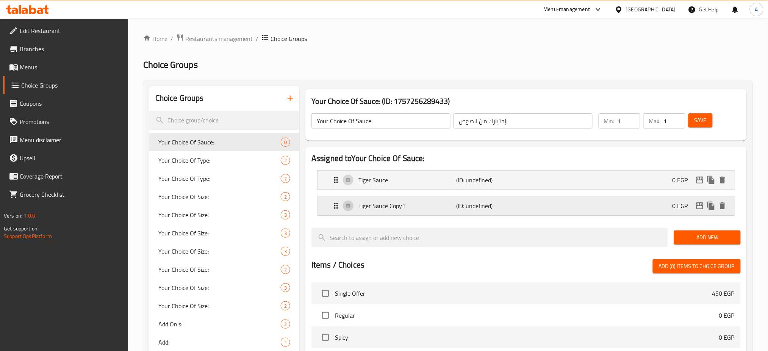
click at [423, 213] on div "Tiger Sauce Copy1 (ID: undefined) 0 EGP" at bounding box center [529, 205] width 394 height 19
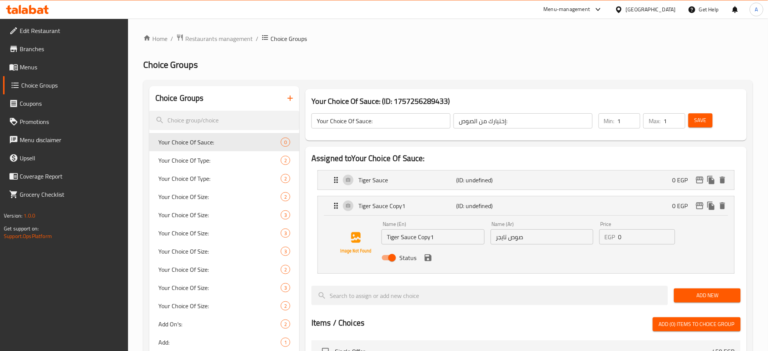
click at [408, 237] on input "Tiger Sauce Copy1" at bounding box center [433, 236] width 103 height 15
type input "BBQ Sauce"
click at [519, 241] on input "صوص باربكيو" at bounding box center [542, 236] width 103 height 15
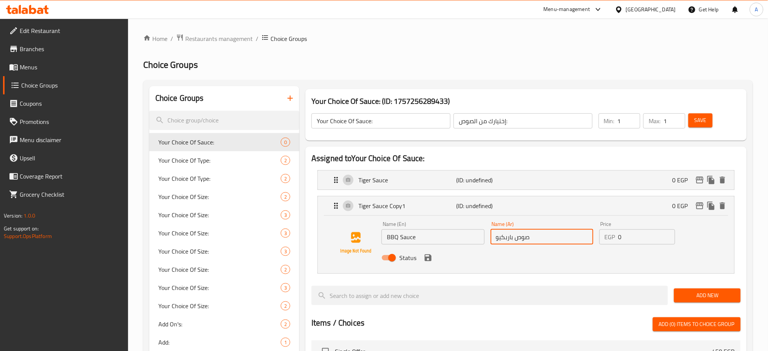
click at [519, 241] on input "صوص باربكيو" at bounding box center [542, 236] width 103 height 15
click at [500, 236] on input "صوص باربكيو" at bounding box center [542, 236] width 103 height 15
paste input "ل"
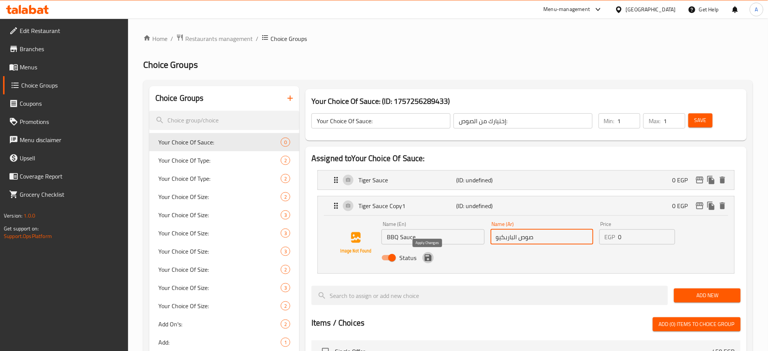
click at [428, 259] on icon "save" at bounding box center [428, 257] width 9 height 9
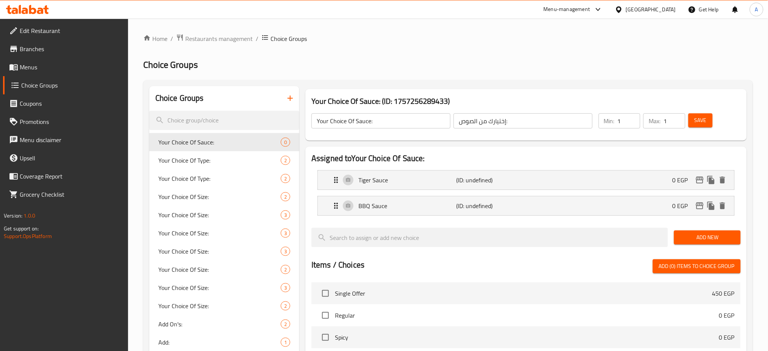
type input "صوص الباربكيو"
click at [700, 120] on span "Save" at bounding box center [701, 120] width 12 height 9
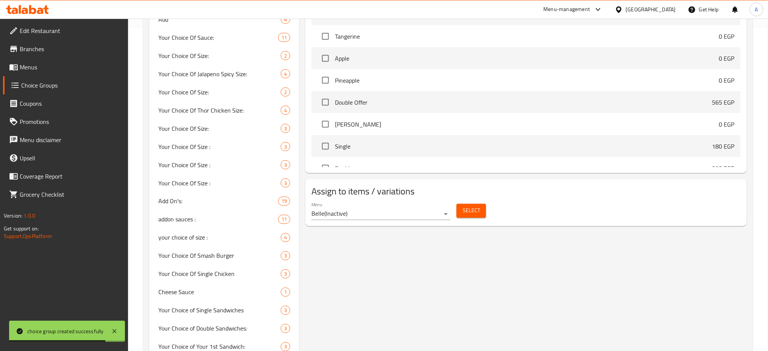
scroll to position [570, 0]
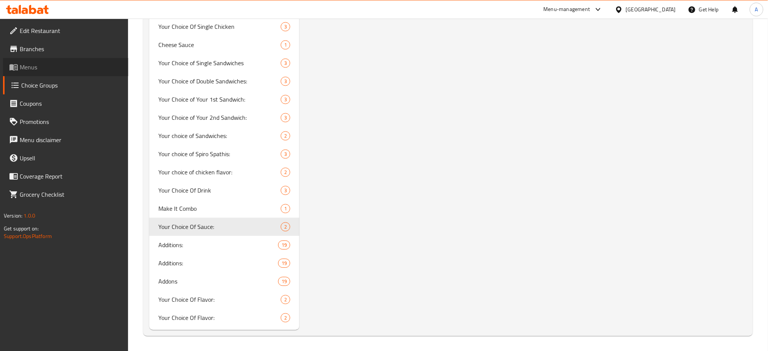
click at [50, 67] on span "Menus" at bounding box center [71, 67] width 103 height 9
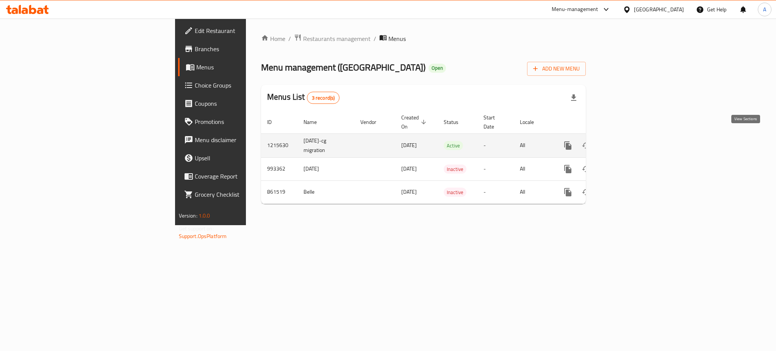
click at [627, 141] on icon "enhanced table" at bounding box center [622, 145] width 9 height 9
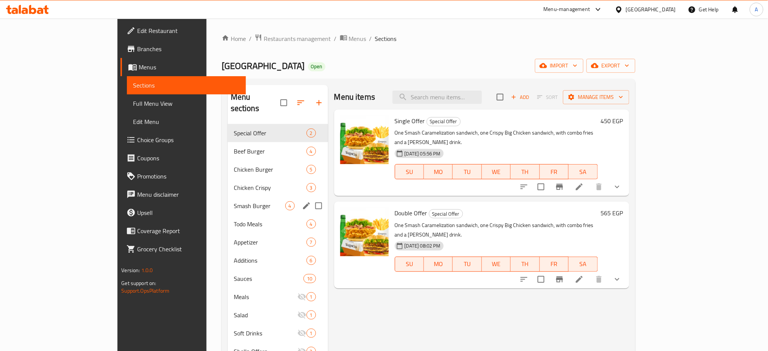
scroll to position [106, 0]
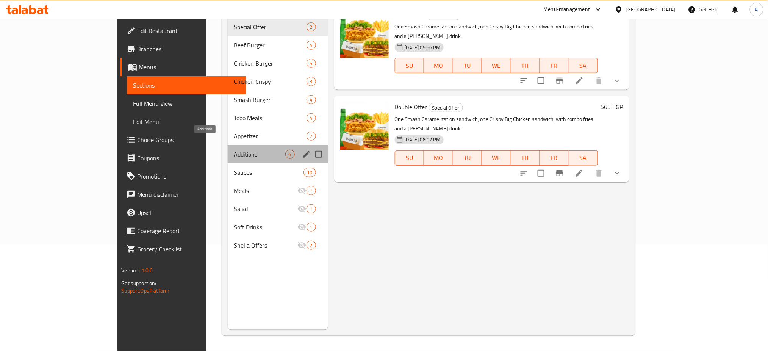
click at [240, 150] on span "Additions" at bounding box center [260, 154] width 52 height 9
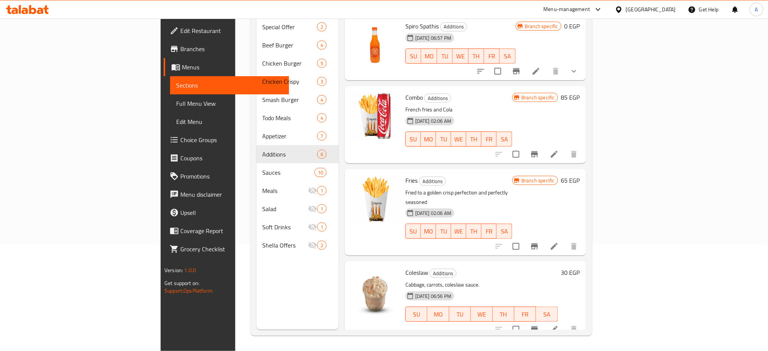
scroll to position [84, 0]
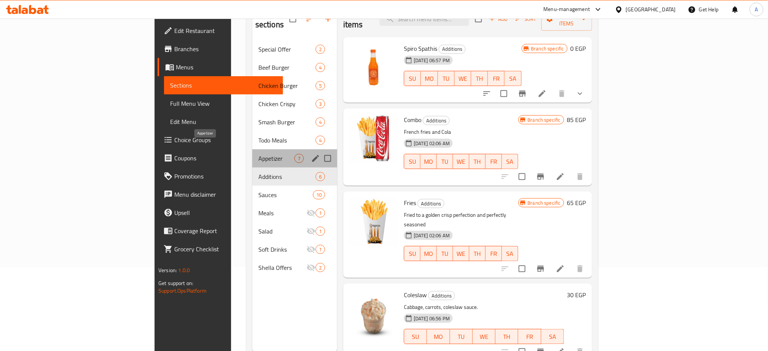
click at [259, 154] on span "Appetizer" at bounding box center [277, 158] width 36 height 9
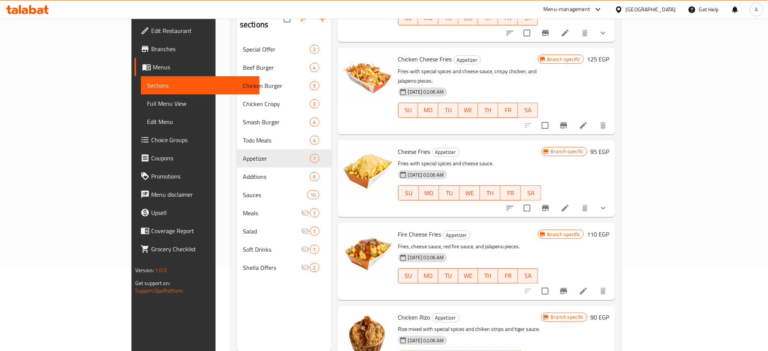
scroll to position [106, 0]
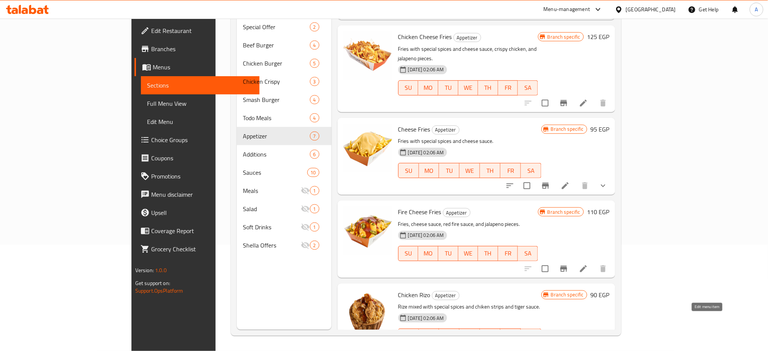
click at [588, 347] on icon at bounding box center [583, 351] width 9 height 9
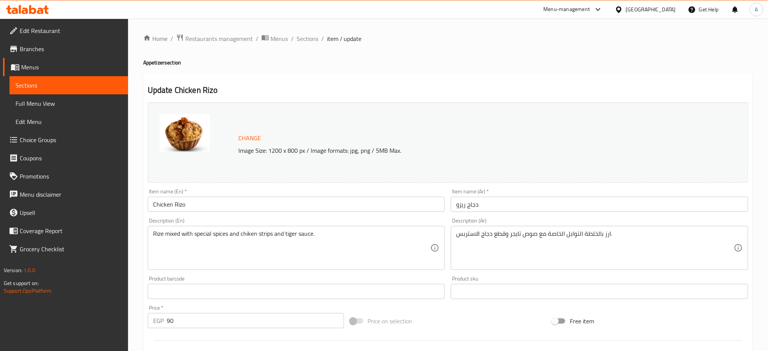
scroll to position [194, 0]
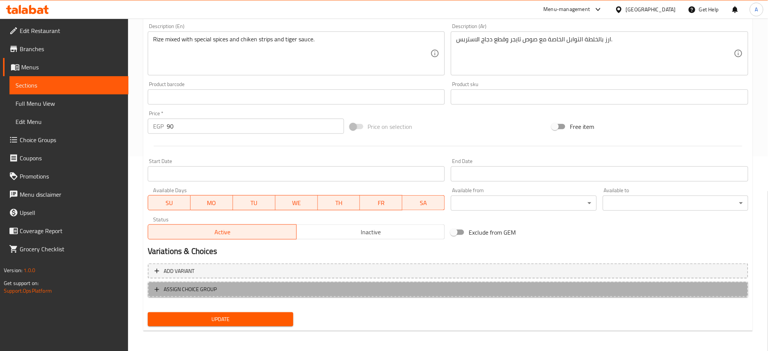
click at [160, 286] on icon "button" at bounding box center [157, 290] width 8 height 8
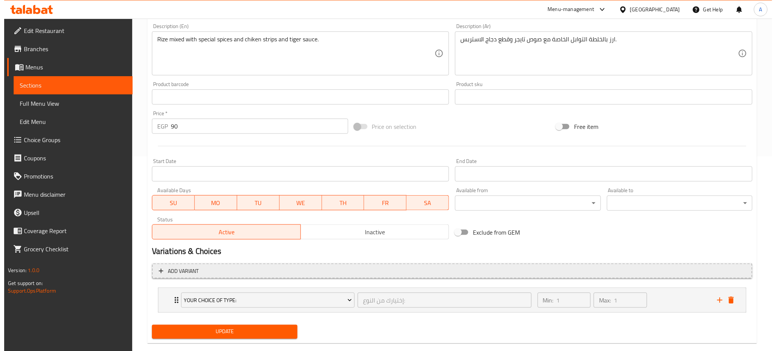
scroll to position [208, 0]
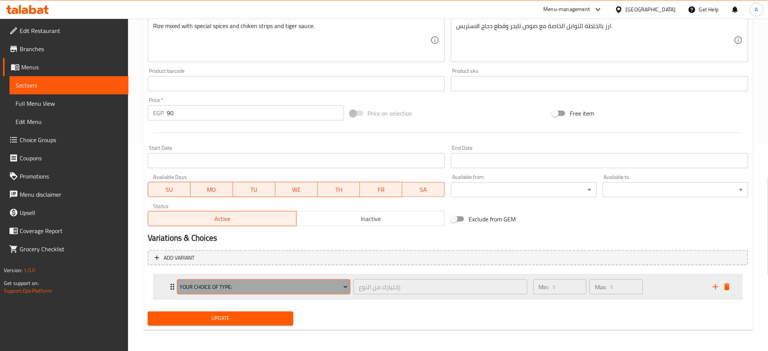
click at [250, 282] on span "Your Choice Of Type:" at bounding box center [264, 286] width 168 height 9
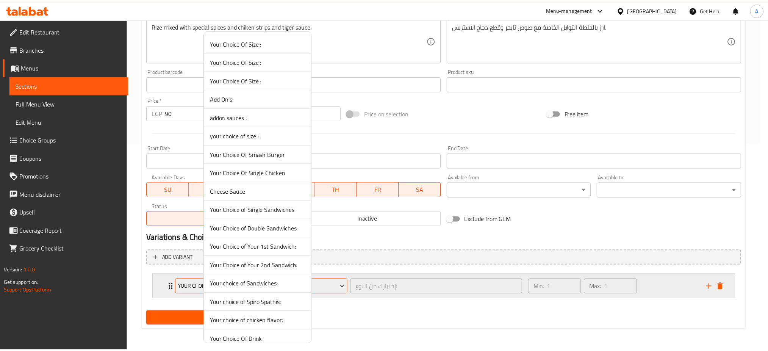
scroll to position [472, 0]
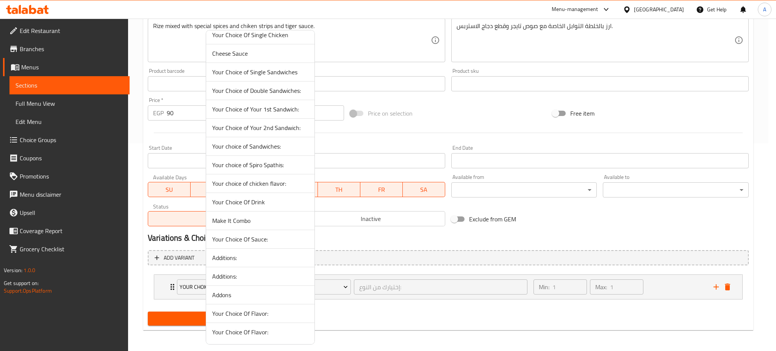
click at [257, 238] on span "Your Choice Of Sauce:" at bounding box center [260, 239] width 96 height 9
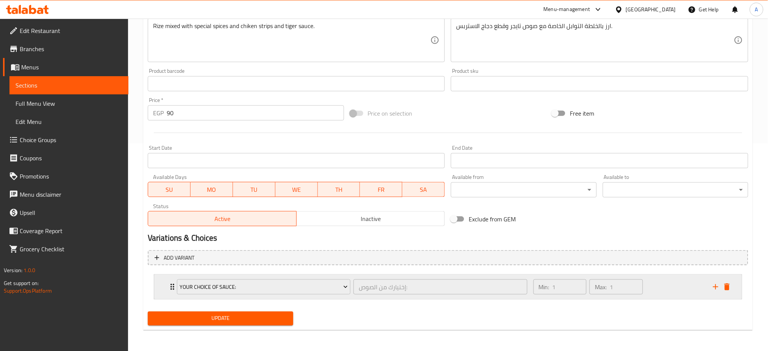
click at [172, 282] on icon "Expand" at bounding box center [172, 286] width 9 height 9
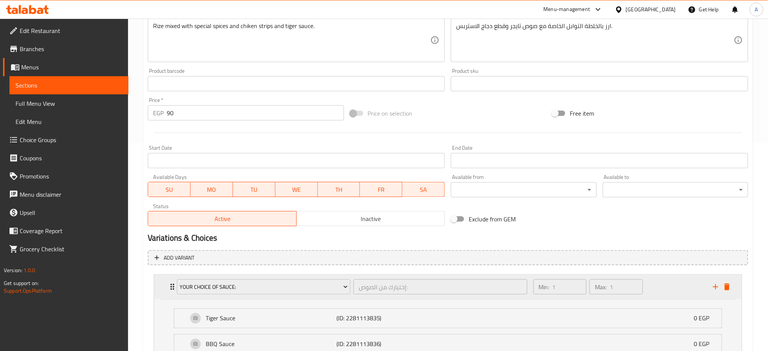
scroll to position [275, 0]
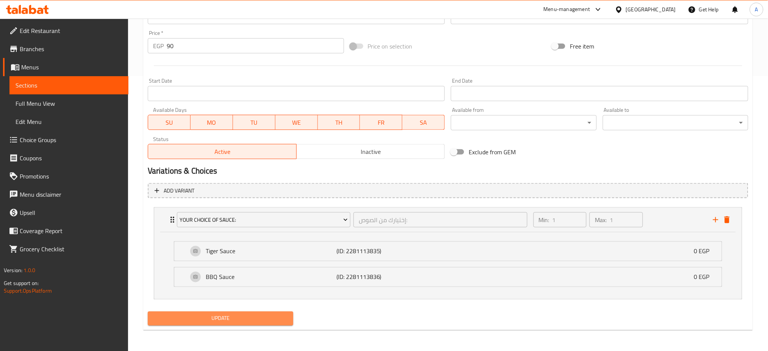
click at [225, 320] on span "Update" at bounding box center [220, 318] width 133 height 9
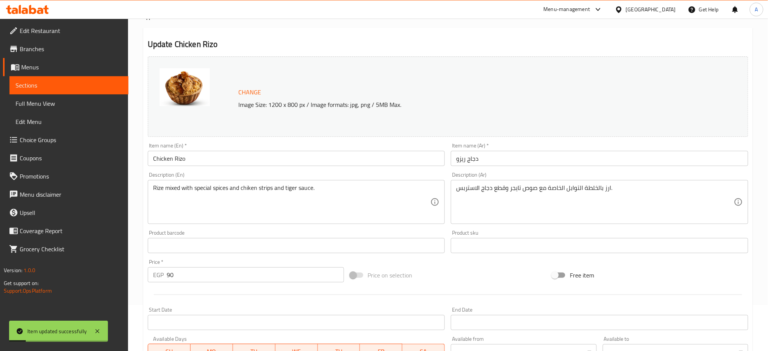
scroll to position [45, 0]
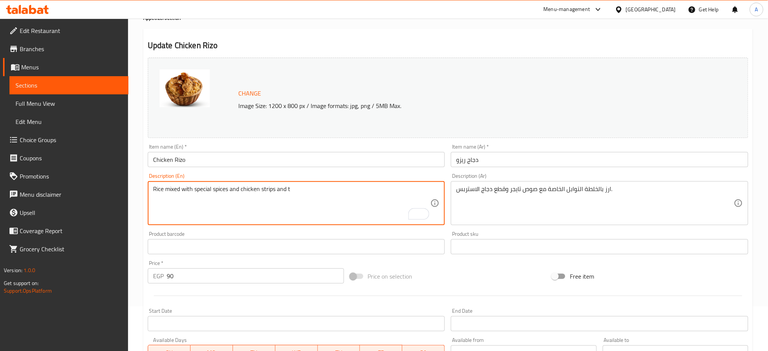
click at [307, 191] on textarea "Rice mixed with special spices and chicken strips and t" at bounding box center [292, 203] width 278 height 36
click at [381, 196] on textarea "Rice mixed with special spices and chicken strips, and your choice of sauce" at bounding box center [292, 203] width 278 height 36
click at [358, 186] on textarea "Rice mixed with special spices and chicken strips, and your choice of sauce" at bounding box center [292, 203] width 278 height 36
type textarea "Rice mixed with special spices and chicken strips, and your choice of sauce."
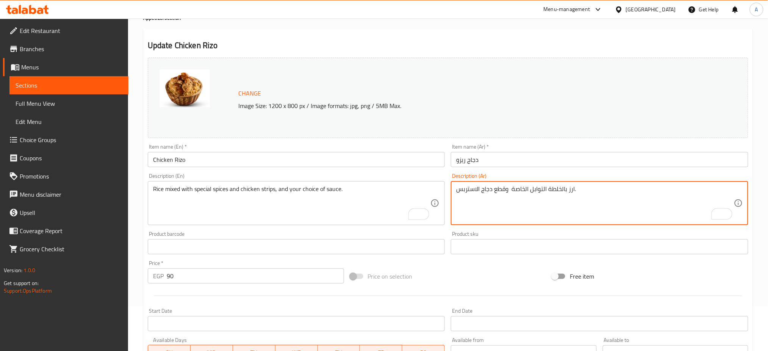
click at [457, 191] on textarea "ارز بالخلطة التوابل الخاصة وقطع دجاج الاستربس." at bounding box center [595, 203] width 278 height 36
click at [597, 194] on textarea "ارز بالخلطة التوابل الخاصة وقطع دجاج الاستربس." at bounding box center [595, 203] width 278 height 36
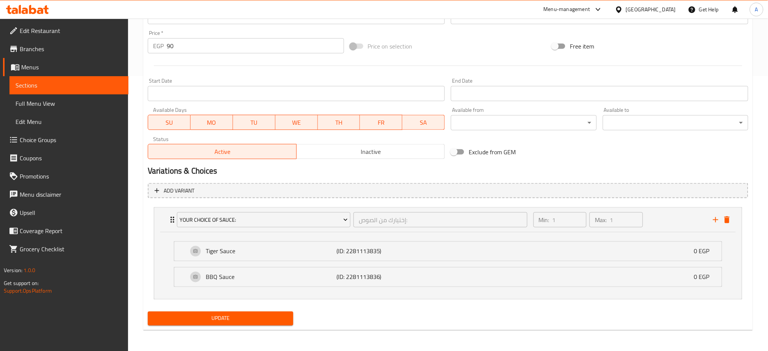
type textarea "ارز بالخلطة التوابل الخاصة وقطع دجاج الاستربس و اختيارك من الصوص"
click at [208, 326] on div "Update" at bounding box center [221, 319] width 152 height 20
click at [215, 320] on span "Update" at bounding box center [220, 318] width 133 height 9
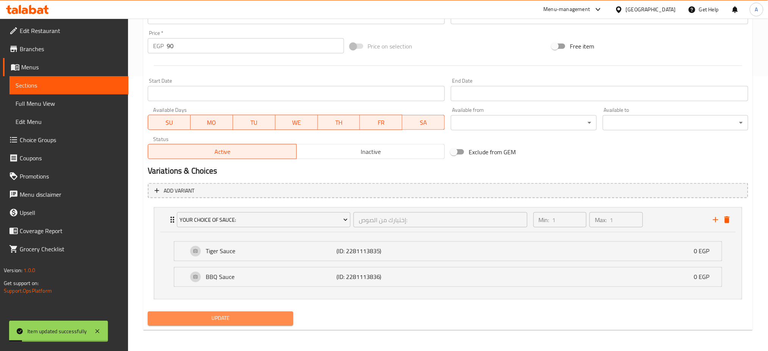
click at [215, 320] on span "Update" at bounding box center [220, 318] width 133 height 9
click at [223, 317] on span "Update" at bounding box center [220, 318] width 133 height 9
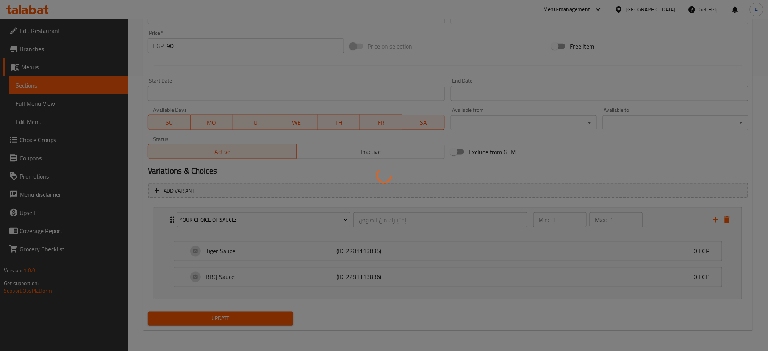
scroll to position [0, 0]
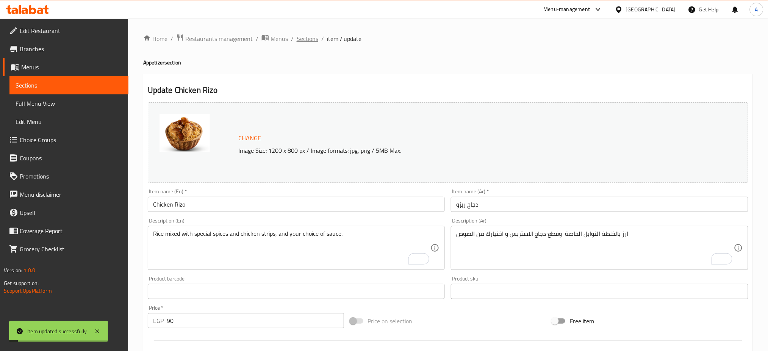
click at [310, 37] on span "Sections" at bounding box center [308, 38] width 22 height 9
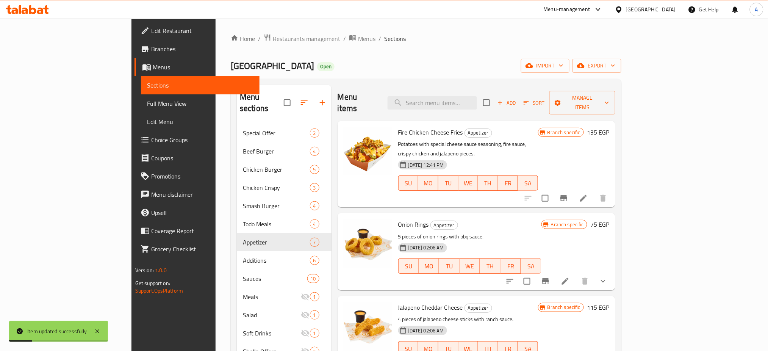
scroll to position [106, 0]
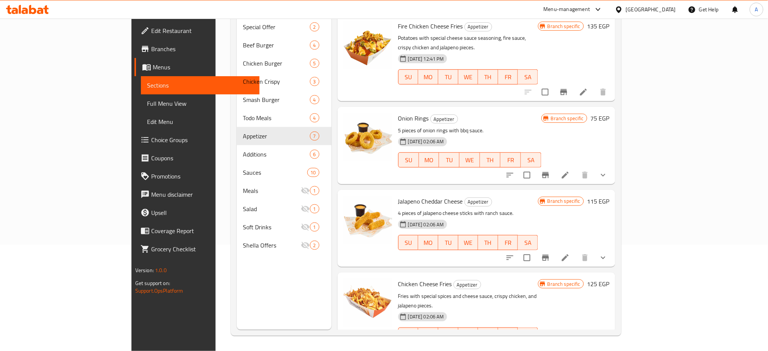
click at [538, 279] on h6 "Chicken Cheese Fries Appetizer" at bounding box center [468, 284] width 140 height 11
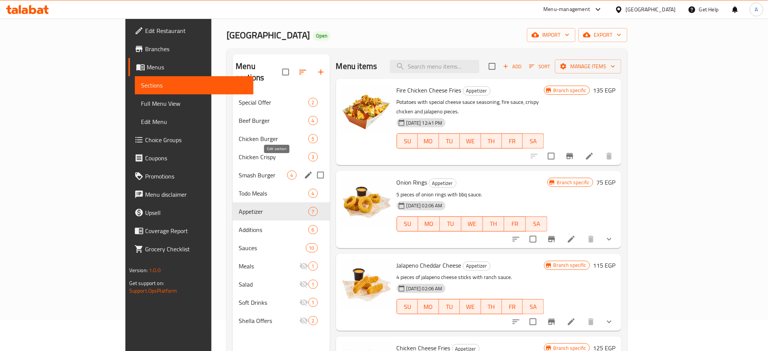
scroll to position [30, 0]
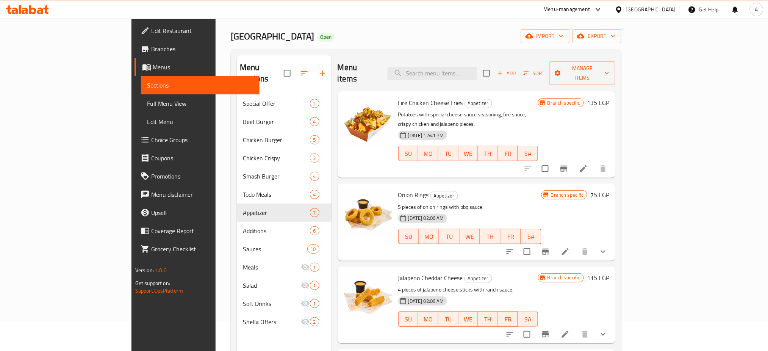
click at [613, 243] on button "show more" at bounding box center [603, 252] width 18 height 18
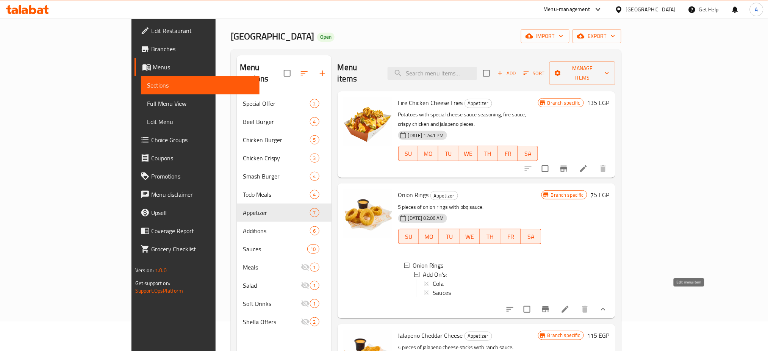
click at [570, 305] on icon at bounding box center [565, 309] width 9 height 9
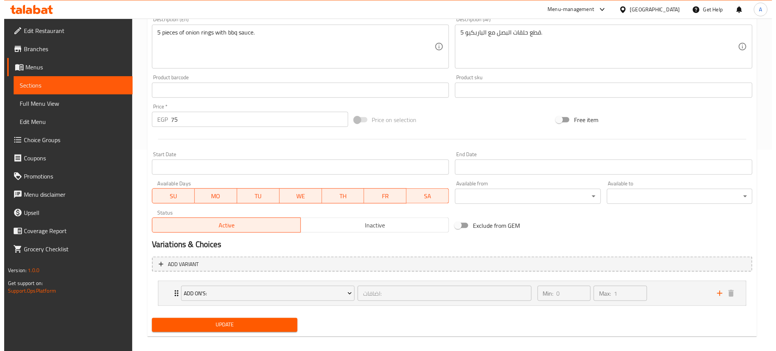
scroll to position [208, 0]
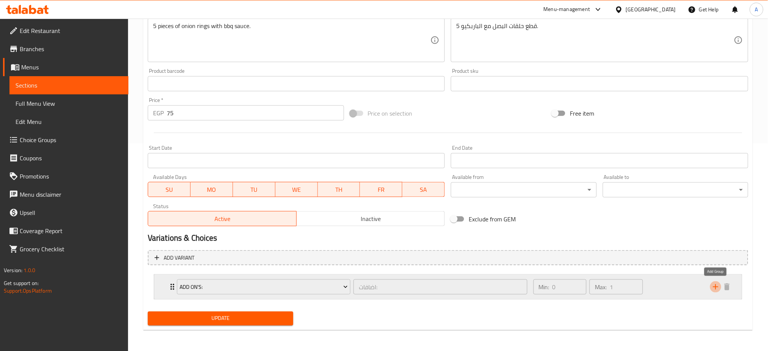
click at [714, 285] on icon "add" at bounding box center [715, 286] width 9 height 9
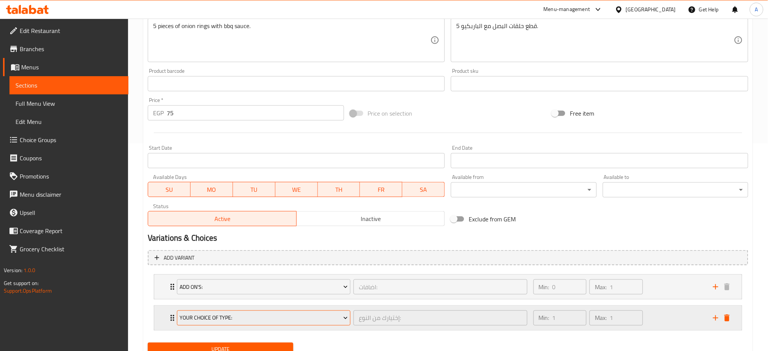
click at [229, 319] on span "Your Choice Of Type:" at bounding box center [264, 317] width 168 height 9
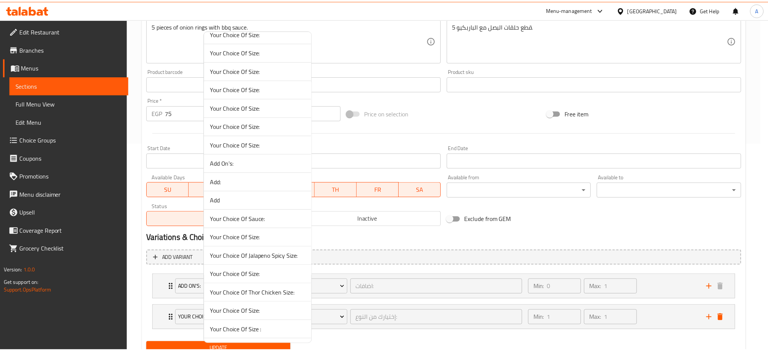
scroll to position [55, 0]
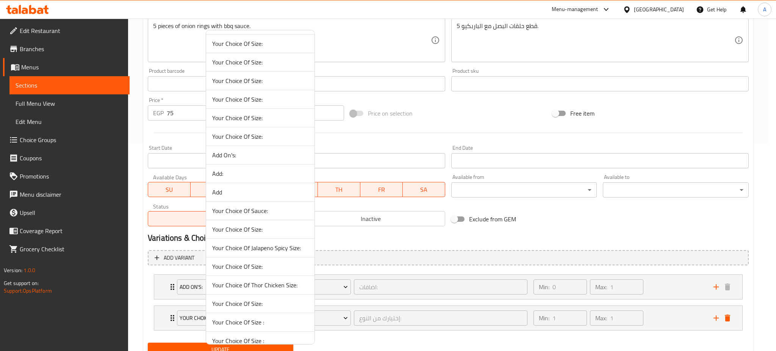
click at [241, 210] on span "Your Choice Of Sauce:" at bounding box center [260, 210] width 96 height 9
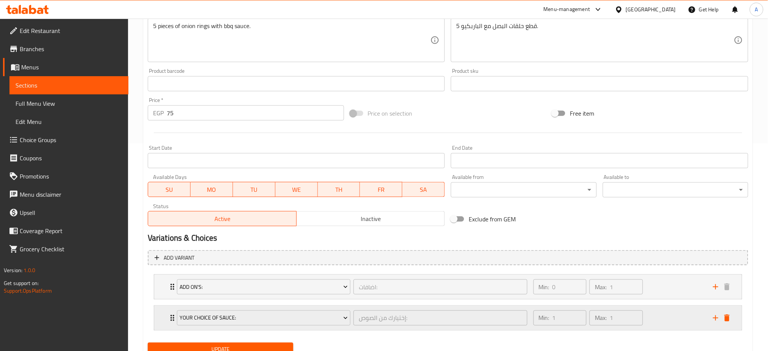
click at [170, 318] on icon "Expand" at bounding box center [172, 317] width 9 height 9
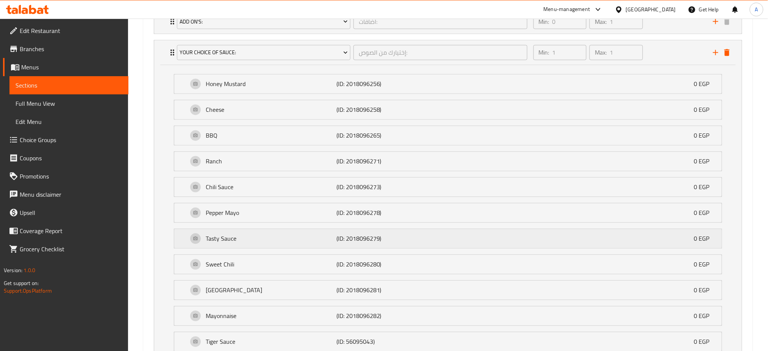
scroll to position [538, 0]
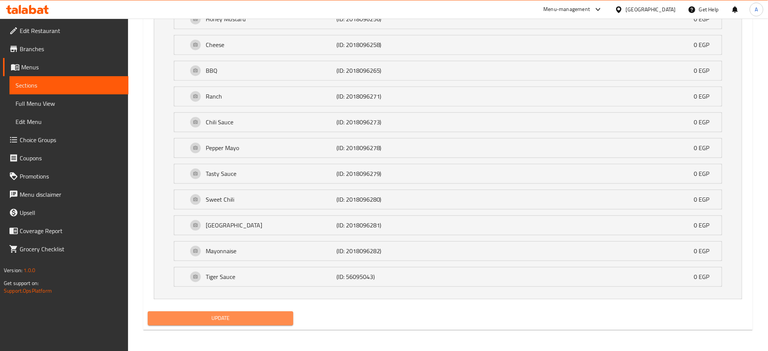
click at [210, 319] on span "Update" at bounding box center [220, 317] width 133 height 9
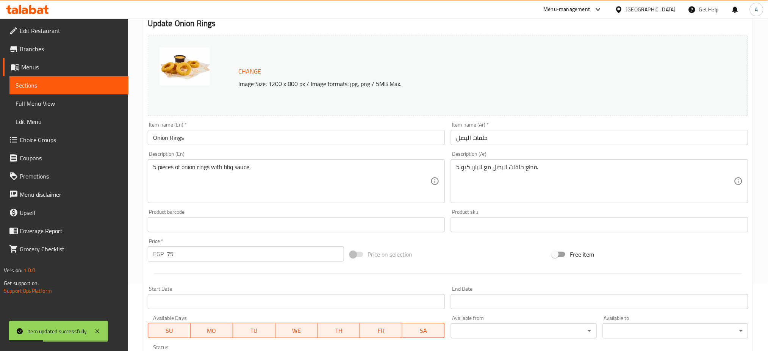
scroll to position [63, 0]
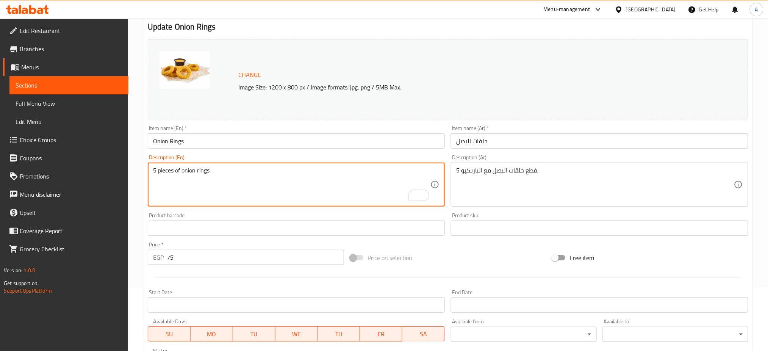
type textarea "5 pieces of onion rings"
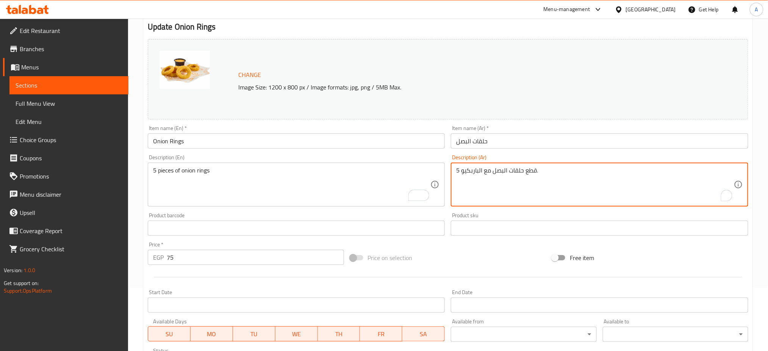
drag, startPoint x: 456, startPoint y: 171, endPoint x: 484, endPoint y: 171, distance: 27.3
click at [484, 171] on textarea "5 قطع حلقات البصل مع الباربكيو." at bounding box center [595, 185] width 278 height 36
drag, startPoint x: 490, startPoint y: 170, endPoint x: 462, endPoint y: 169, distance: 27.3
click at [462, 169] on textarea "5 قطع حلقات البصل مع الباربكيو." at bounding box center [595, 185] width 278 height 36
click at [457, 169] on textarea "5 قطع حلقات البصل ." at bounding box center [595, 185] width 278 height 36
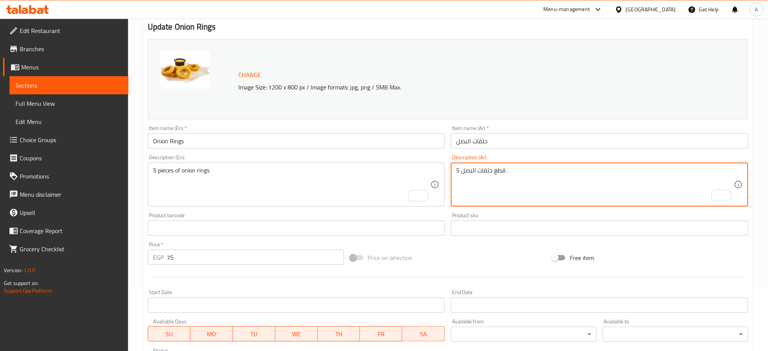
click at [457, 169] on textarea "5 قطع حلقات البصل ." at bounding box center [595, 185] width 278 height 36
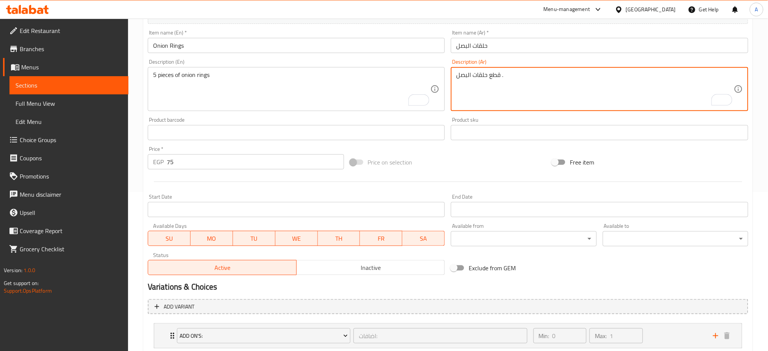
scroll to position [0, 0]
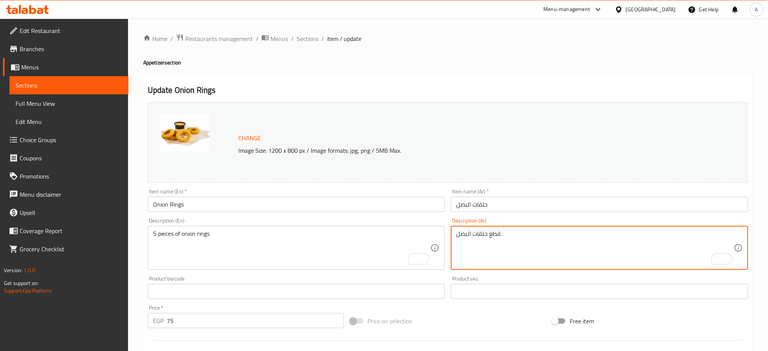
click at [502, 234] on textarea "قطع حلقات البصل ." at bounding box center [595, 248] width 278 height 36
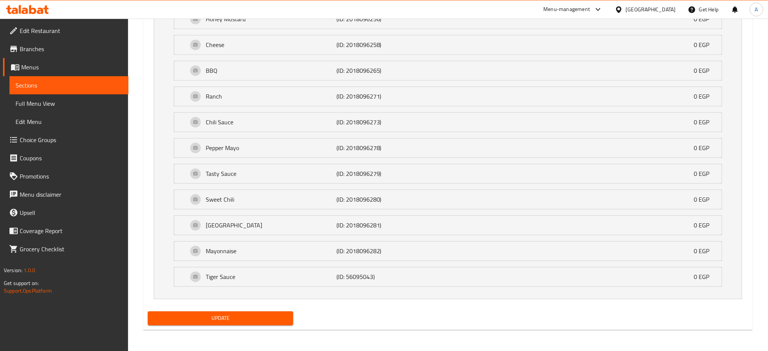
type textarea "قطع حلقات البصل 5 ."
click at [247, 311] on button "Update" at bounding box center [221, 318] width 146 height 14
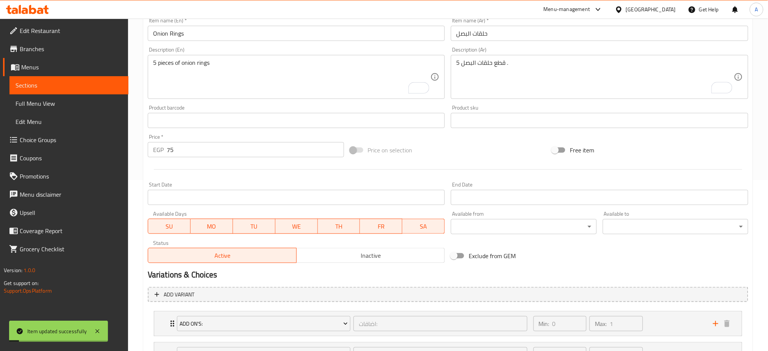
scroll to position [0, 0]
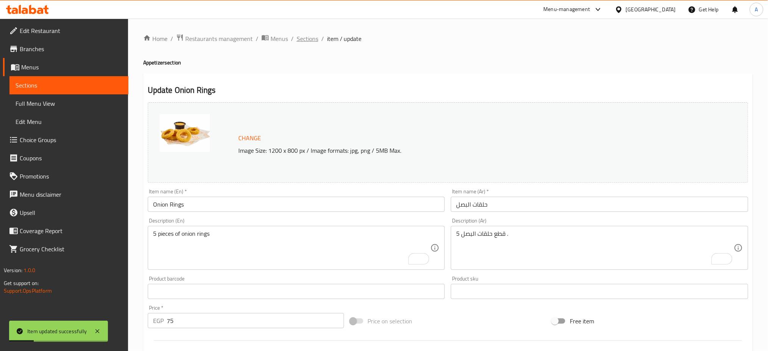
click at [307, 35] on span "Sections" at bounding box center [308, 38] width 22 height 9
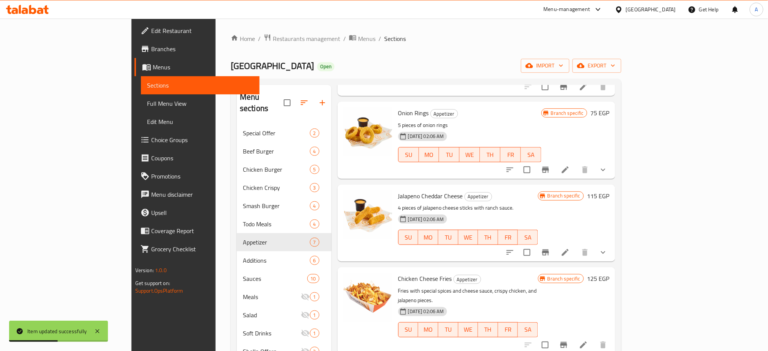
scroll to position [113, 0]
click at [569, 248] on icon at bounding box center [565, 251] width 7 height 7
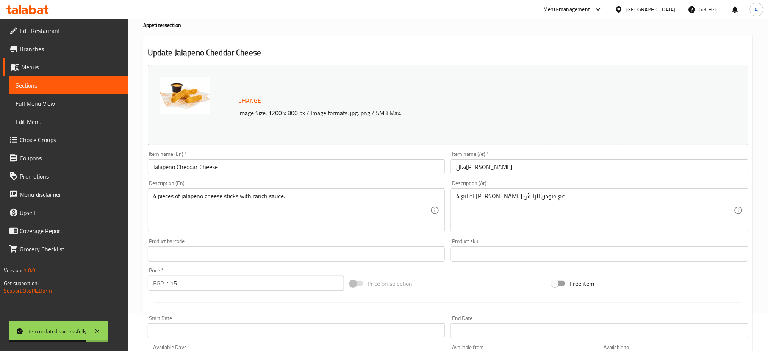
scroll to position [38, 0]
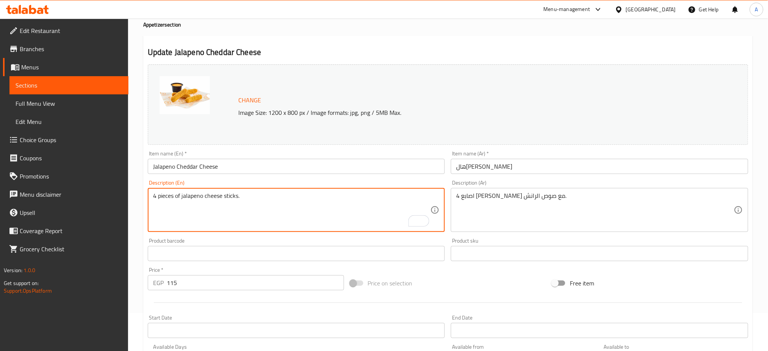
type textarea "4 pieces of jalapeno cheese sticks."
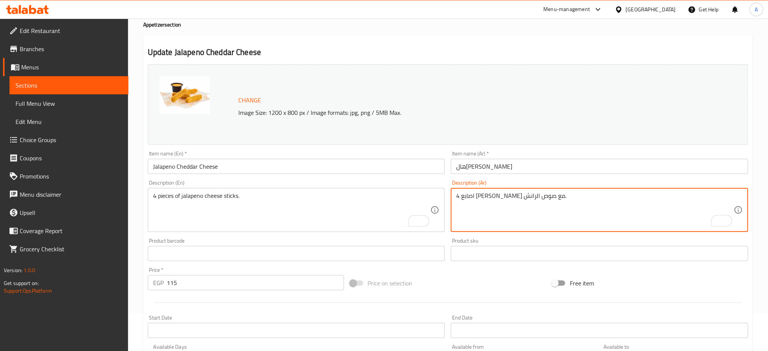
drag, startPoint x: 462, startPoint y: 197, endPoint x: 503, endPoint y: 196, distance: 40.2
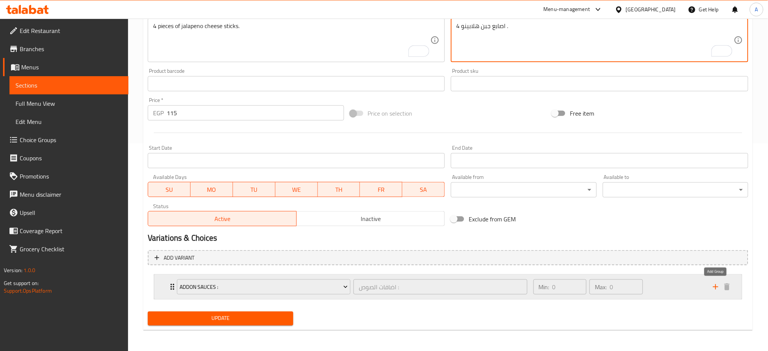
click at [717, 285] on icon "add" at bounding box center [715, 286] width 9 height 9
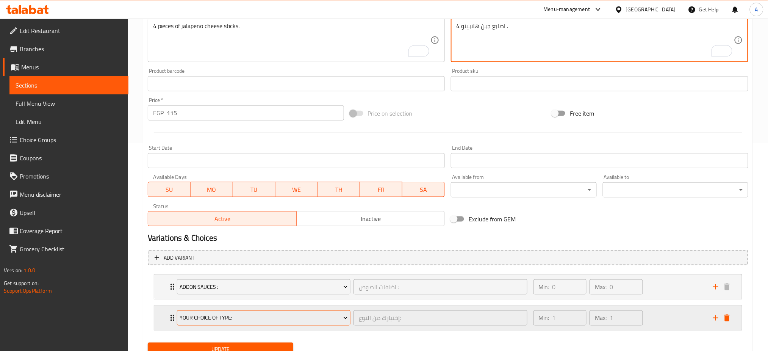
type textarea "4 اصابع جبن هلابينو ."
click at [240, 313] on span "Your Choice Of Type:" at bounding box center [264, 317] width 168 height 9
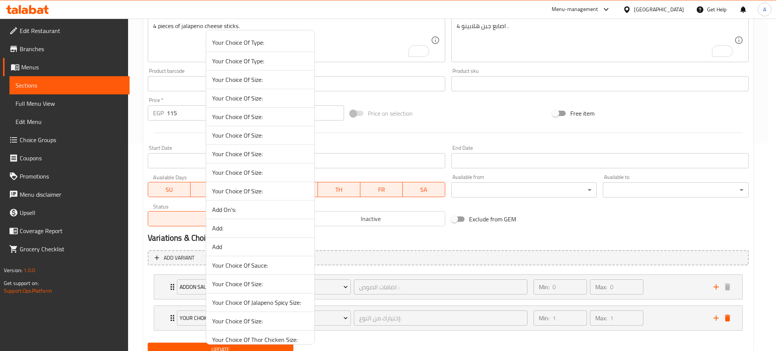
click at [259, 263] on span "Your Choice Of Sauce:" at bounding box center [260, 265] width 96 height 9
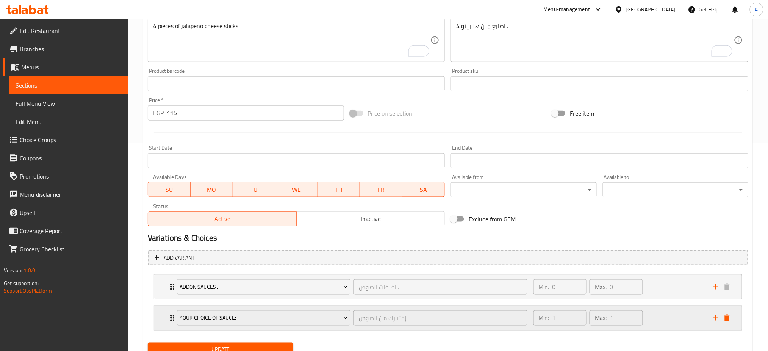
click at [168, 311] on div "Your Choice Of Sauce: إختيارك من الصوص: ​ Min: 1 ​ Max: 1 ​" at bounding box center [450, 318] width 565 height 24
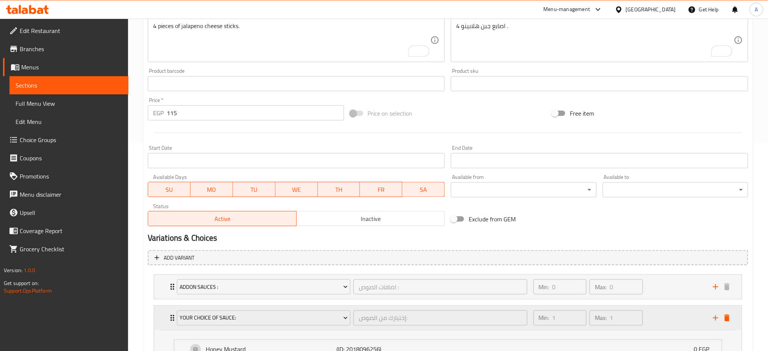
scroll to position [538, 0]
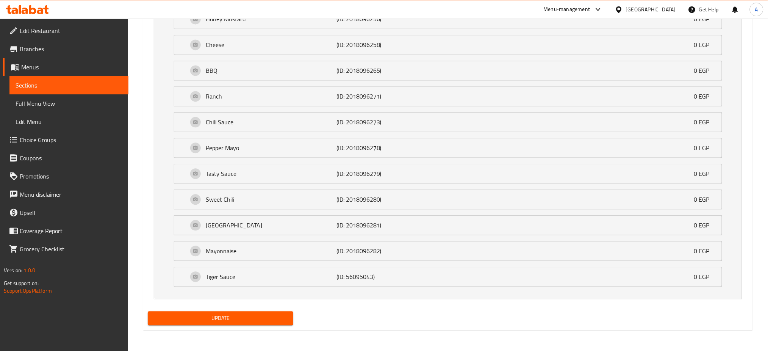
click at [211, 317] on span "Update" at bounding box center [220, 317] width 133 height 9
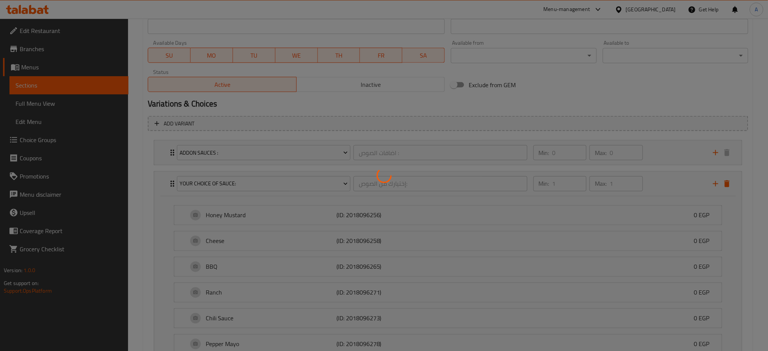
scroll to position [334, 0]
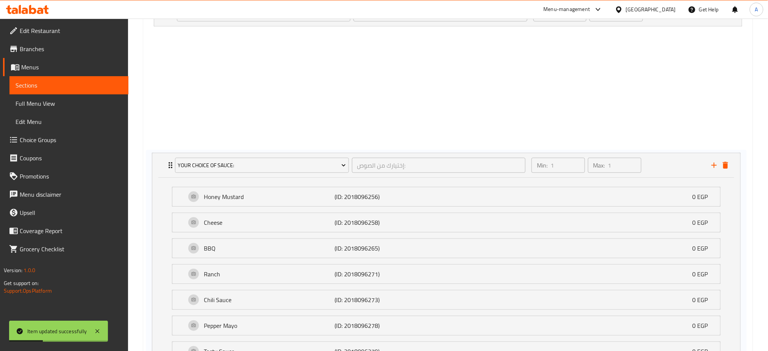
drag, startPoint x: 169, startPoint y: 188, endPoint x: 166, endPoint y: 159, distance: 29.3
click at [166, 159] on div "addon sauces : اضافات الصوص : ​ Min: 0 ​ Max: 0 ​ Honey Mustard (ID: 56095054) …" at bounding box center [448, 179] width 601 height 362
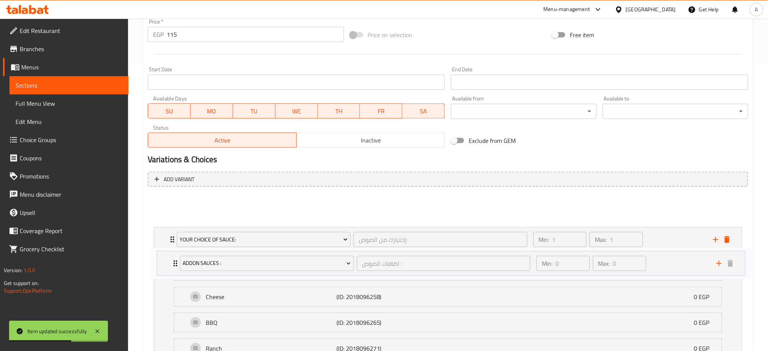
scroll to position [290, 0]
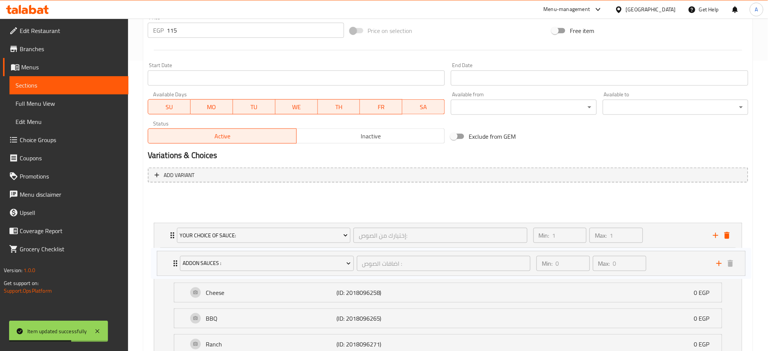
drag, startPoint x: 166, startPoint y: 207, endPoint x: 169, endPoint y: 262, distance: 55.0
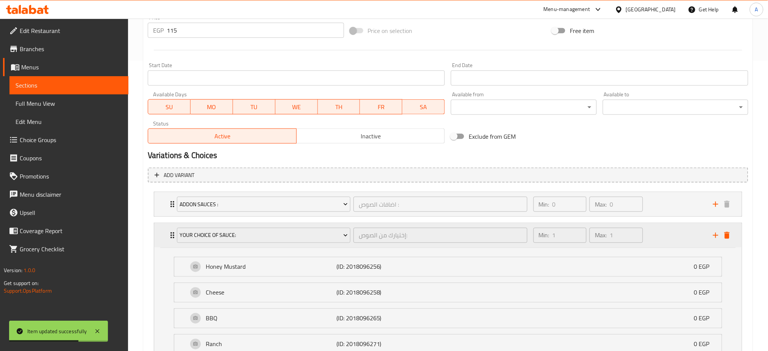
click at [168, 241] on div "Your Choice Of Sauce: إختيارك من الصوص: ​ Min: 1 ​ Max: 1 ​" at bounding box center [450, 235] width 565 height 24
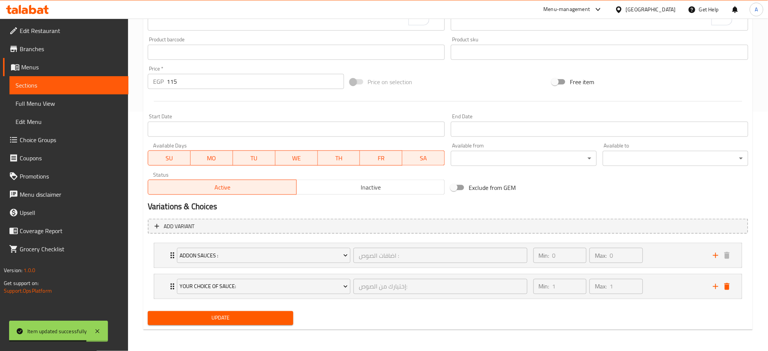
scroll to position [239, 0]
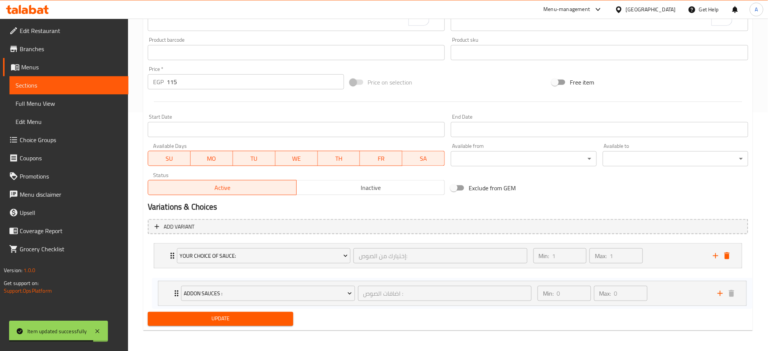
drag, startPoint x: 172, startPoint y: 284, endPoint x: 172, endPoint y: 299, distance: 15.2
click at [172, 299] on div "addon sauces : اضافات الصوص : ​ Min: 0 ​ Max: 0 ​ Honey Mustard (ID: 56095054) …" at bounding box center [448, 271] width 601 height 62
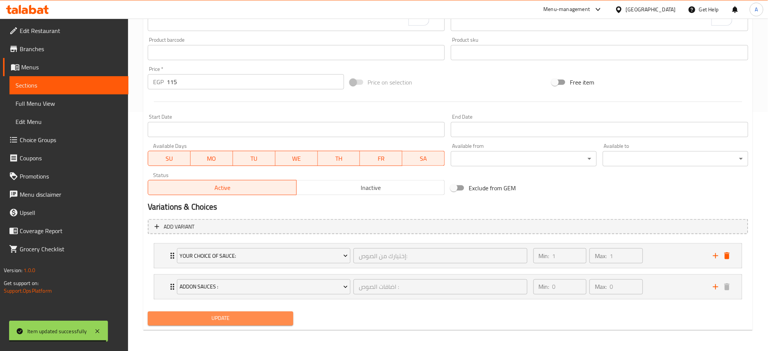
click at [199, 318] on span "Update" at bounding box center [220, 318] width 133 height 9
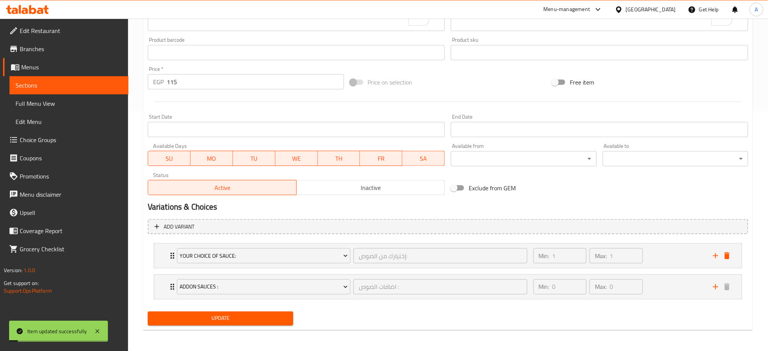
scroll to position [0, 0]
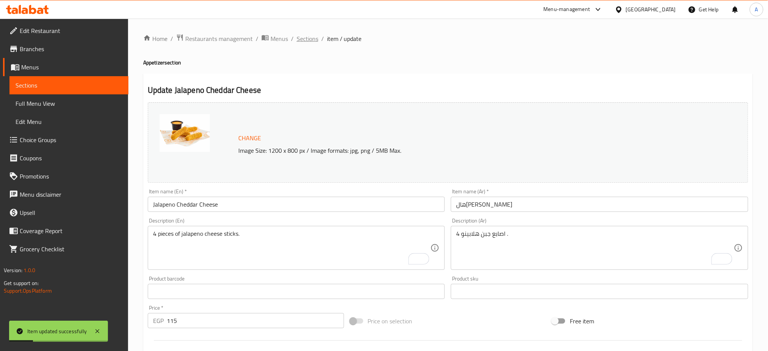
click at [307, 37] on span "Sections" at bounding box center [308, 38] width 22 height 9
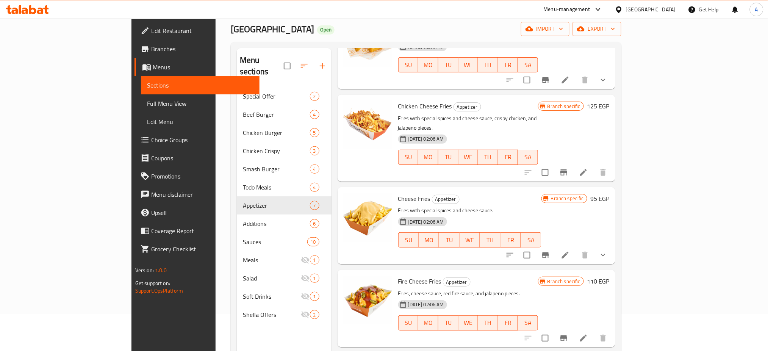
scroll to position [38, 0]
click at [571, 235] on div "Menu items Add Sort Manage items Fire Chicken Cheese Fries Appetizer Potatoes w…" at bounding box center [474, 222] width 284 height 351
click at [538, 275] on h6 "Fire Cheese Fries Appetizer" at bounding box center [468, 280] width 140 height 11
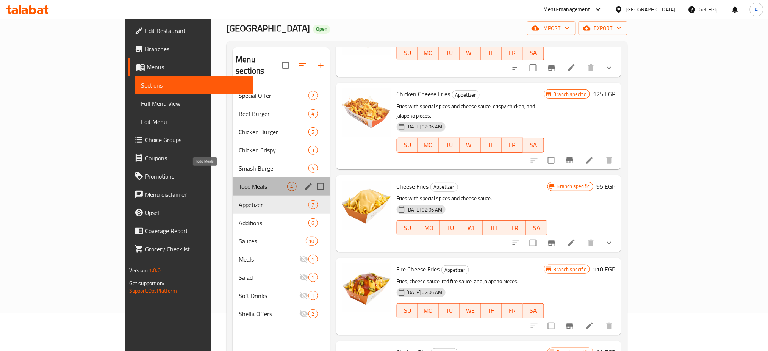
click at [239, 182] on span "Todo Meals" at bounding box center [263, 186] width 48 height 9
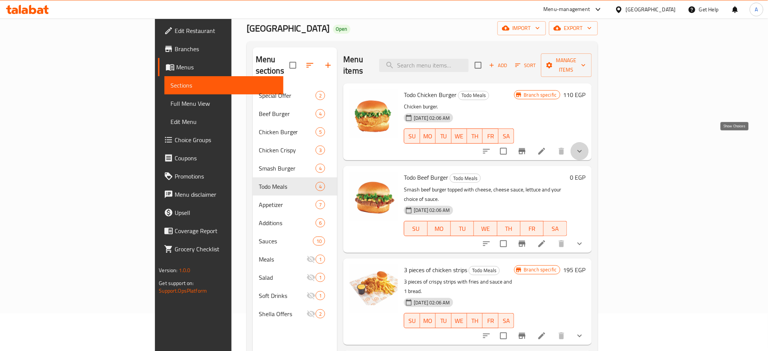
click at [584, 147] on icon "show more" at bounding box center [579, 151] width 9 height 9
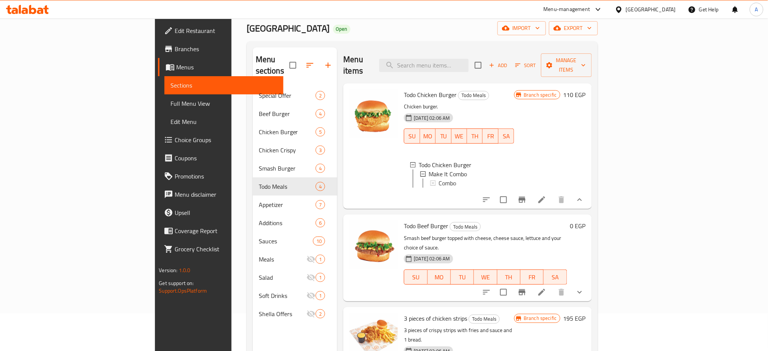
click at [589, 139] on div "Todo Chicken Burger Todo Meals Chicken burger. 01-01-2024 02:06 AM SU MO TU WE …" at bounding box center [495, 145] width 188 height 119
click at [584, 195] on icon "show more" at bounding box center [579, 199] width 9 height 9
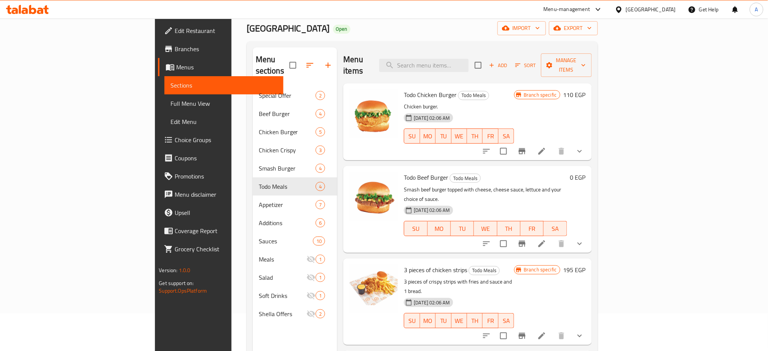
scroll to position [52, 0]
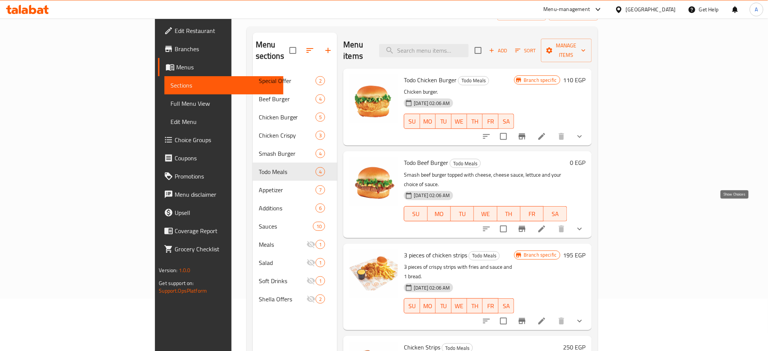
click at [584, 224] on icon "show more" at bounding box center [579, 228] width 9 height 9
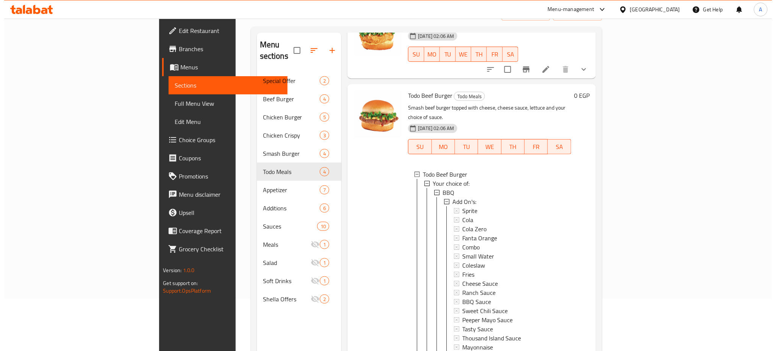
scroll to position [1, 0]
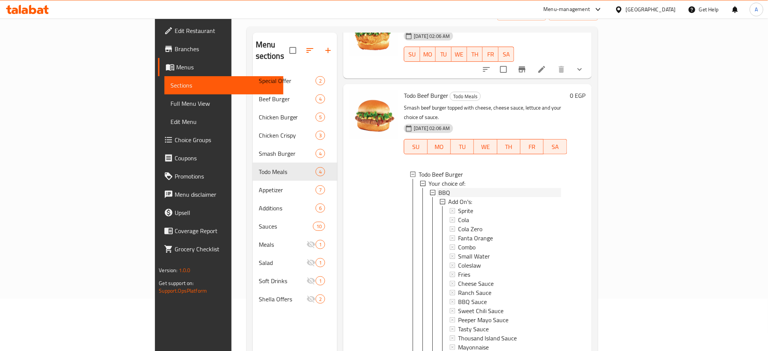
click at [430, 190] on icon at bounding box center [432, 192] width 5 height 5
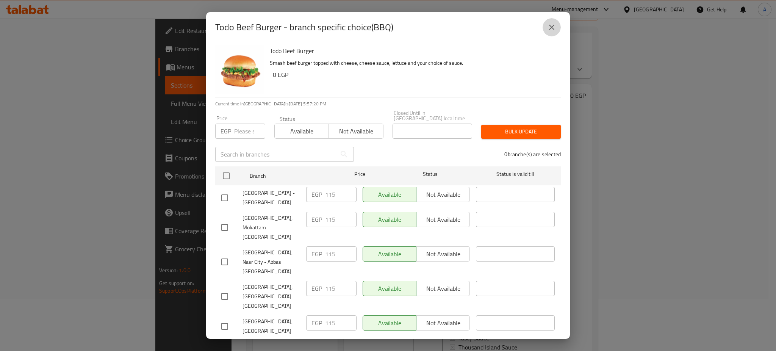
click at [550, 27] on icon "close" at bounding box center [551, 27] width 9 height 9
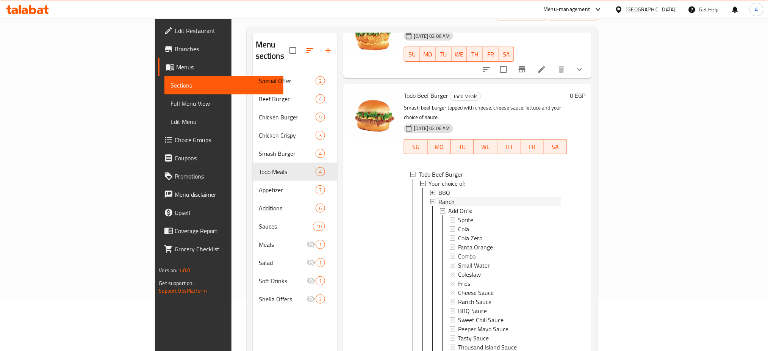
click at [430, 199] on icon at bounding box center [432, 201] width 5 height 5
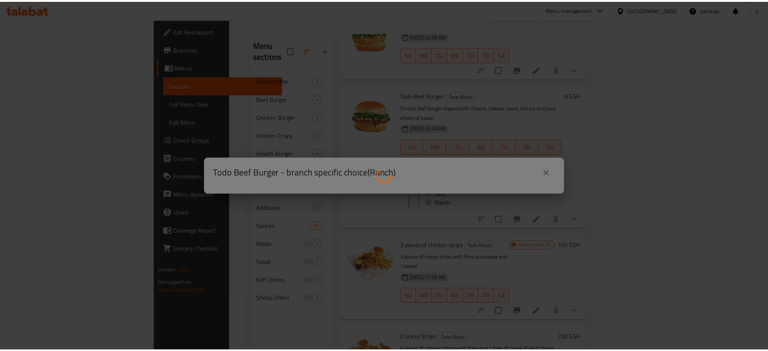
scroll to position [64, 0]
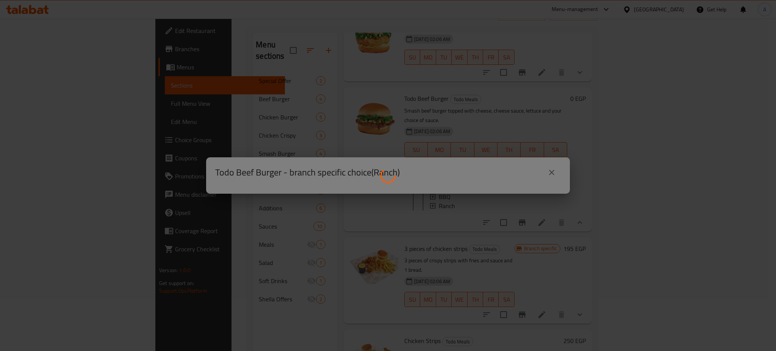
click at [550, 175] on div at bounding box center [388, 175] width 776 height 351
click at [552, 174] on div at bounding box center [388, 175] width 776 height 351
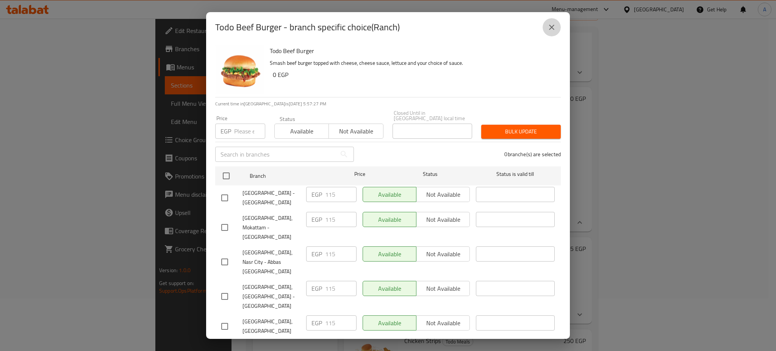
click at [550, 22] on button "close" at bounding box center [552, 27] width 18 height 18
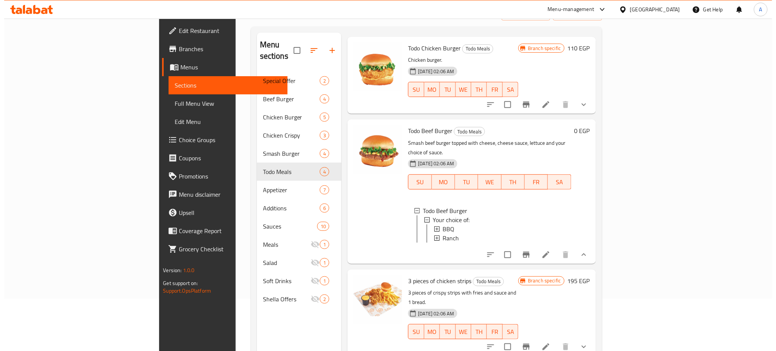
scroll to position [10, 0]
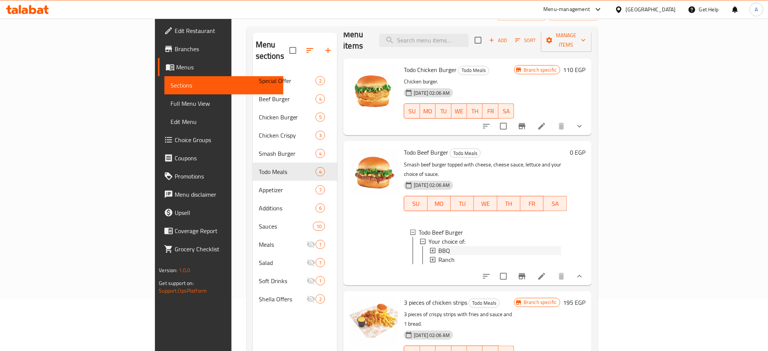
click at [430, 248] on icon at bounding box center [432, 250] width 5 height 5
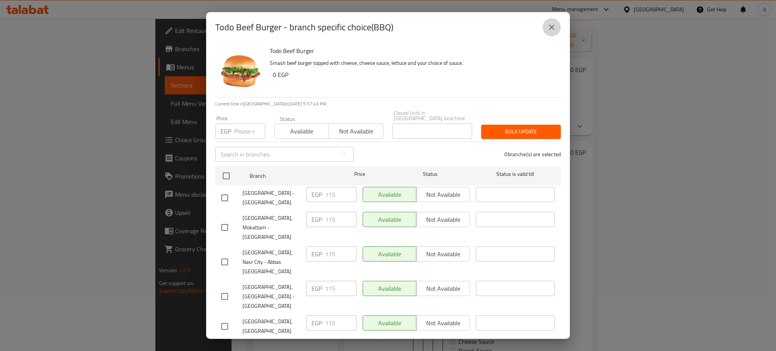
click at [551, 24] on icon "close" at bounding box center [551, 27] width 9 height 9
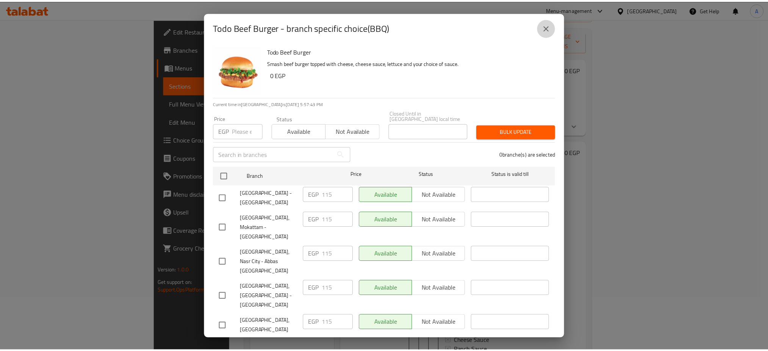
scroll to position [42, 0]
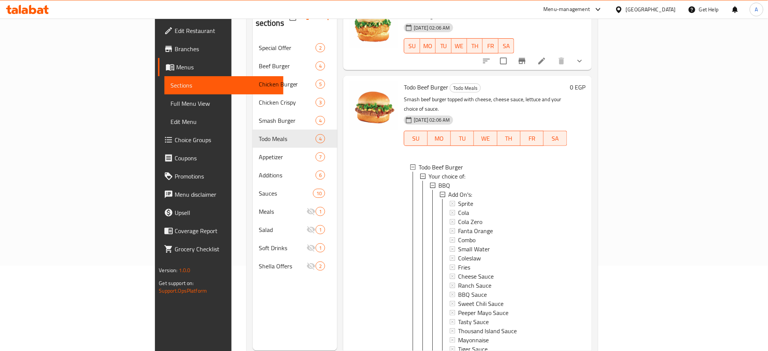
click at [430, 183] on icon at bounding box center [432, 185] width 5 height 5
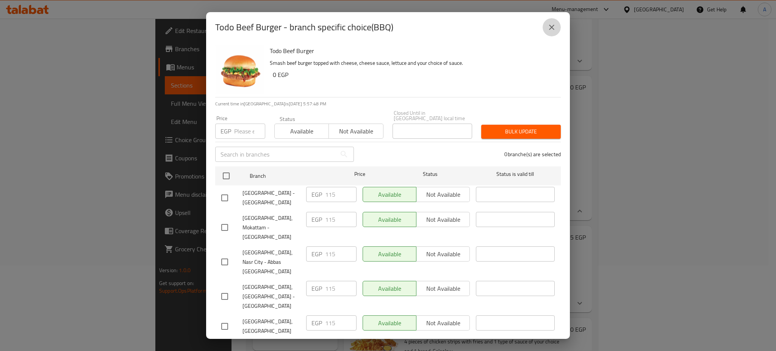
click at [555, 24] on icon "close" at bounding box center [551, 27] width 9 height 9
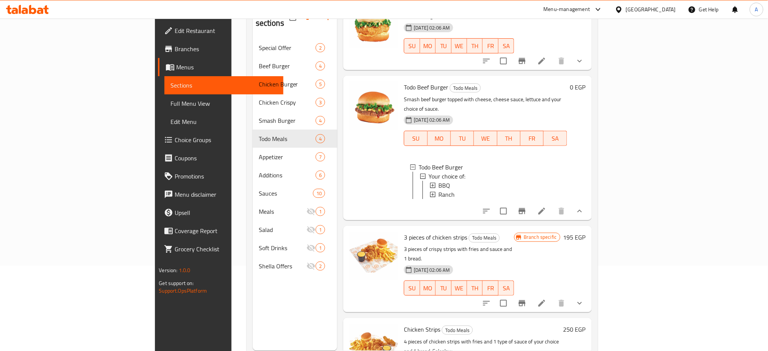
scroll to position [64, 0]
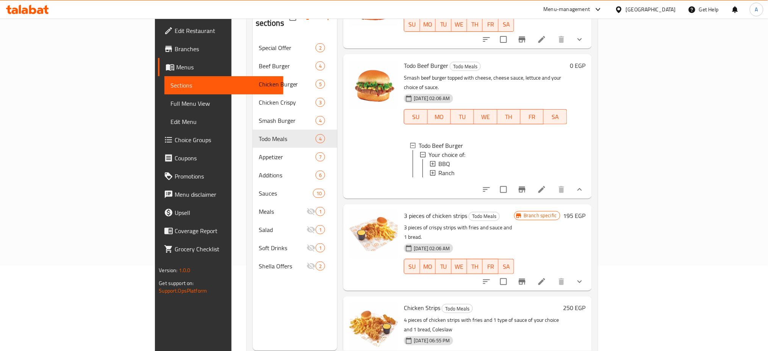
click at [570, 91] on div "[DATE] 02:06 AM SU MO TU WE TH FR SA" at bounding box center [485, 111] width 169 height 41
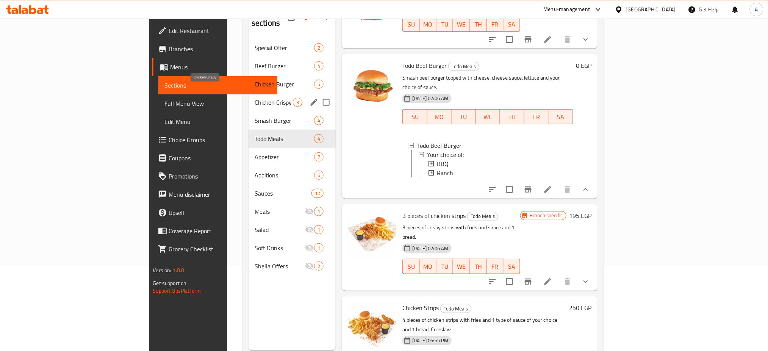
scroll to position [0, 0]
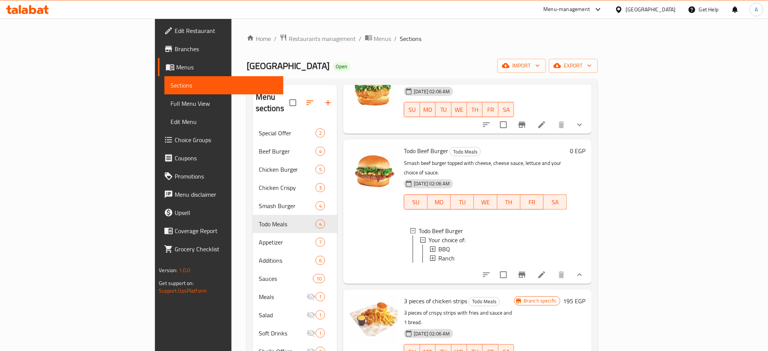
click at [598, 35] on ol "Home / Restaurants management / Menus / Sections" at bounding box center [422, 39] width 351 height 10
click at [289, 39] on span "Restaurants management" at bounding box center [322, 38] width 67 height 9
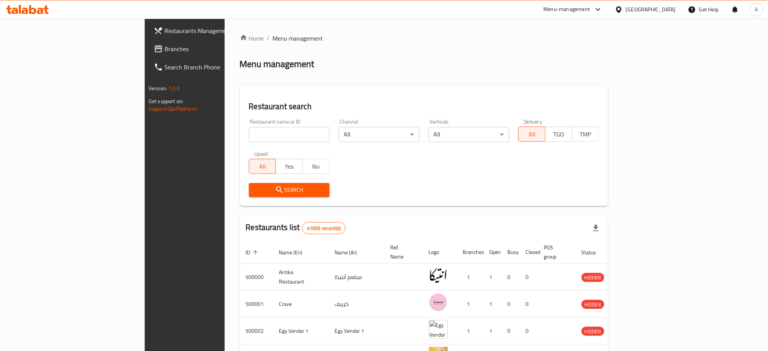
click at [249, 136] on input "search" at bounding box center [289, 134] width 81 height 15
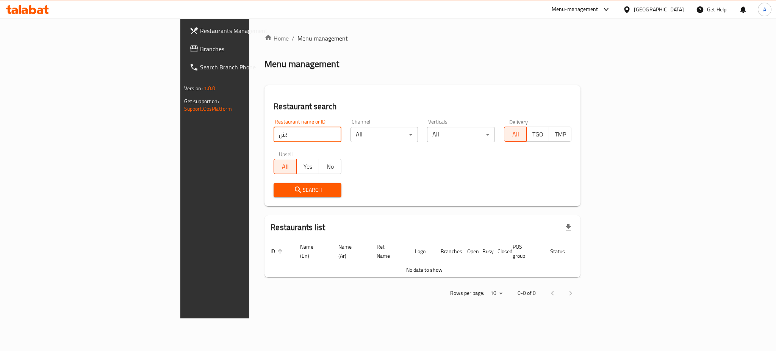
type input "؛"
type input "Pablo"
click button "Search" at bounding box center [308, 190] width 68 height 14
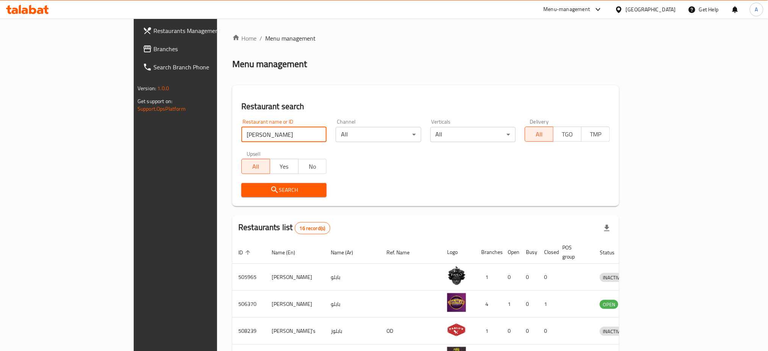
scroll to position [214, 0]
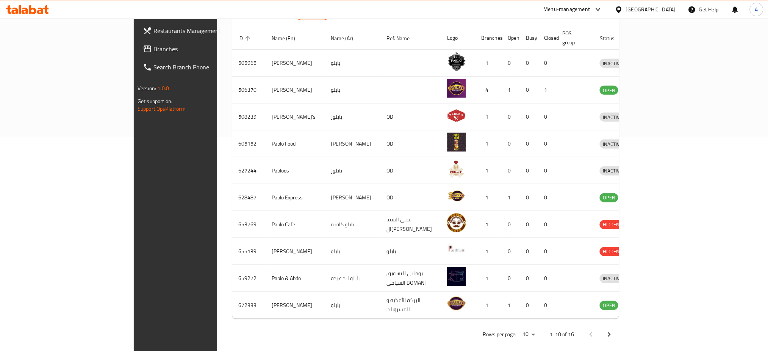
click at [614, 330] on icon "Next page" at bounding box center [609, 334] width 9 height 9
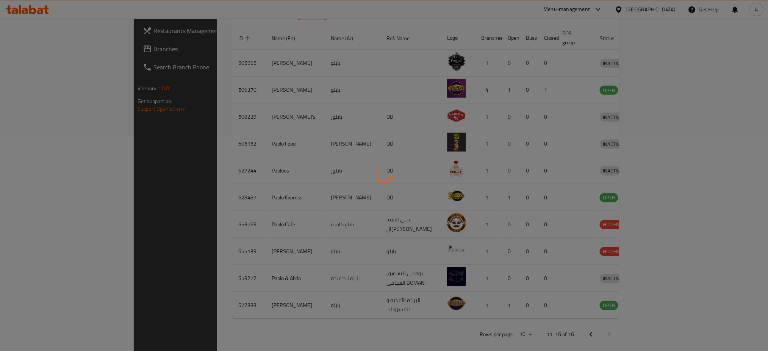
scroll to position [107, 0]
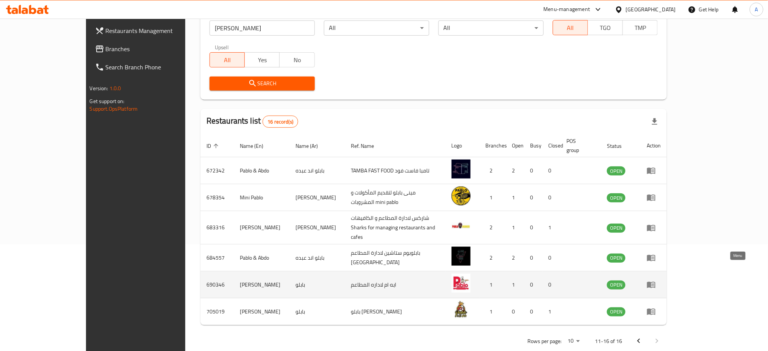
click at [655, 284] on icon "enhanced table" at bounding box center [653, 285] width 3 height 3
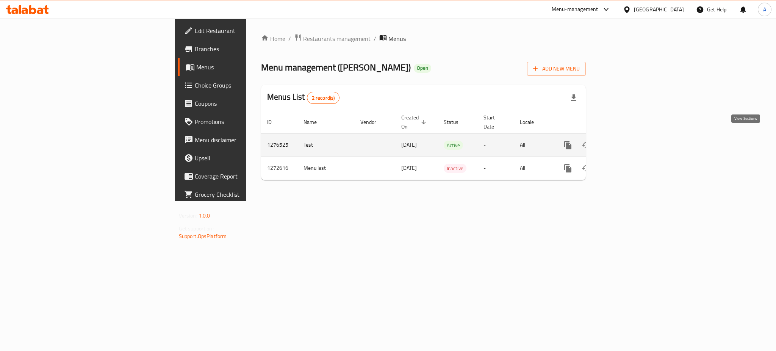
click at [626, 142] on icon "enhanced table" at bounding box center [622, 145] width 7 height 7
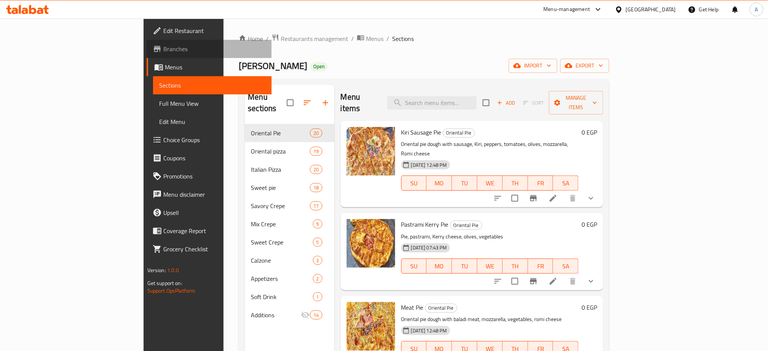
click at [163, 44] on span "Branches" at bounding box center [214, 48] width 103 height 9
